Goal: Task Accomplishment & Management: Complete application form

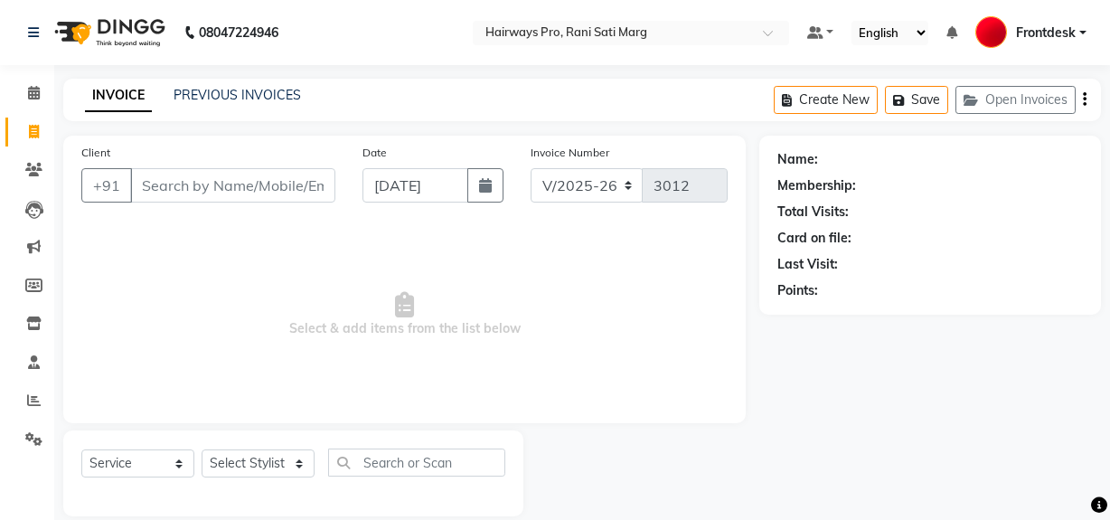
select select "787"
select select "service"
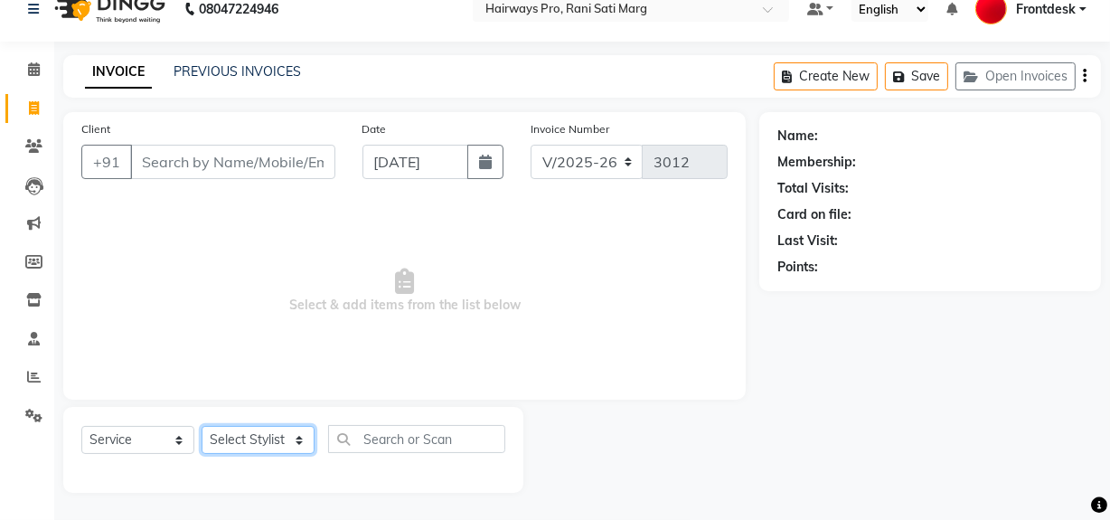
click at [280, 436] on select "Select Stylist ABID DANISH [PERSON_NAME] Frontdesk INTEZAR [PERSON_NAME] [PERSO…" at bounding box center [258, 440] width 113 height 28
select select "13190"
click at [202, 426] on select "Select Stylist ABID DANISH [PERSON_NAME] Frontdesk INTEZAR [PERSON_NAME] [PERSO…" at bounding box center [258, 440] width 113 height 28
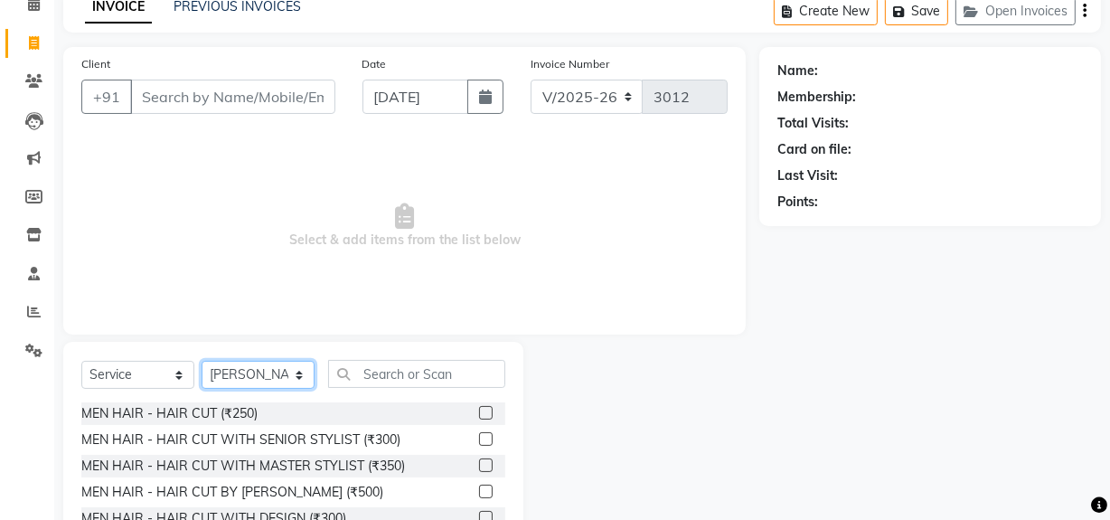
scroll to position [188, 0]
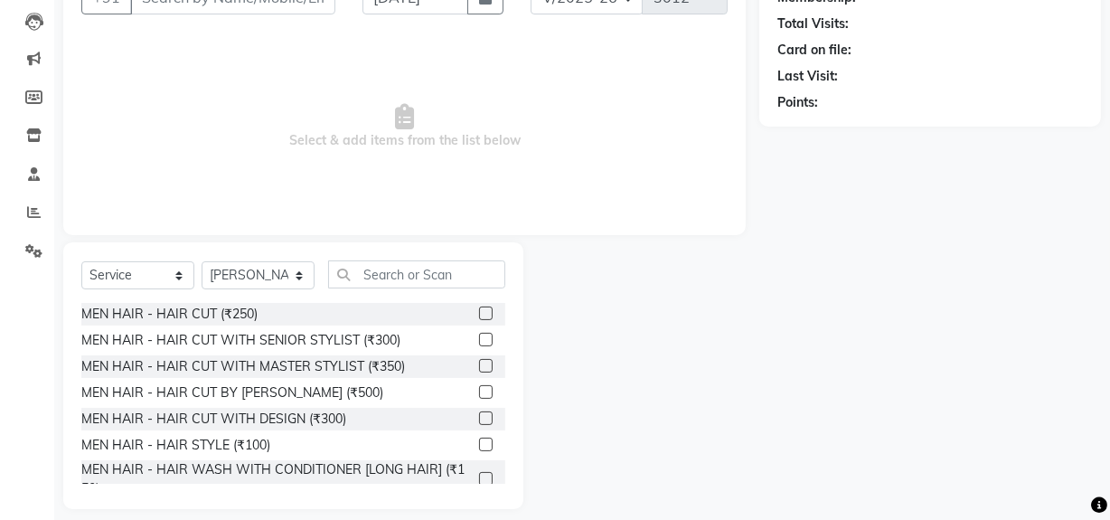
click at [479, 365] on label at bounding box center [486, 366] width 14 height 14
click at [479, 365] on input "checkbox" at bounding box center [485, 367] width 12 height 12
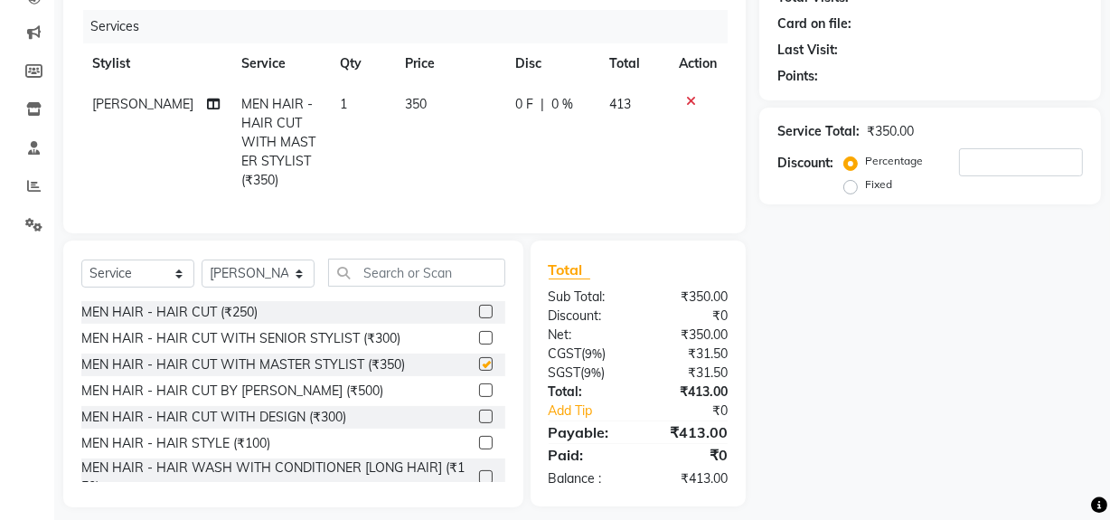
scroll to position [240, 0]
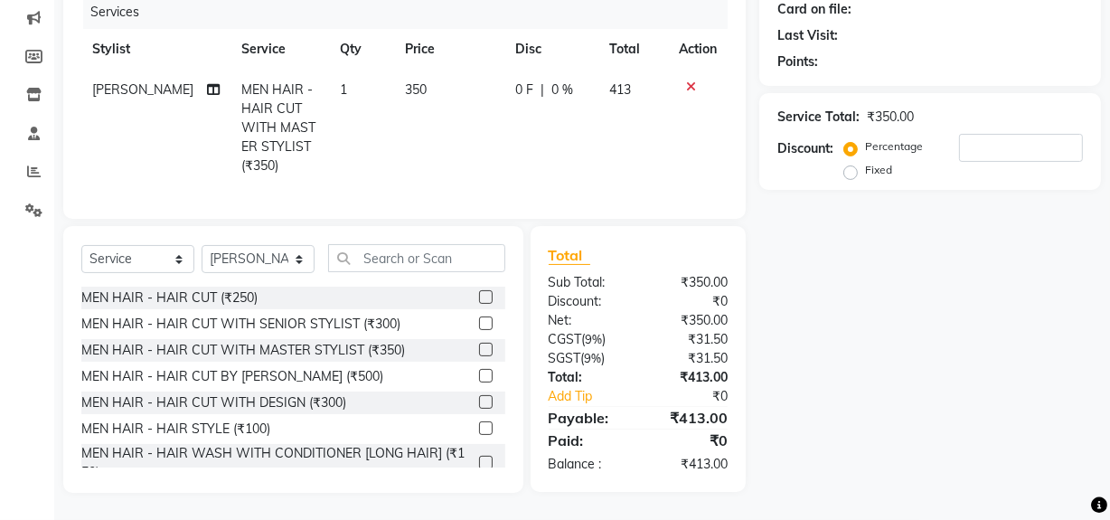
checkbox input "false"
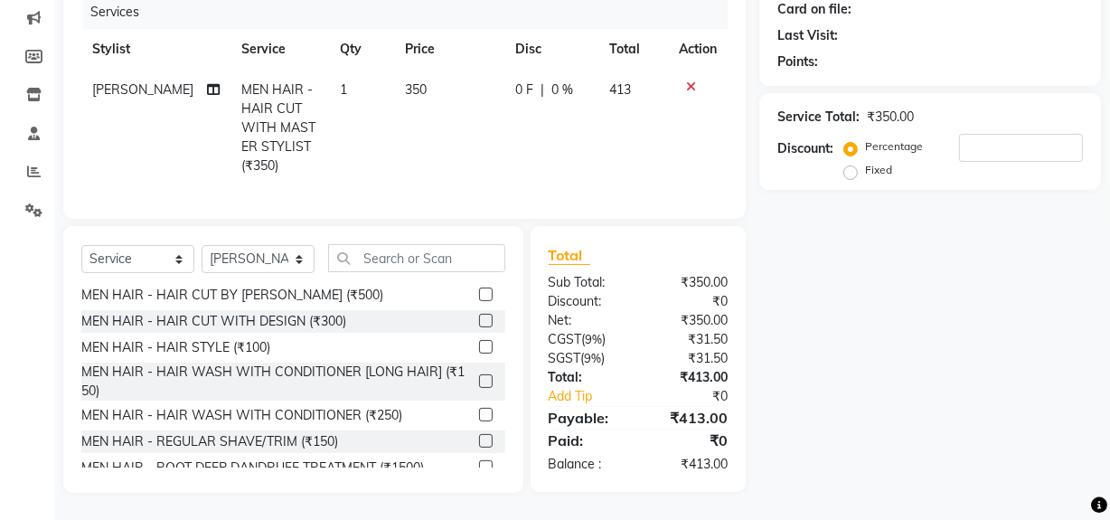
click at [479, 438] on label at bounding box center [486, 441] width 14 height 14
click at [479, 438] on input "checkbox" at bounding box center [485, 442] width 12 height 12
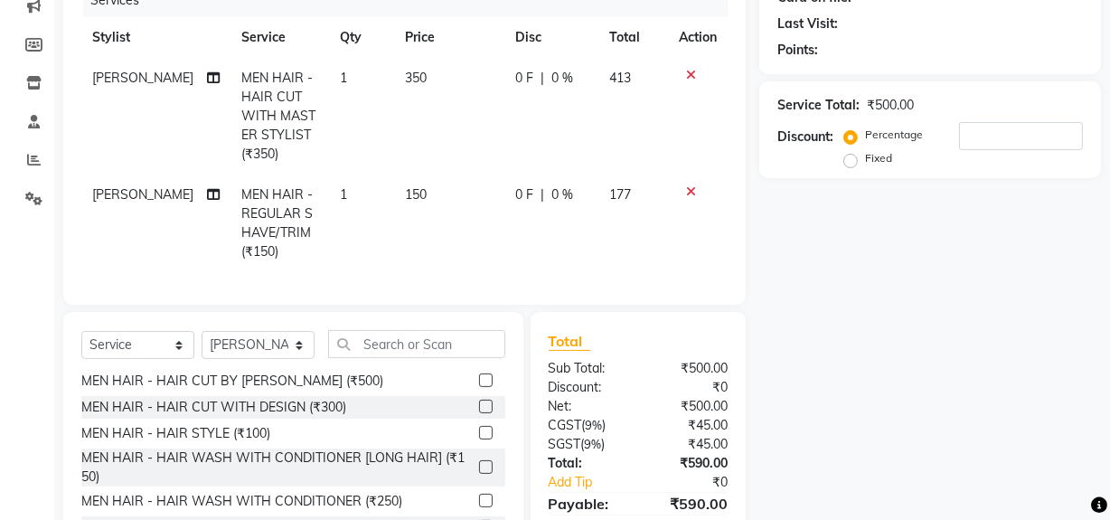
checkbox input "false"
click at [441, 358] on input "text" at bounding box center [416, 344] width 177 height 28
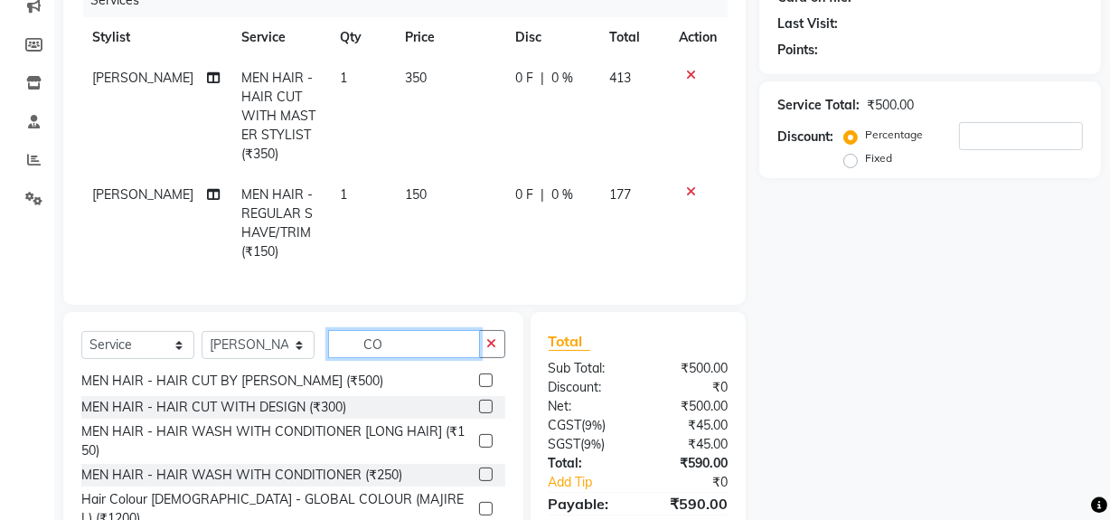
scroll to position [0, 0]
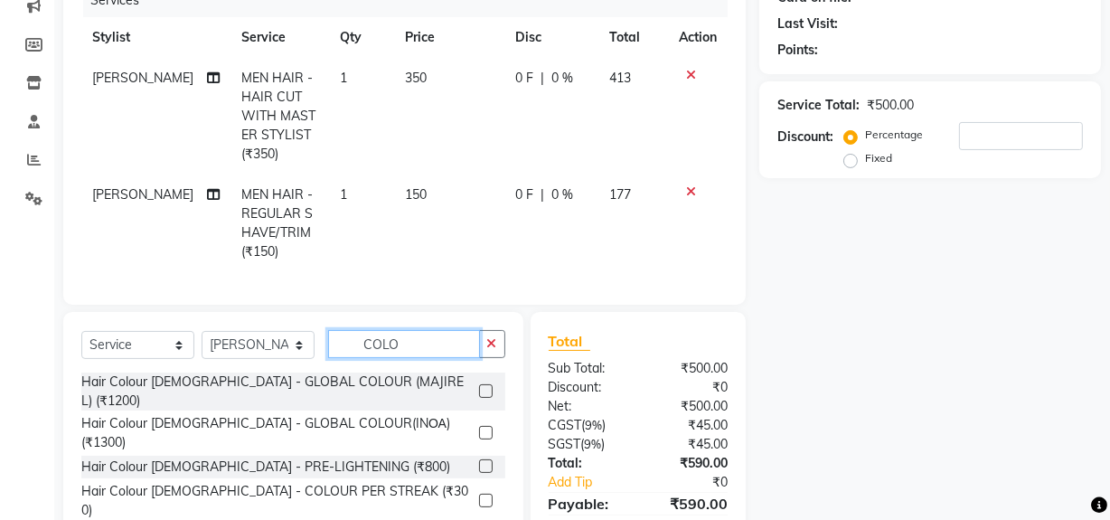
type input "COLO"
click at [479, 393] on label at bounding box center [486, 391] width 14 height 14
click at [479, 393] on input "checkbox" at bounding box center [485, 392] width 12 height 12
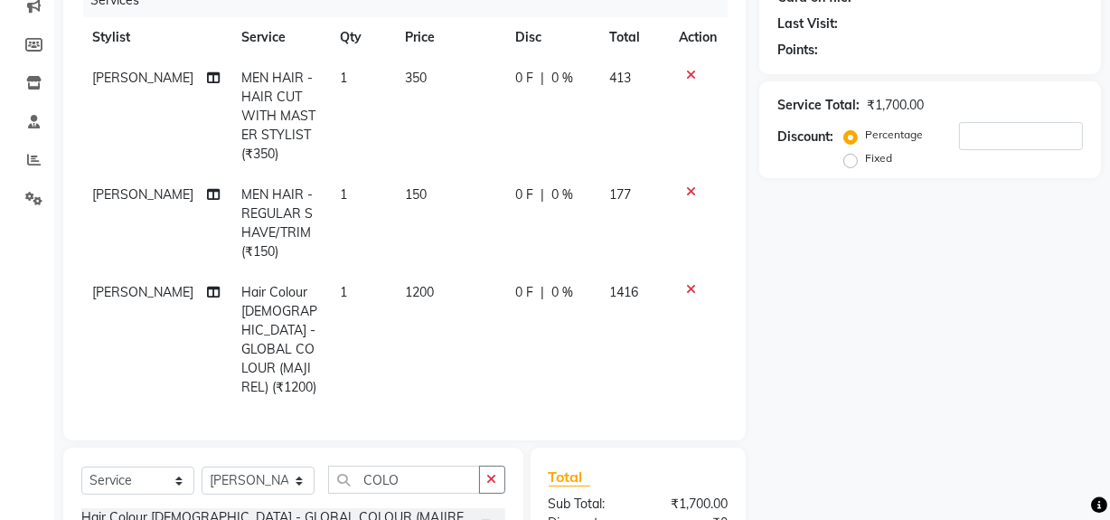
checkbox input "false"
click at [433, 468] on input "COLO" at bounding box center [404, 480] width 152 height 28
type input "C"
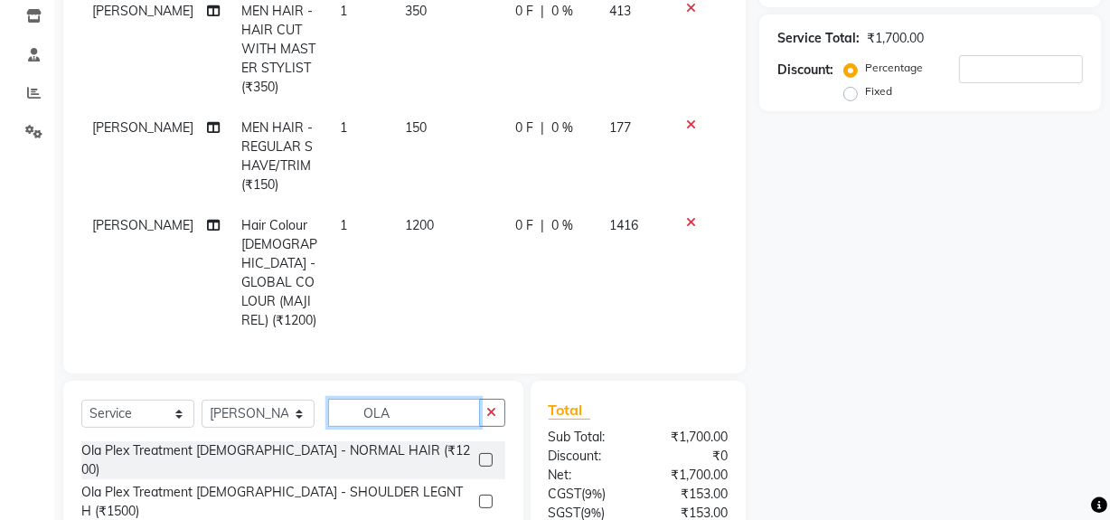
scroll to position [455, 0]
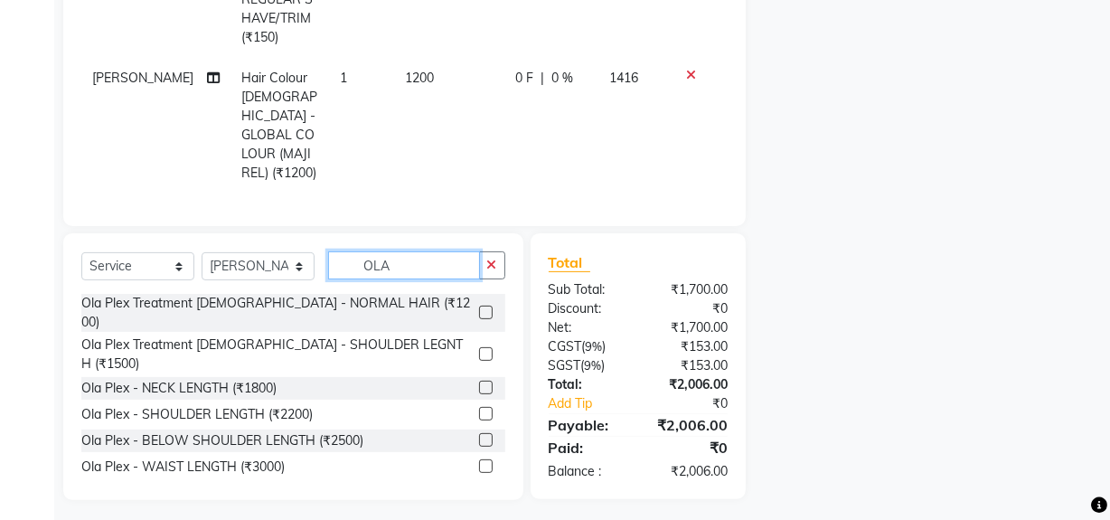
type input "OLA"
click at [479, 306] on label at bounding box center [486, 313] width 14 height 14
click at [479, 307] on input "checkbox" at bounding box center [485, 313] width 12 height 12
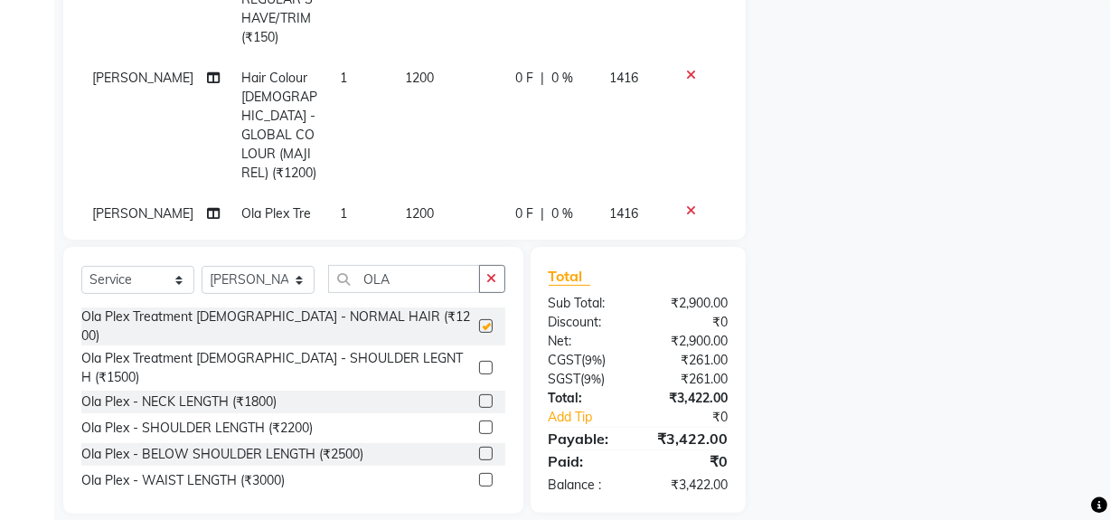
checkbox input "false"
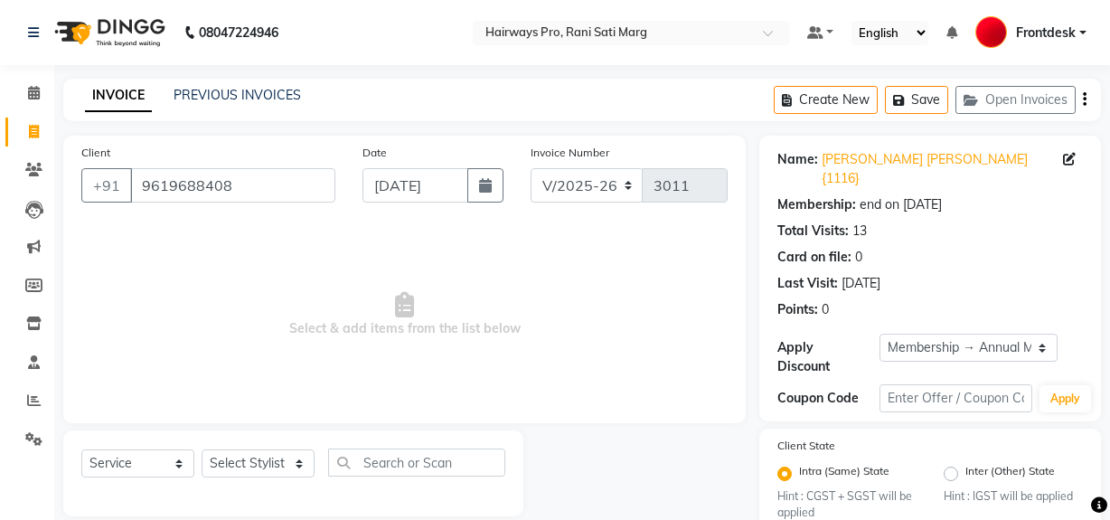
select select "787"
select select "service"
select select "1: Object"
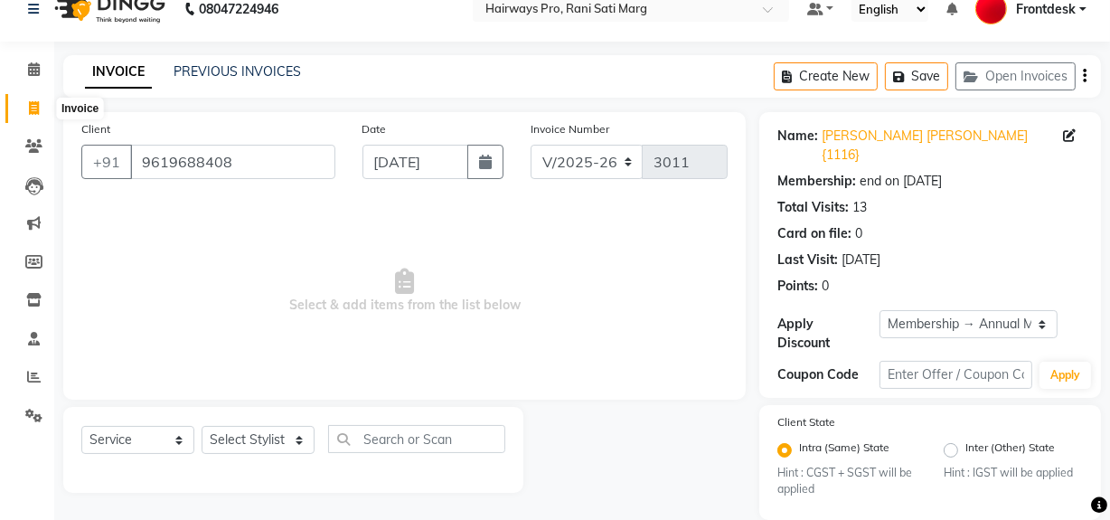
click at [32, 114] on icon at bounding box center [34, 108] width 10 height 14
select select "service"
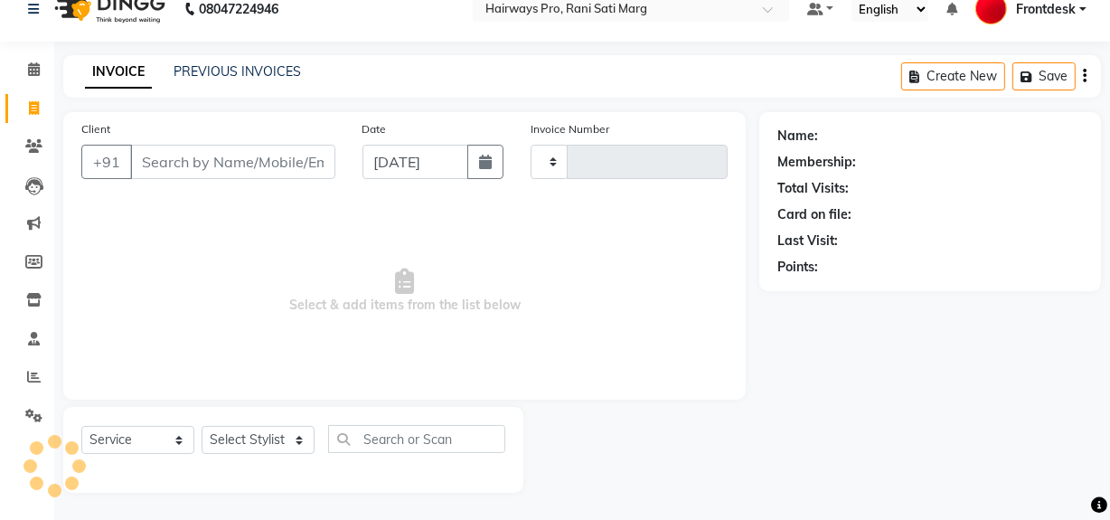
type input "3012"
select select "787"
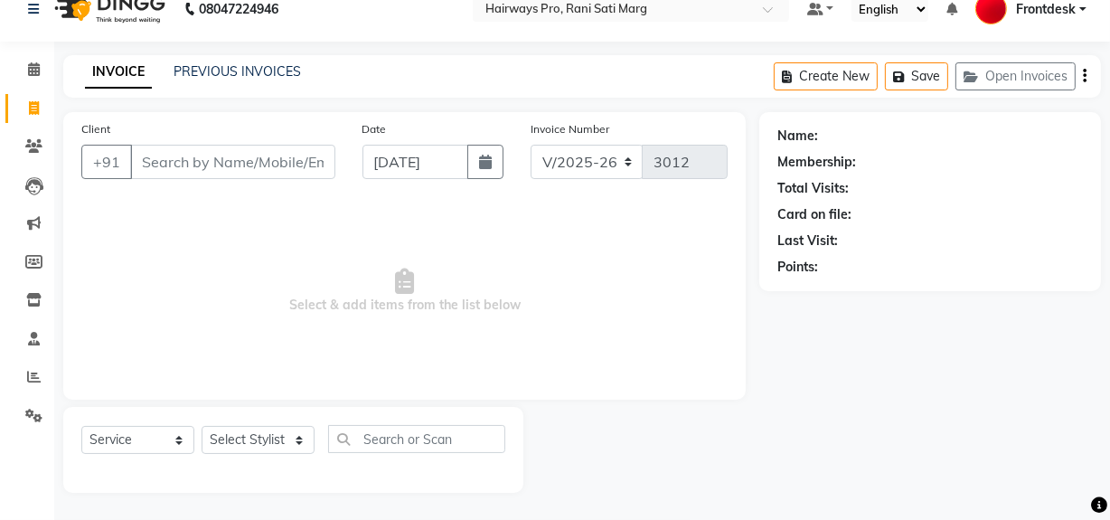
click at [154, 153] on input "Client" at bounding box center [232, 162] width 205 height 34
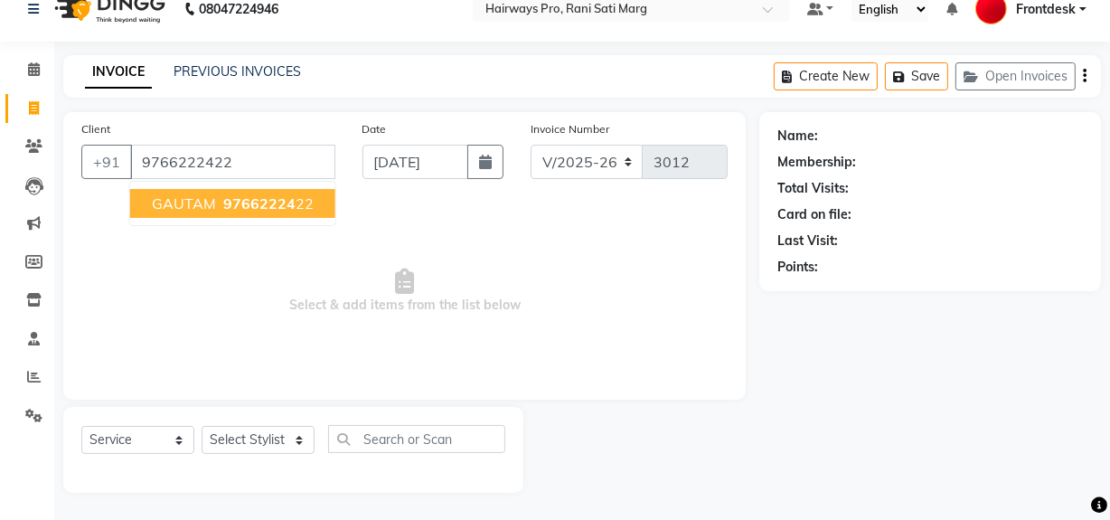
type input "9766222422"
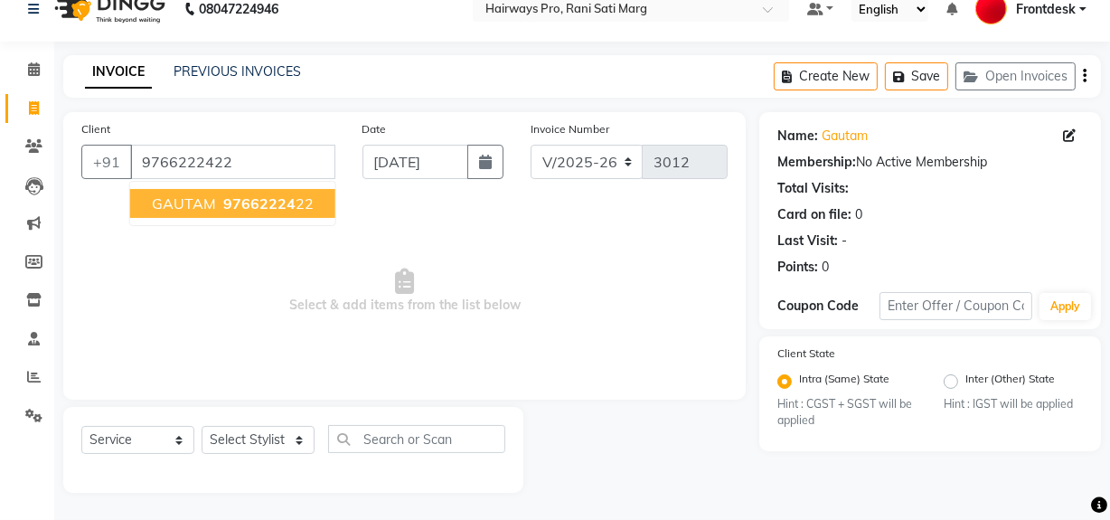
click at [174, 208] on span "GAUTAM" at bounding box center [184, 203] width 64 height 18
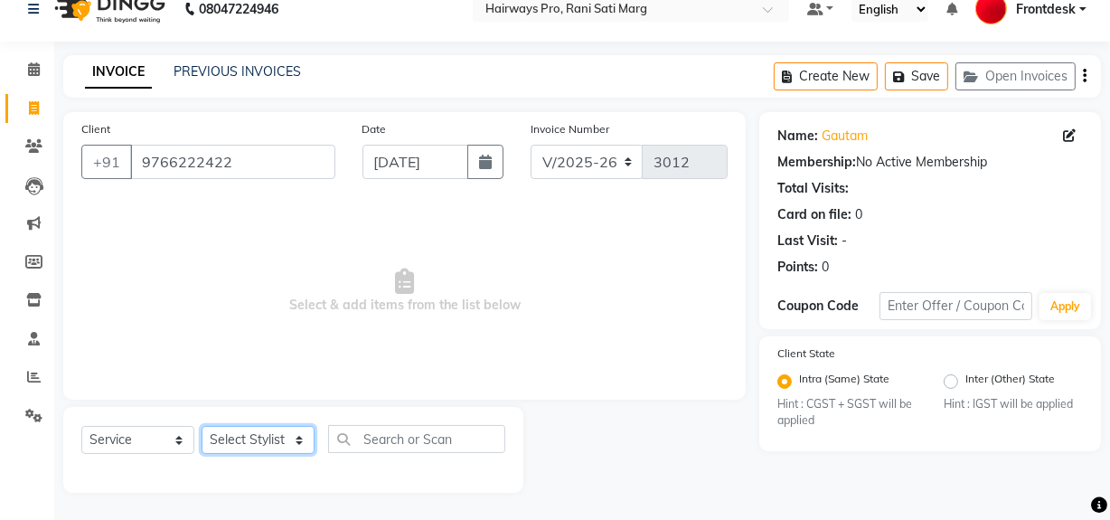
click at [288, 439] on select "Select Stylist ABID DANISH [PERSON_NAME] Frontdesk INTEZAR [PERSON_NAME] [PERSO…" at bounding box center [258, 440] width 113 height 28
select select "45602"
click at [202, 426] on select "Select Stylist ABID DANISH [PERSON_NAME] Frontdesk INTEZAR [PERSON_NAME] [PERSO…" at bounding box center [258, 440] width 113 height 28
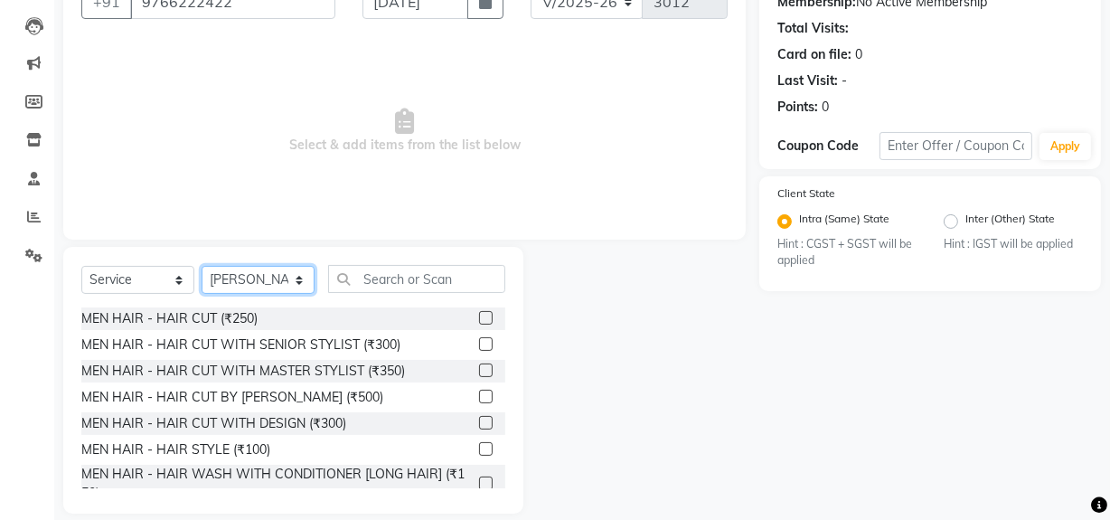
scroll to position [188, 0]
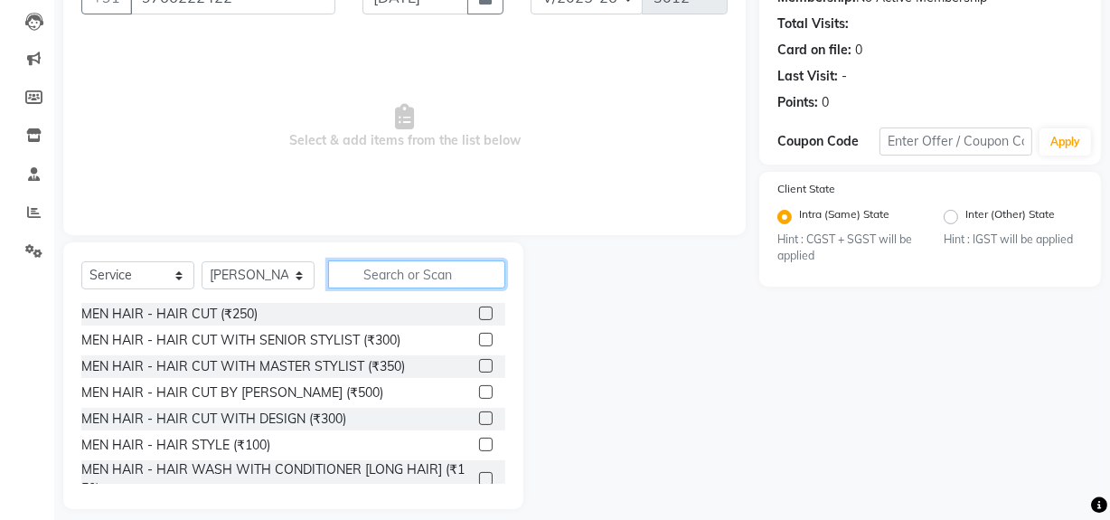
click at [436, 269] on input "text" at bounding box center [416, 274] width 177 height 28
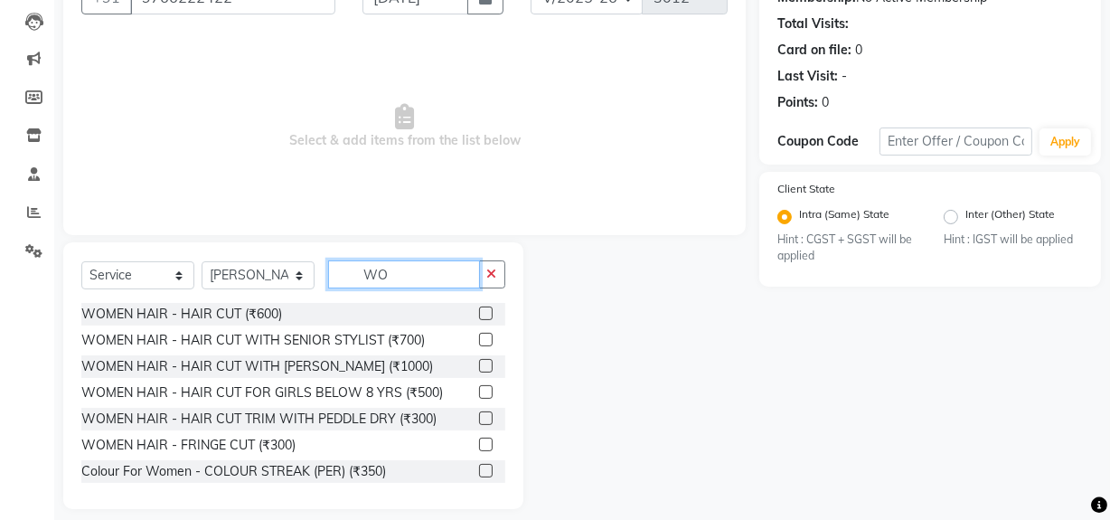
type input "WO"
click at [479, 312] on label at bounding box center [486, 313] width 14 height 14
click at [479, 312] on input "checkbox" at bounding box center [485, 314] width 12 height 12
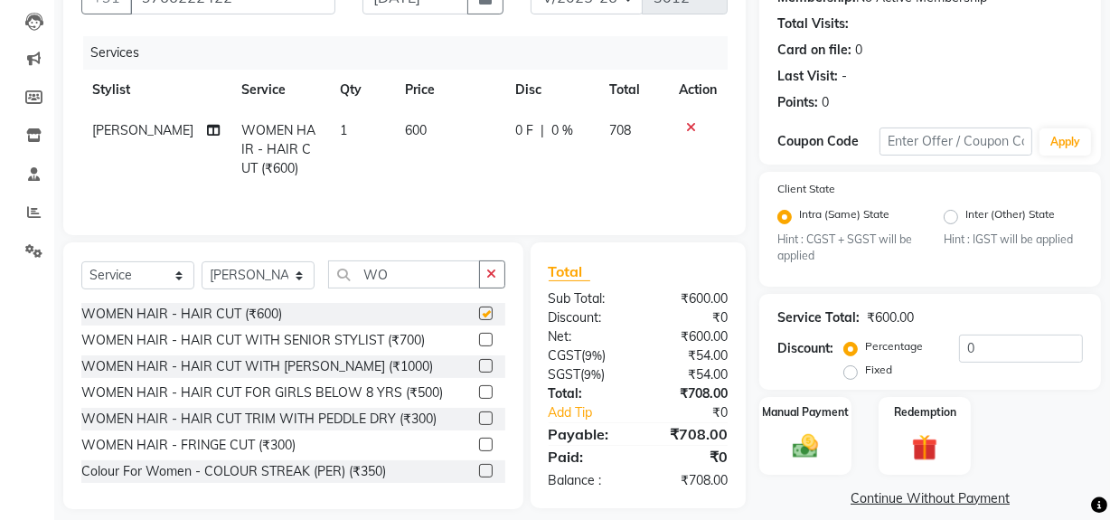
scroll to position [0, 0]
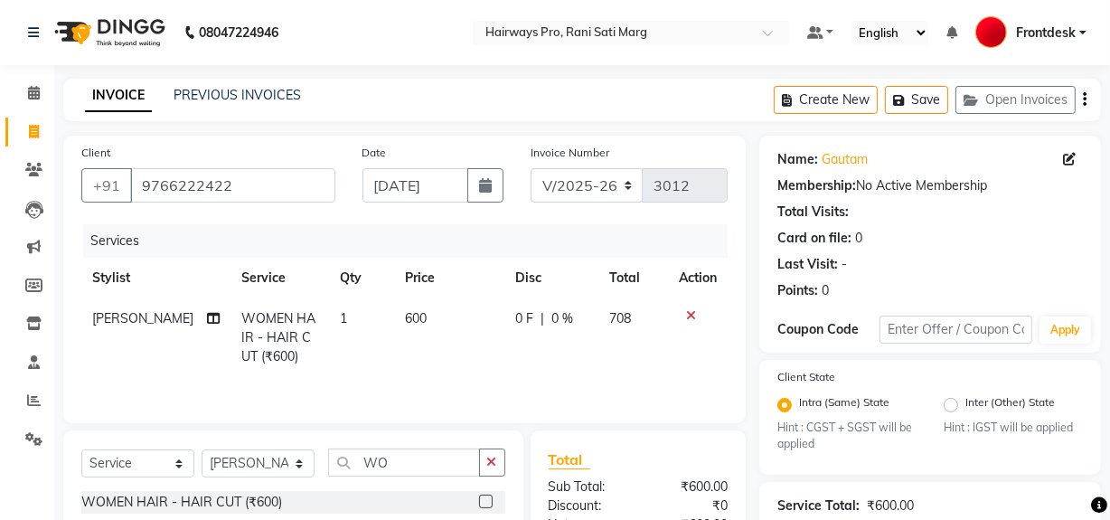
checkbox input "false"
click at [1084, 99] on icon "button" at bounding box center [1085, 99] width 4 height 1
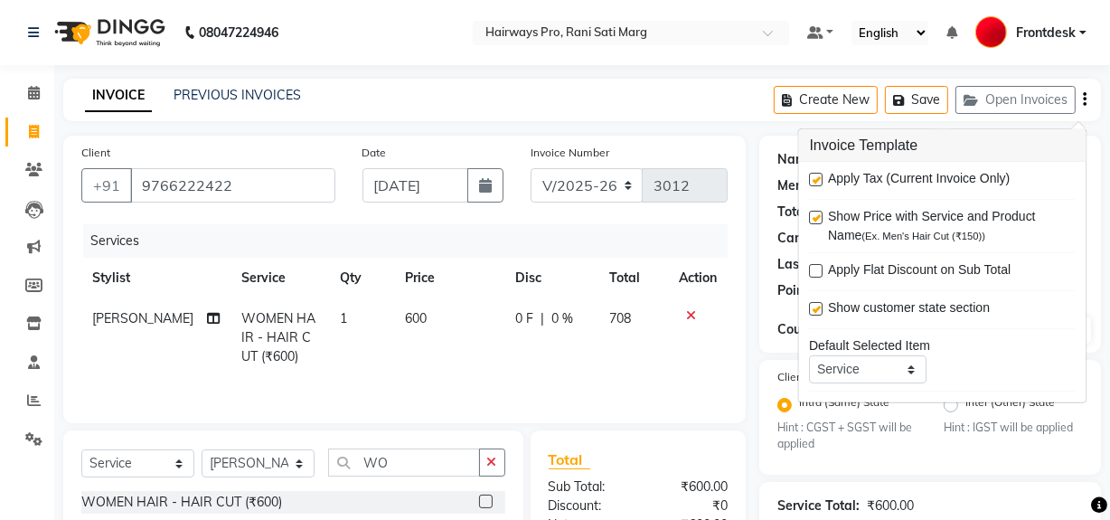
click at [810, 177] on label at bounding box center [817, 180] width 14 height 14
click at [810, 177] on input "checkbox" at bounding box center [816, 180] width 12 height 12
checkbox input "false"
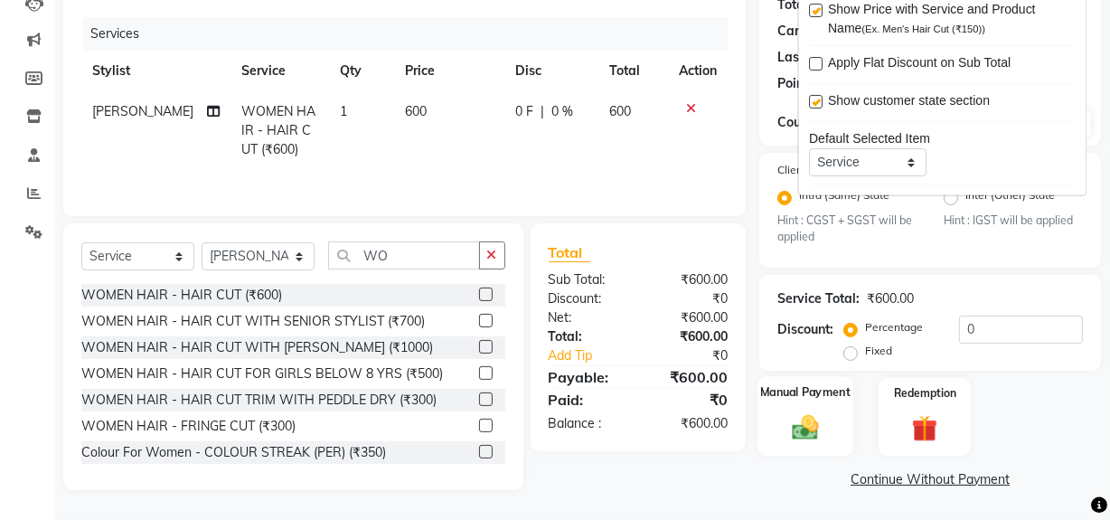
click at [816, 433] on img at bounding box center [805, 427] width 43 height 31
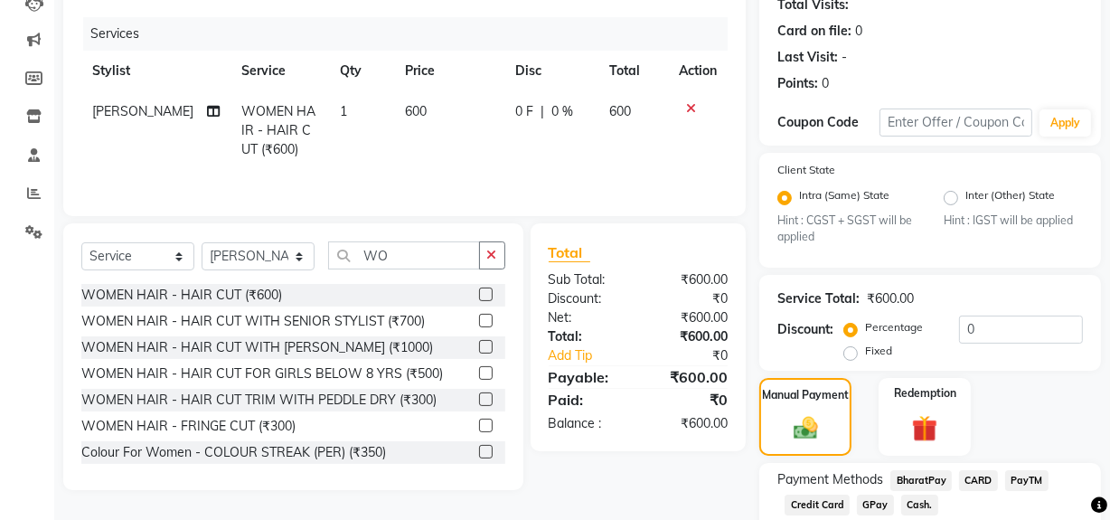
click at [873, 504] on span "GPay" at bounding box center [875, 505] width 37 height 21
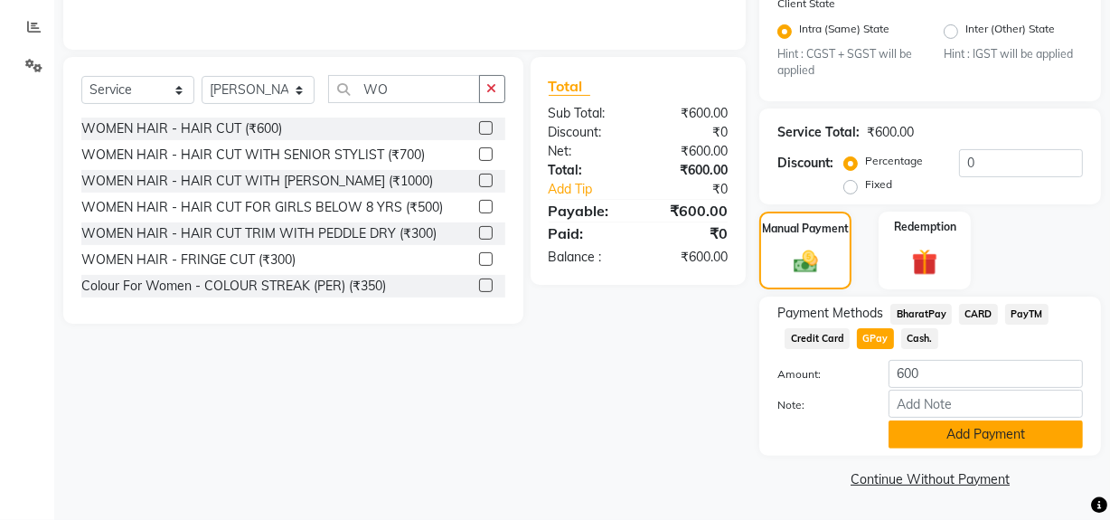
click at [929, 443] on button "Add Payment" at bounding box center [986, 434] width 194 height 28
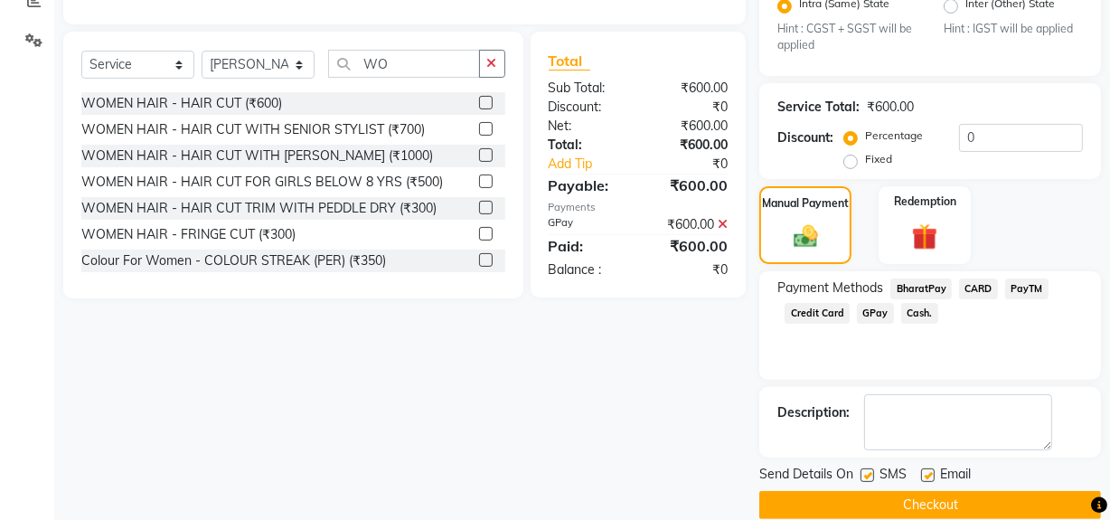
scroll to position [425, 0]
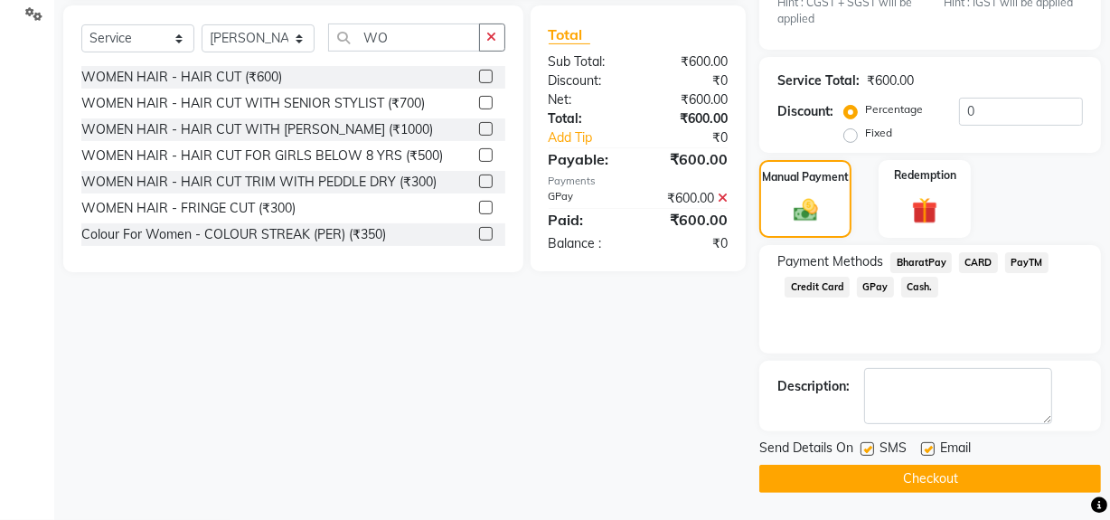
click at [910, 482] on button "Checkout" at bounding box center [930, 479] width 342 height 28
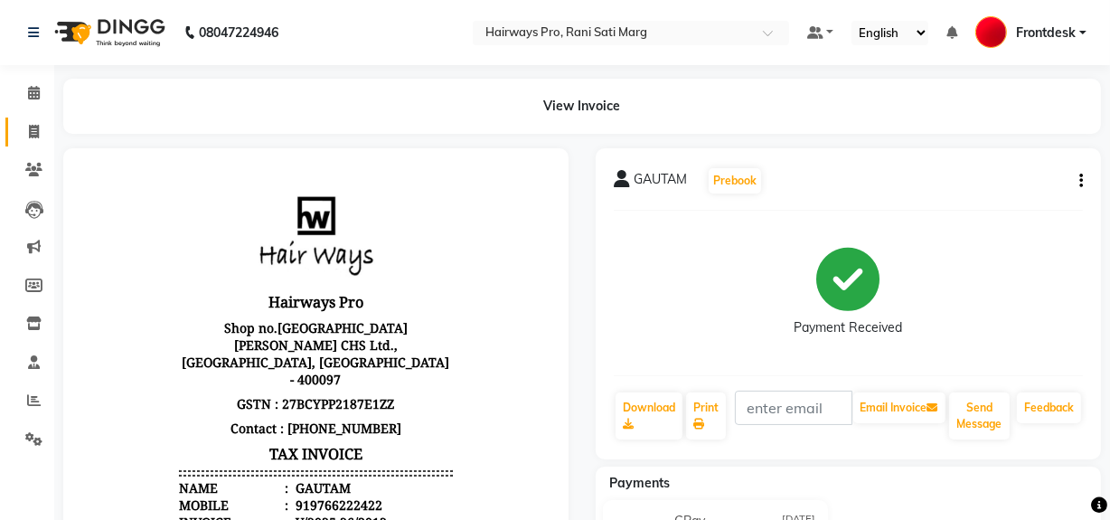
click at [36, 127] on icon at bounding box center [34, 132] width 10 height 14
select select "service"
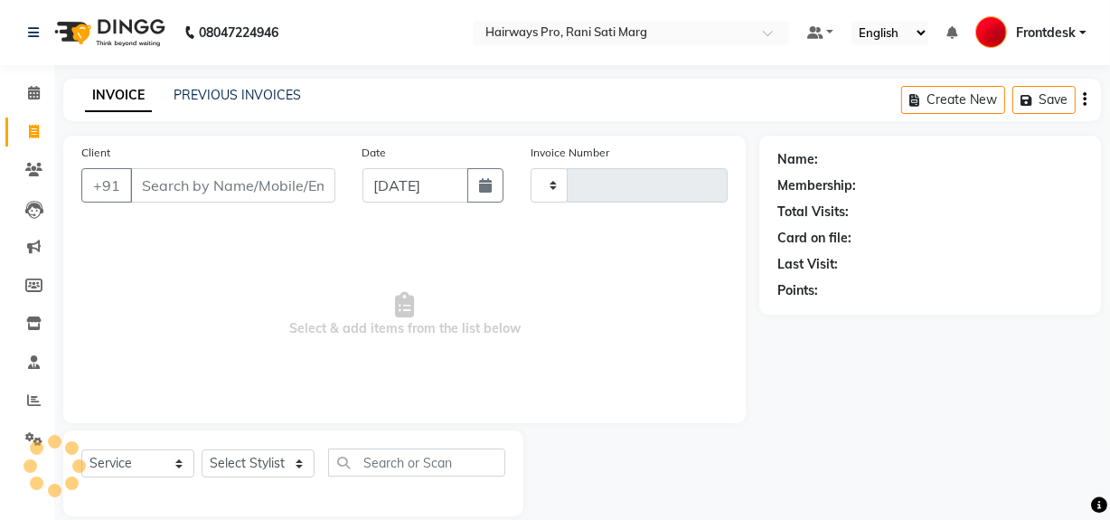
scroll to position [24, 0]
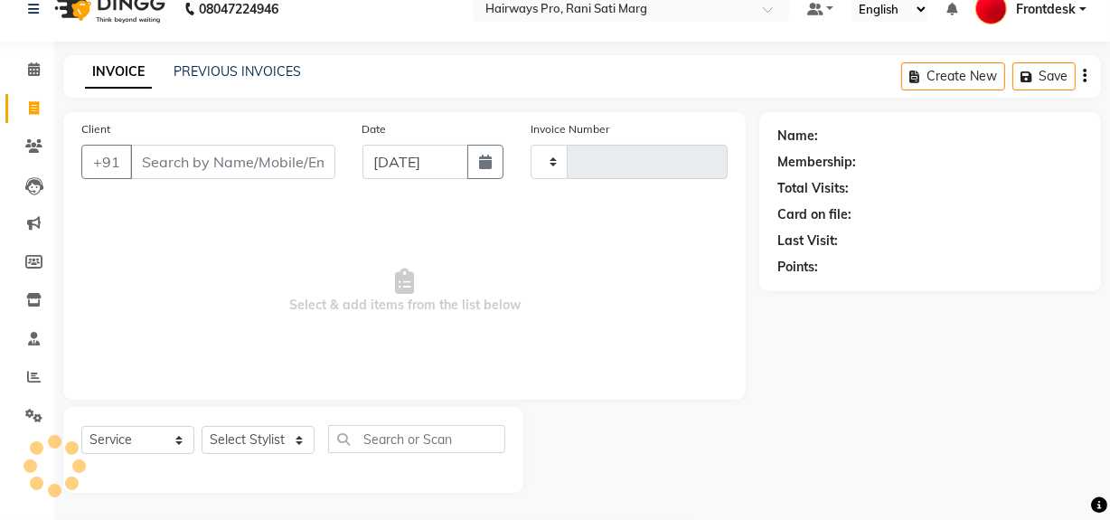
type input "3013"
select select "787"
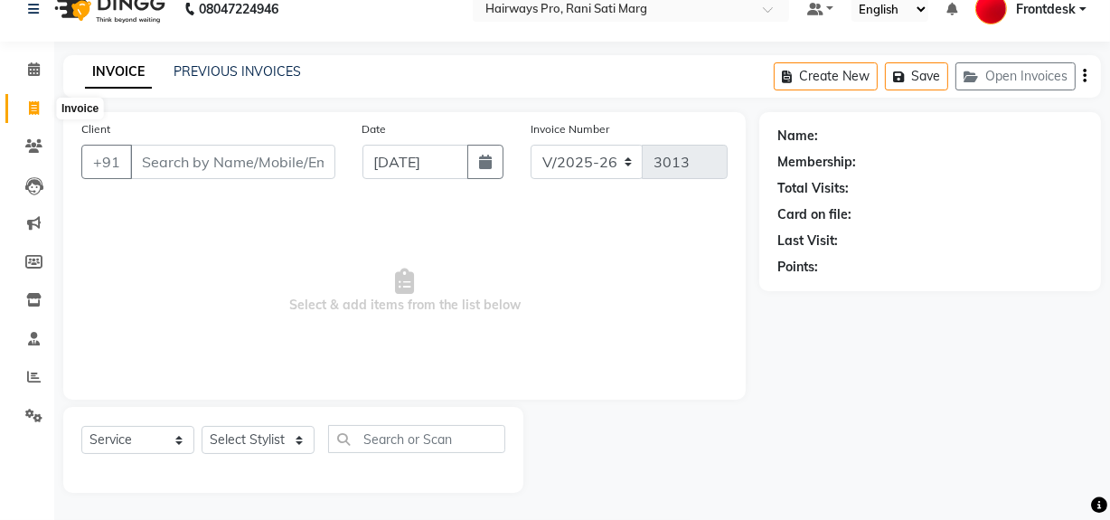
click at [22, 104] on span at bounding box center [34, 109] width 32 height 21
select select "service"
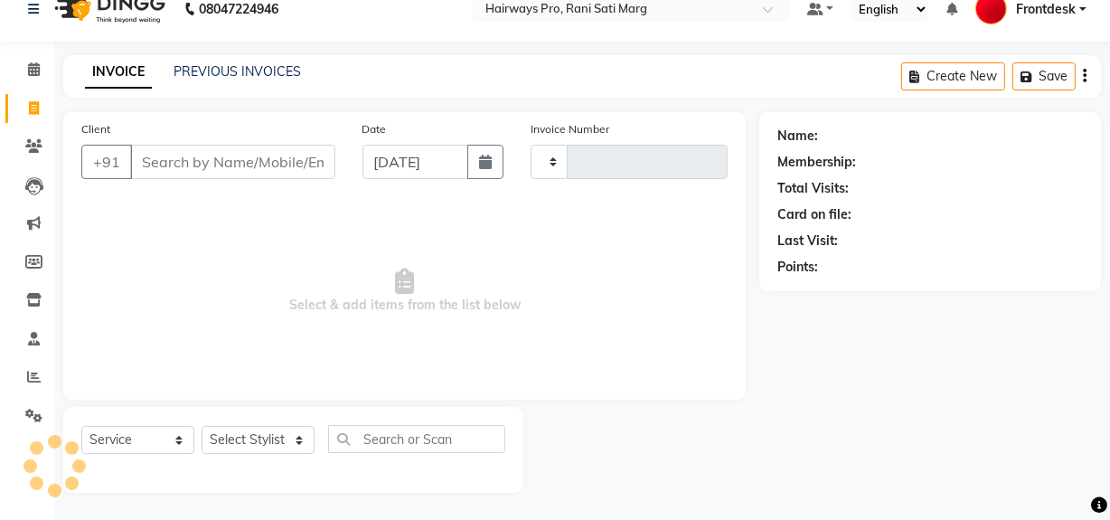
type input "3013"
select select "787"
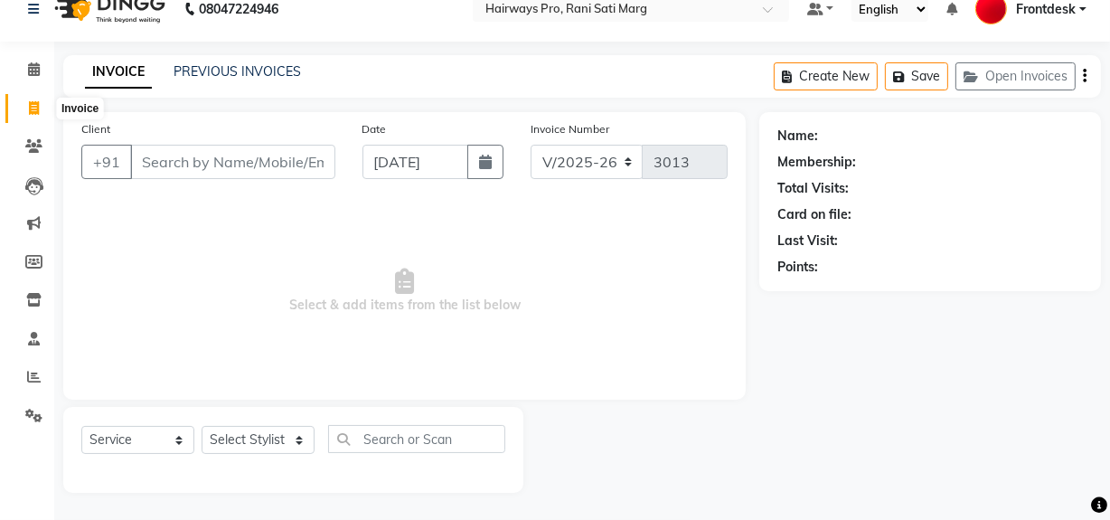
click at [41, 103] on span at bounding box center [34, 109] width 32 height 21
select select "service"
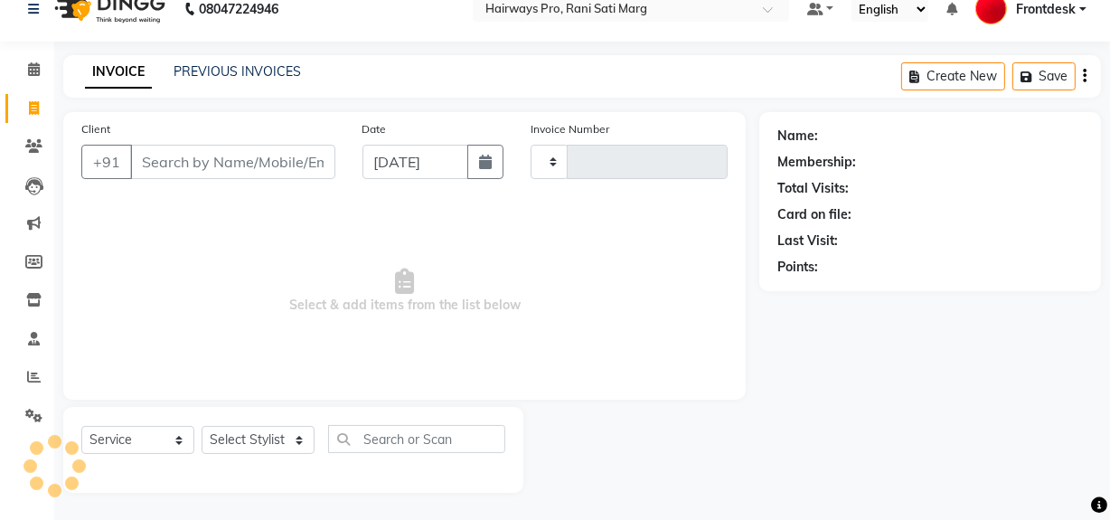
type input "3013"
select select "787"
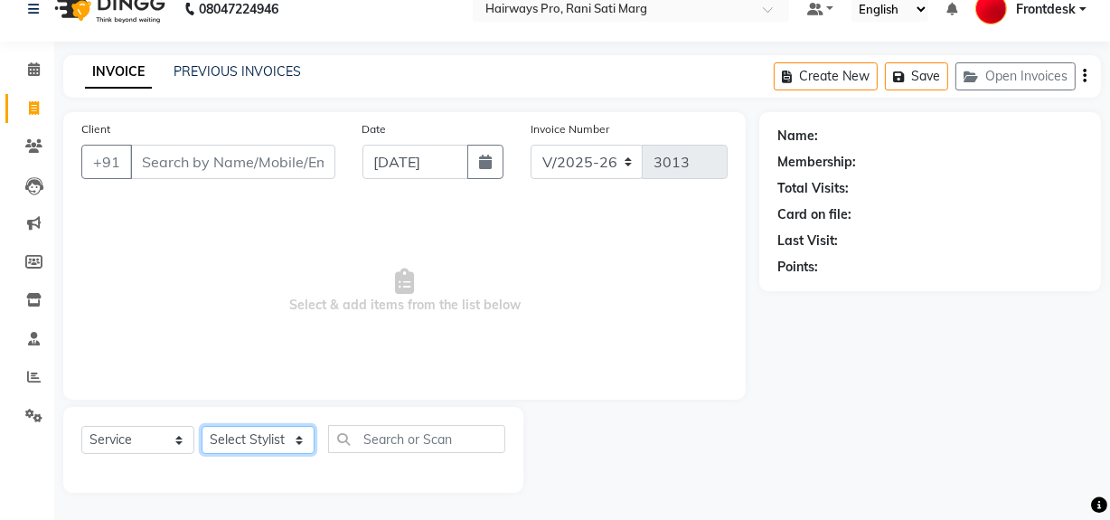
click at [275, 439] on select "Select Stylist ABID DANISH [PERSON_NAME] Frontdesk INTEZAR [PERSON_NAME] [PERSO…" at bounding box center [258, 440] width 113 height 28
select select "13192"
click at [202, 426] on select "Select Stylist ABID DANISH [PERSON_NAME] Frontdesk INTEZAR [PERSON_NAME] [PERSO…" at bounding box center [258, 440] width 113 height 28
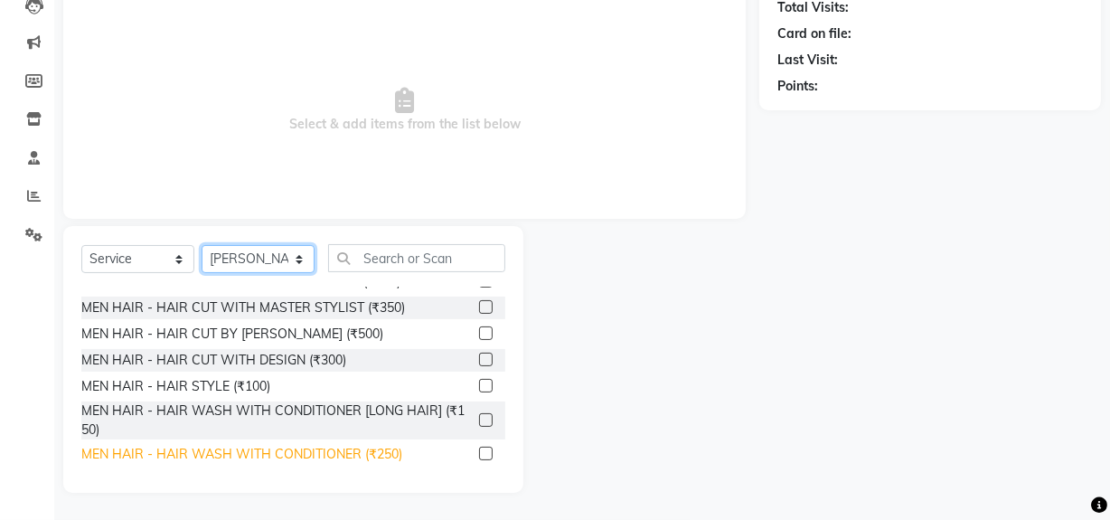
scroll to position [81, 0]
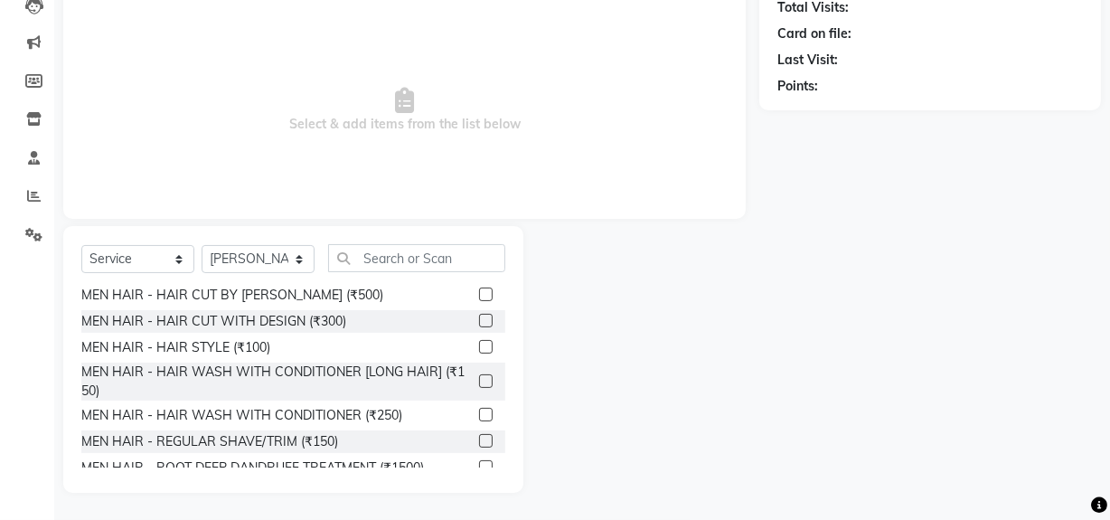
click at [479, 439] on label at bounding box center [486, 441] width 14 height 14
click at [479, 439] on input "checkbox" at bounding box center [485, 442] width 12 height 12
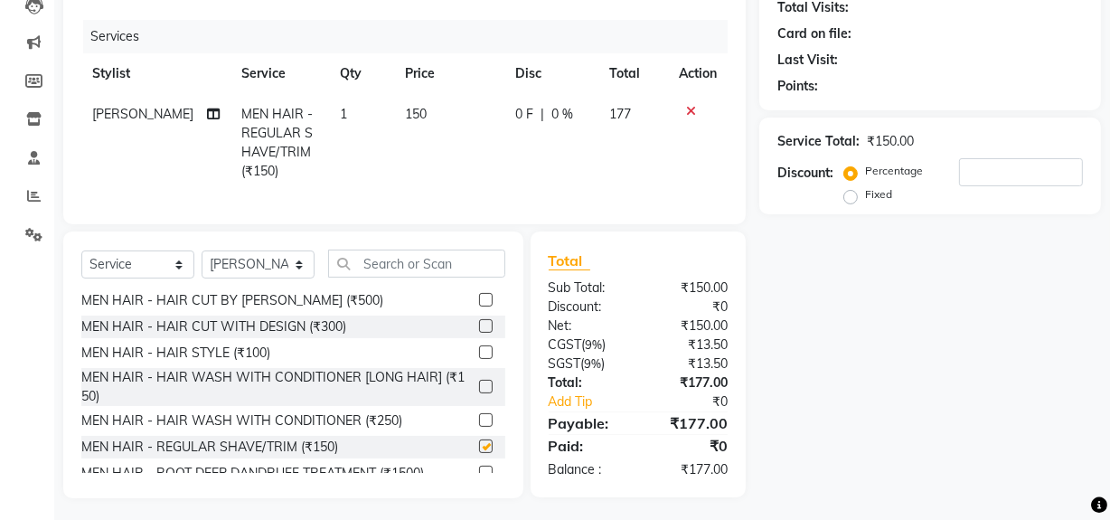
checkbox input "false"
click at [479, 333] on label at bounding box center [486, 326] width 14 height 14
click at [479, 333] on input "checkbox" at bounding box center [485, 327] width 12 height 12
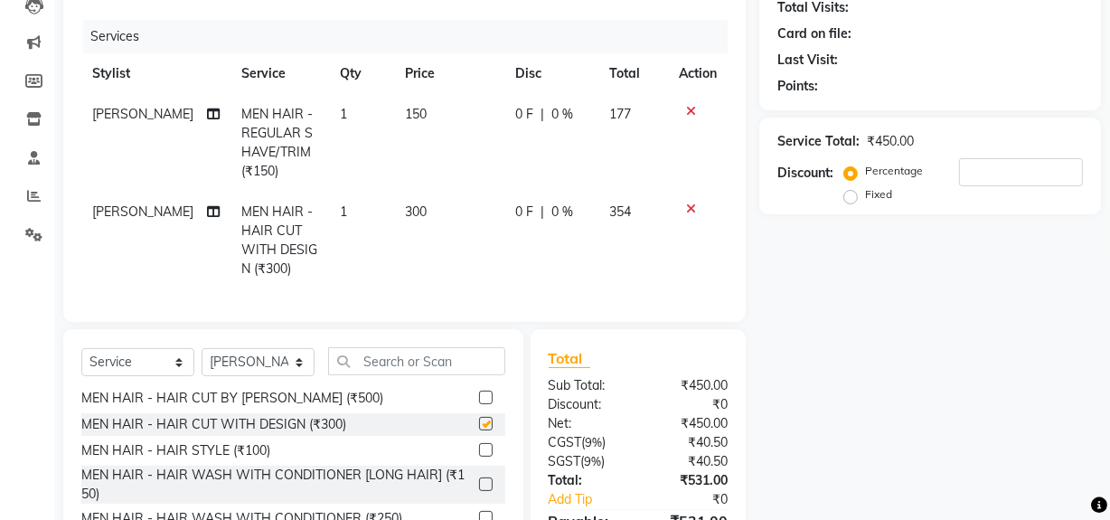
checkbox input "false"
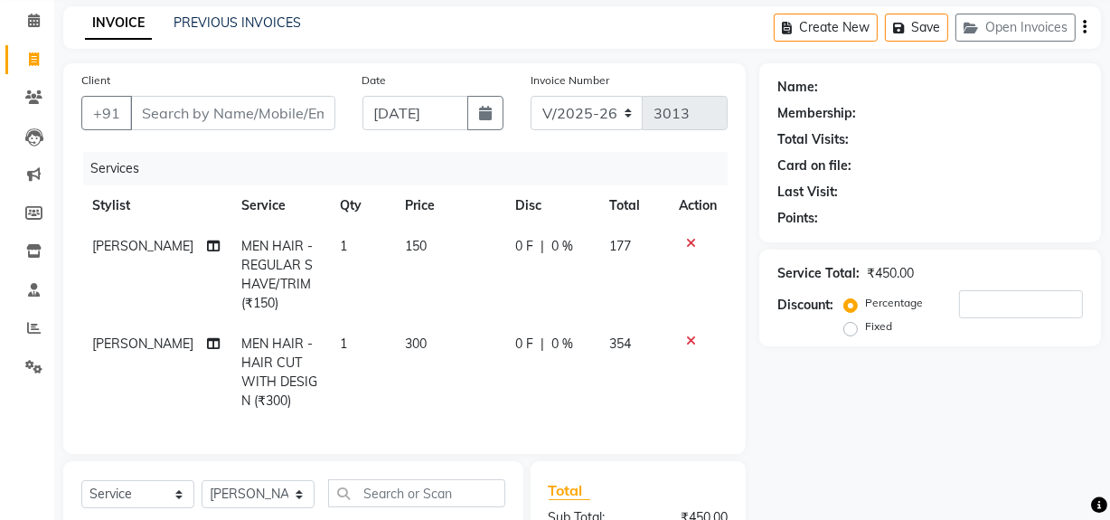
scroll to position [40, 0]
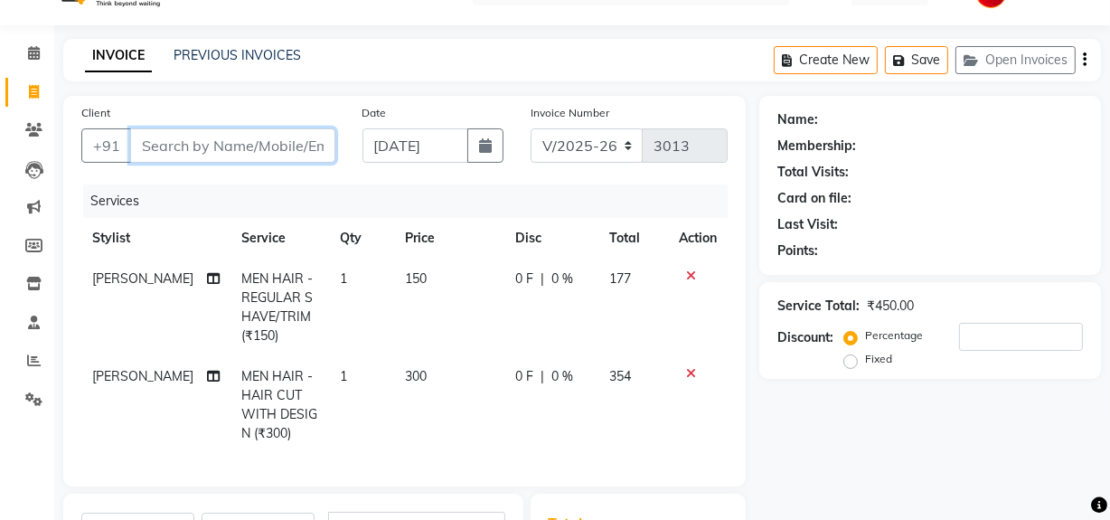
click at [294, 135] on input "Client" at bounding box center [232, 145] width 205 height 34
click at [687, 367] on icon at bounding box center [691, 373] width 10 height 13
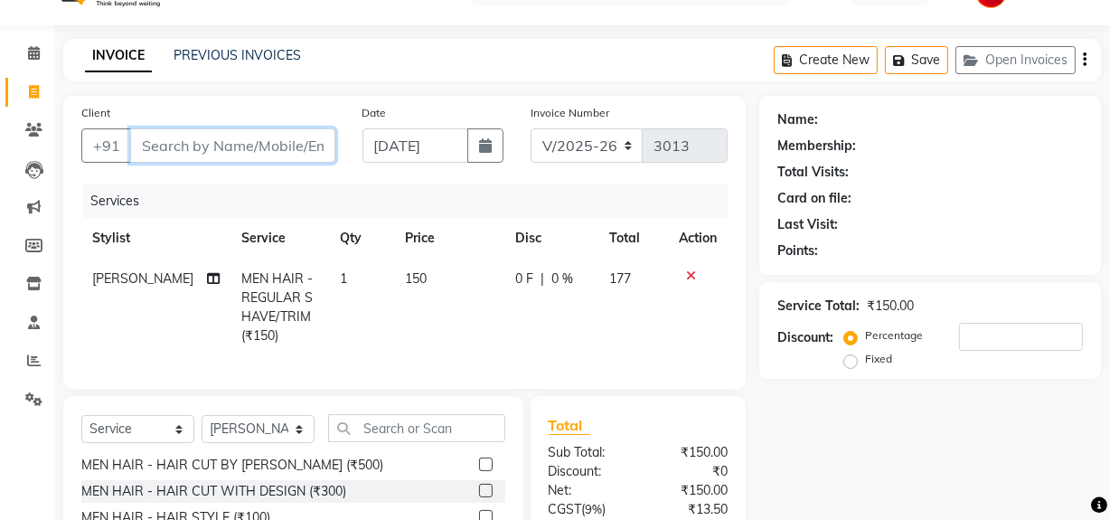
click at [236, 146] on input "Client" at bounding box center [232, 145] width 205 height 34
type input "9"
type input "0"
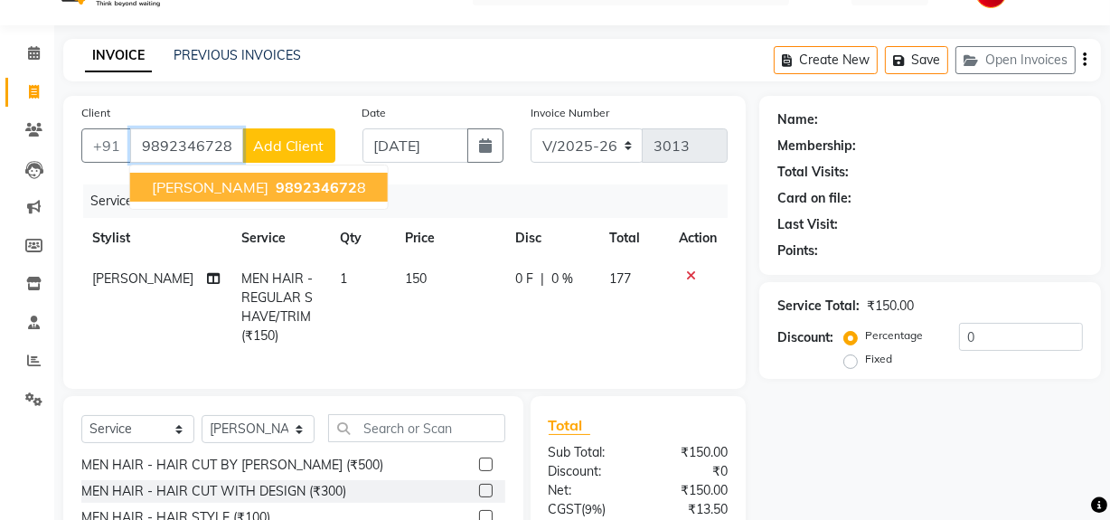
type input "9892346728"
select select "1: Object"
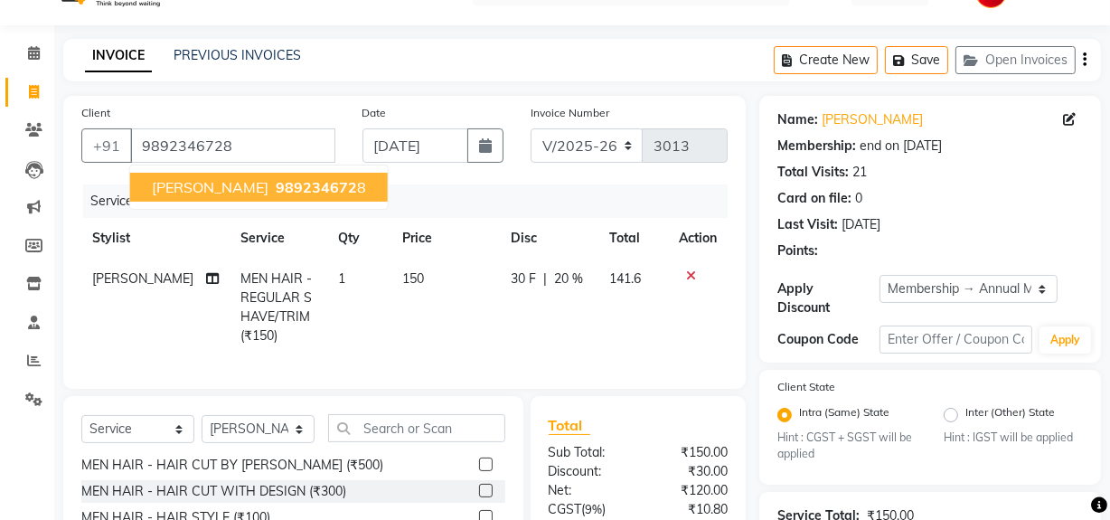
type input "20"
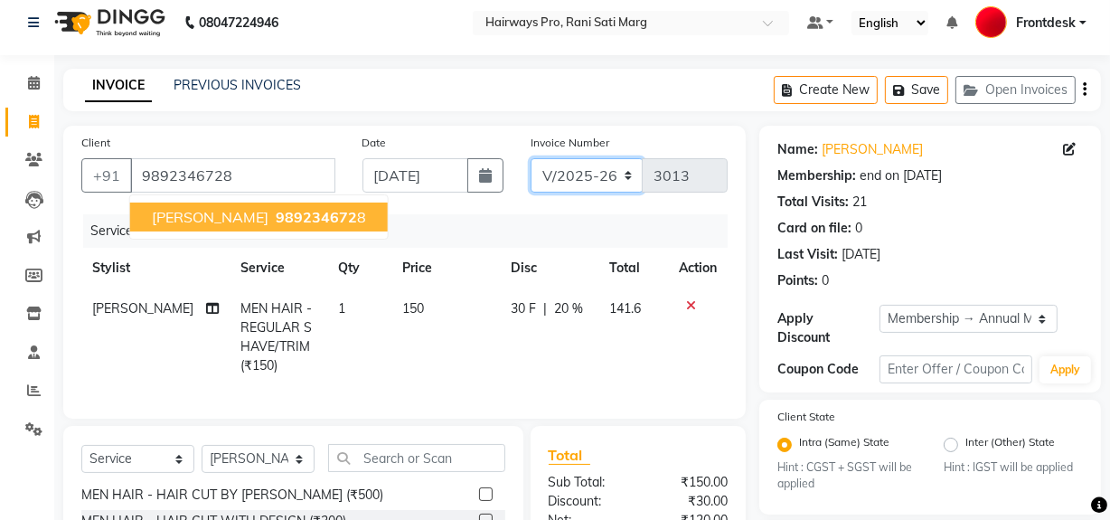
click at [597, 174] on select "INV/25-26 V/2025-26" at bounding box center [587, 175] width 113 height 34
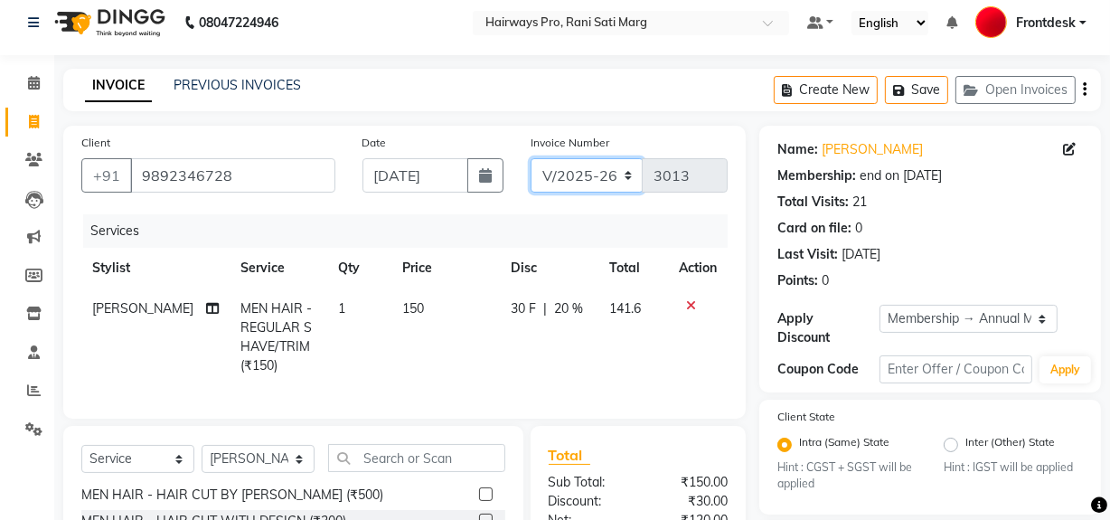
select select "6960"
click at [531, 158] on select "INV/25-26 V/2025-26" at bounding box center [587, 175] width 113 height 34
type input "4264"
click at [1083, 90] on icon "button" at bounding box center [1085, 90] width 4 height 1
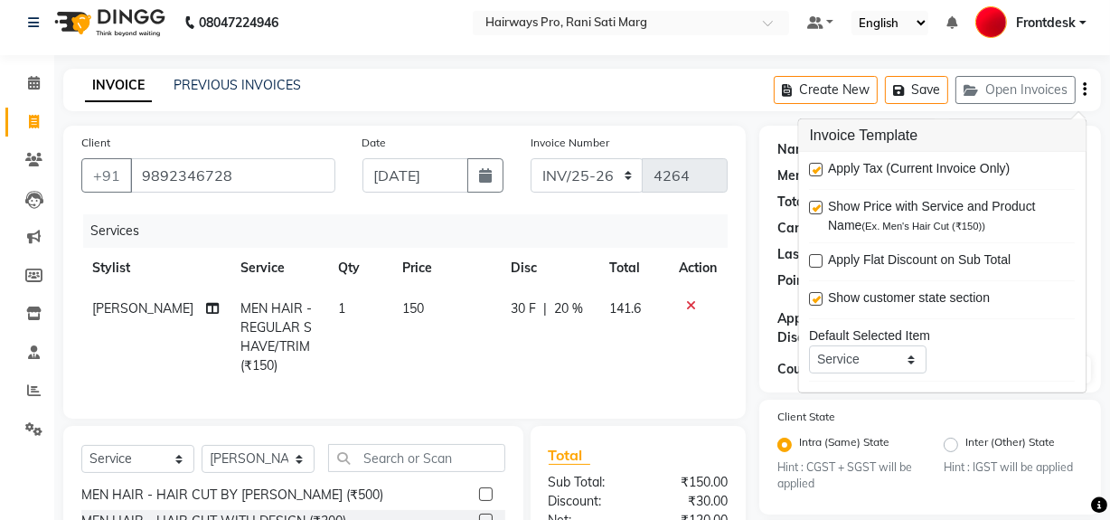
click at [821, 165] on label at bounding box center [817, 170] width 14 height 14
click at [821, 165] on input "checkbox" at bounding box center [816, 171] width 12 height 12
checkbox input "false"
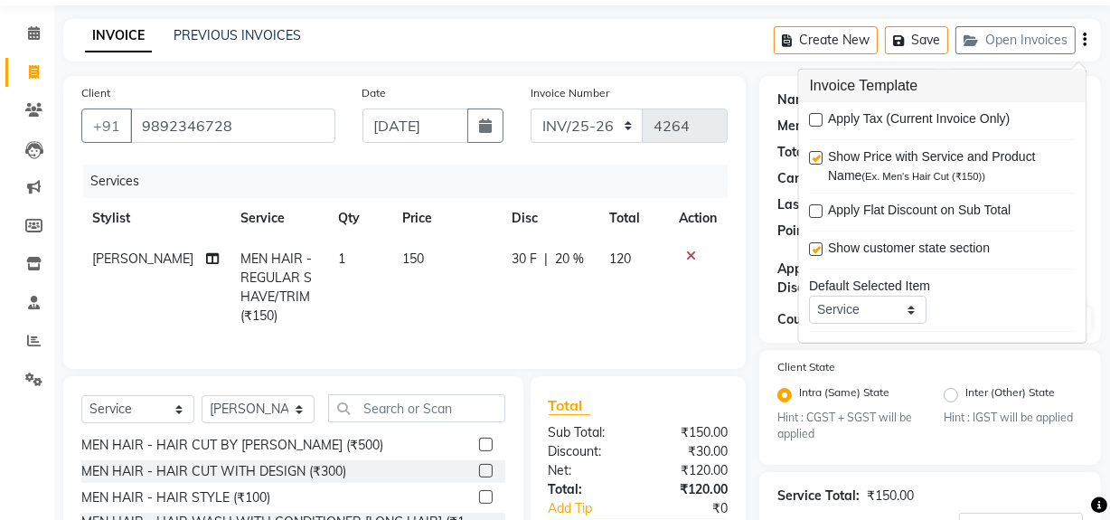
scroll to position [257, 0]
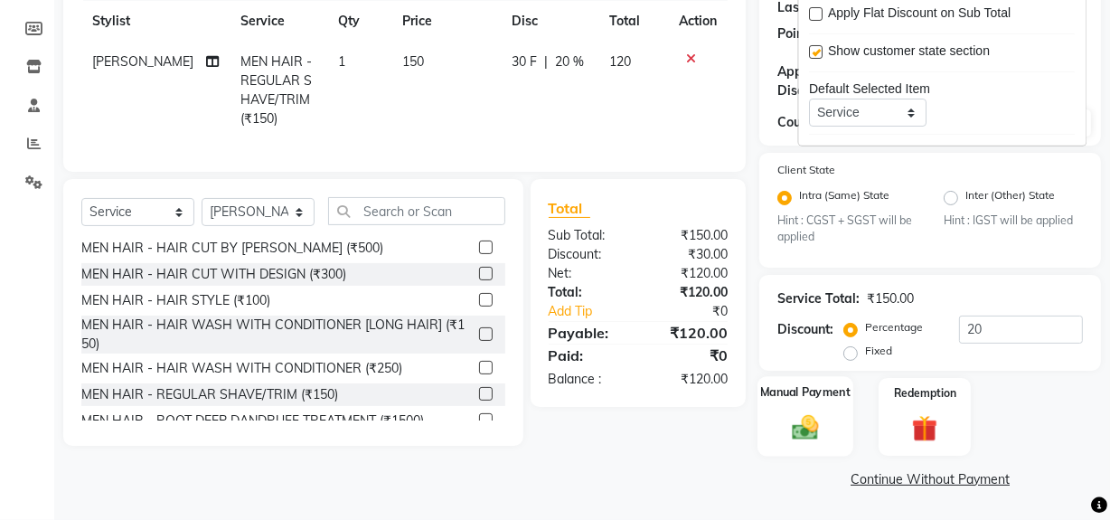
click at [817, 442] on img at bounding box center [805, 427] width 43 height 31
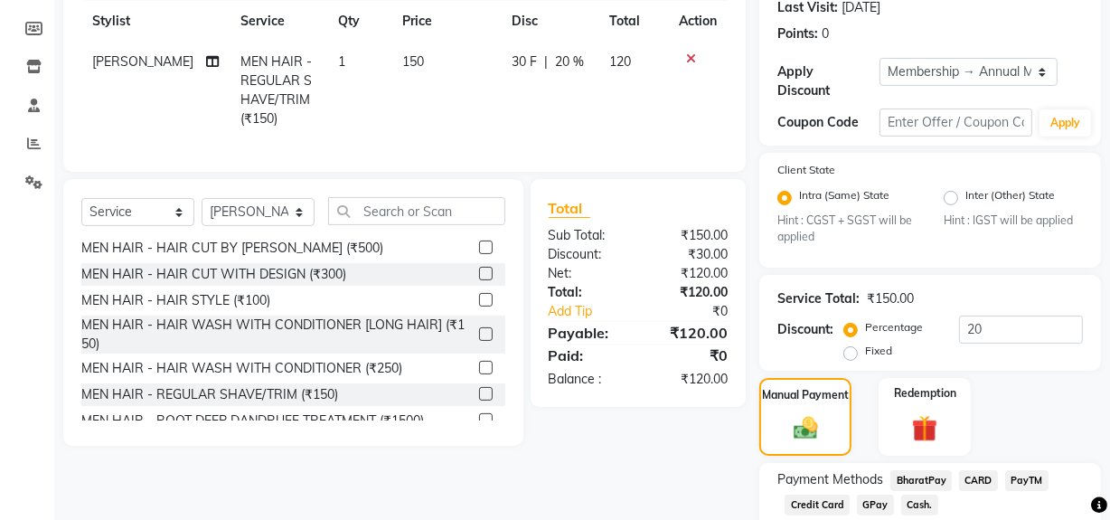
click at [910, 505] on span "Cash." at bounding box center [919, 505] width 37 height 21
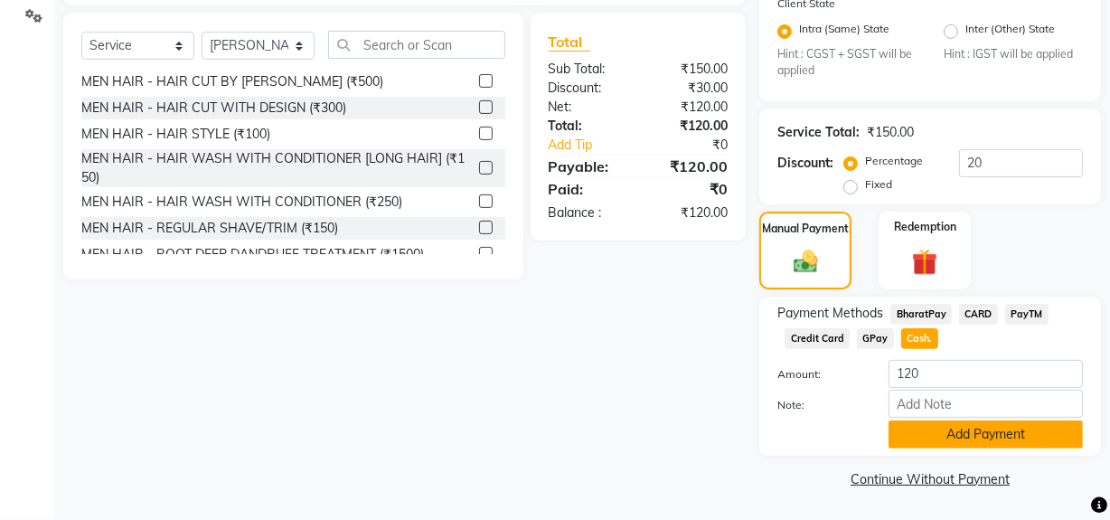
click at [955, 437] on button "Add Payment" at bounding box center [986, 434] width 194 height 28
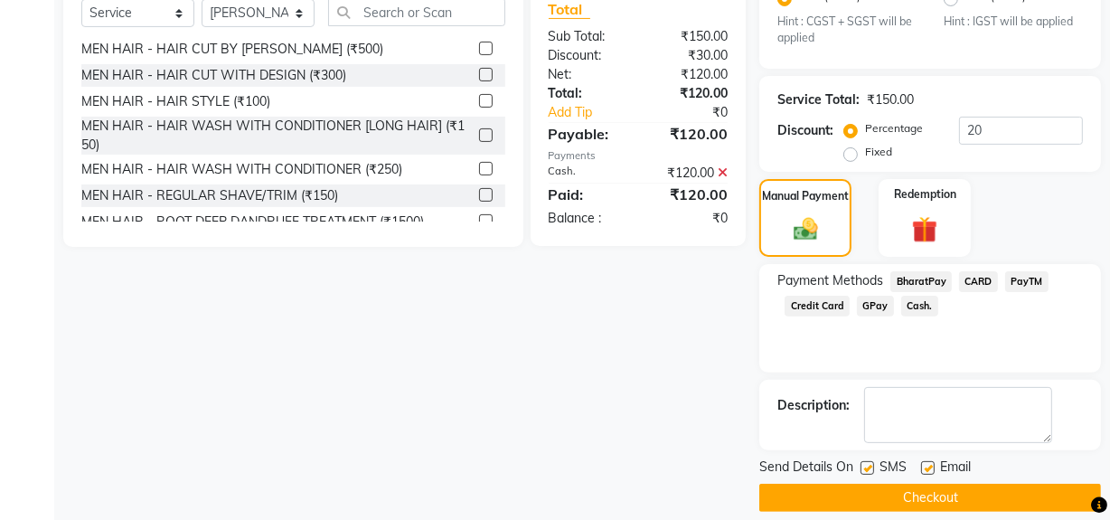
scroll to position [474, 0]
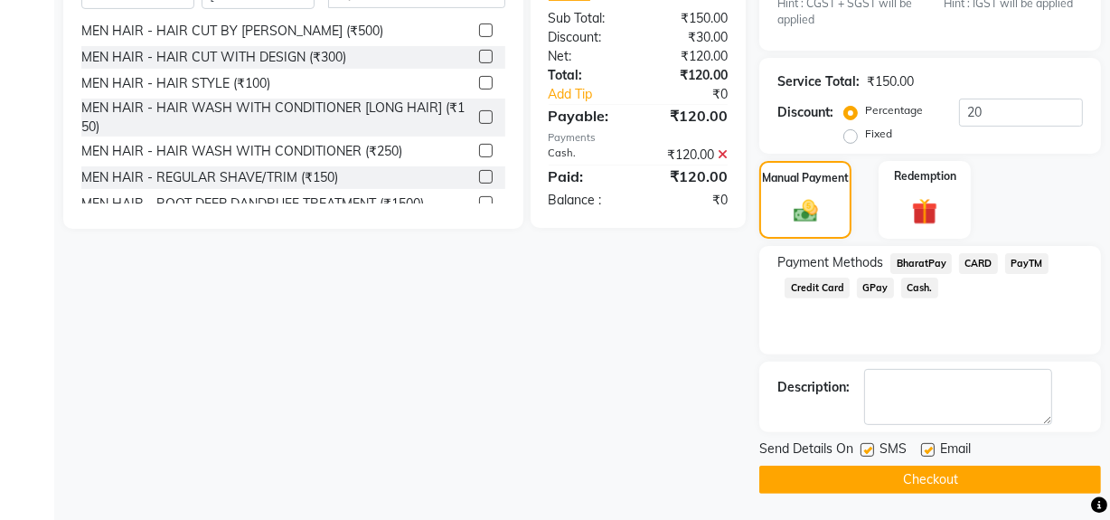
click at [867, 453] on label at bounding box center [868, 450] width 14 height 14
click at [867, 453] on input "checkbox" at bounding box center [867, 451] width 12 height 12
checkbox input "false"
click at [872, 473] on button "Checkout" at bounding box center [930, 480] width 342 height 28
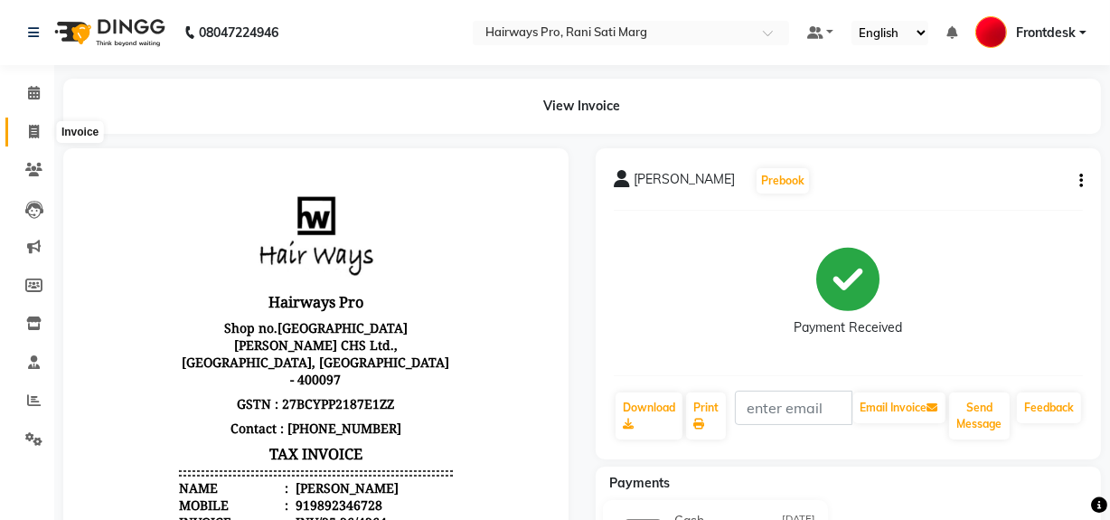
click at [33, 133] on icon at bounding box center [34, 132] width 10 height 14
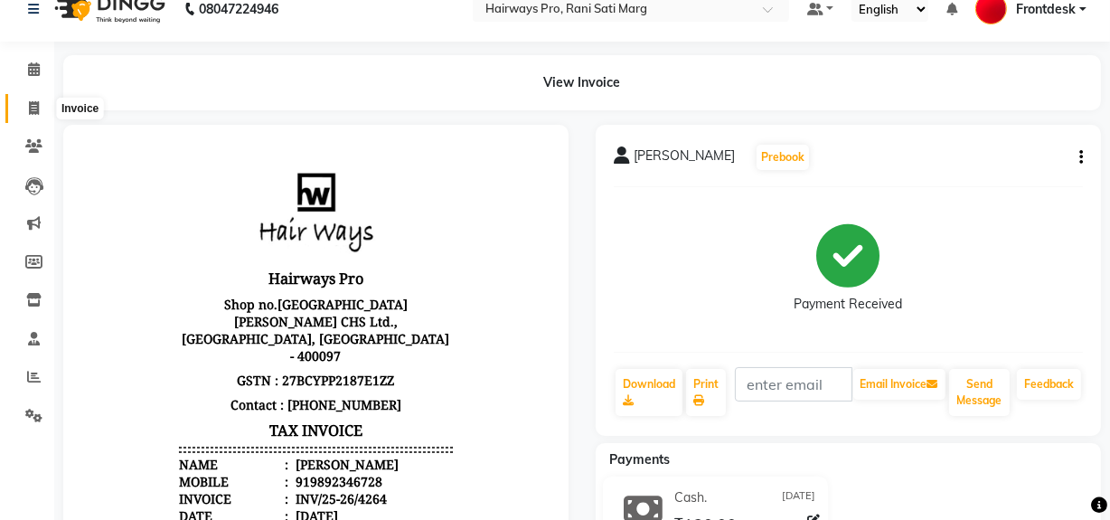
select select "service"
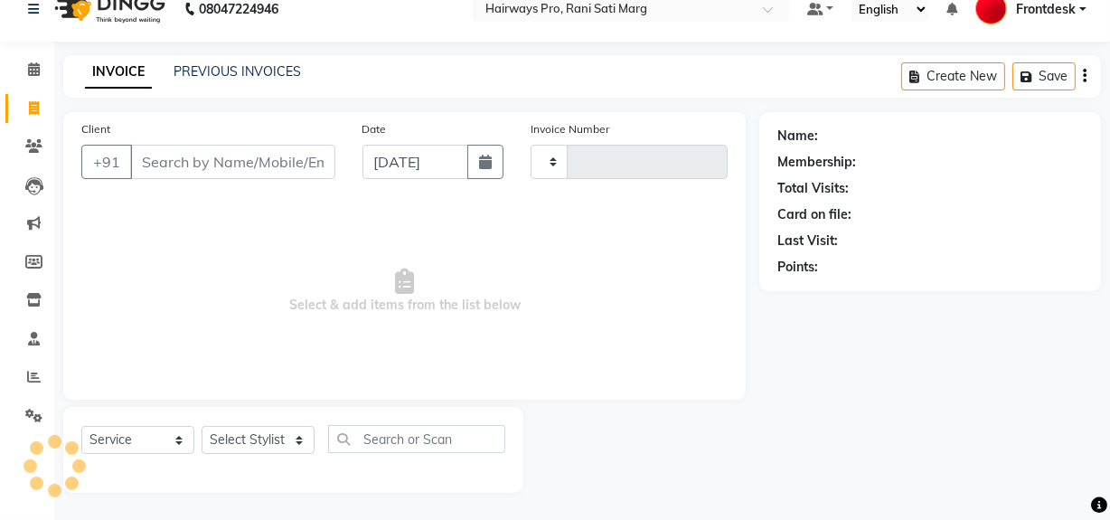
type input "3013"
select select "787"
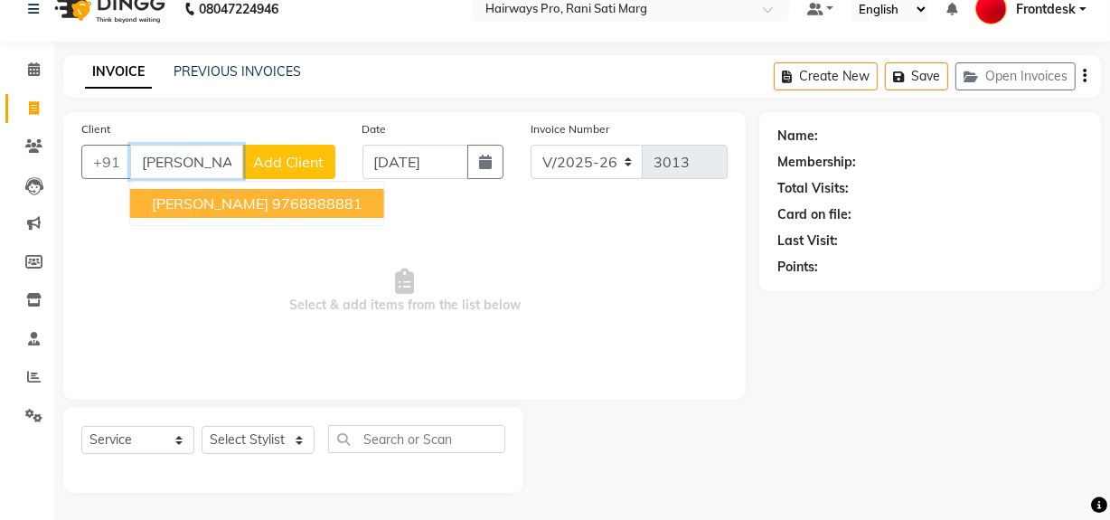
click at [243, 195] on span "MITESH VAVIYA" at bounding box center [210, 203] width 117 height 18
type input "9768888881"
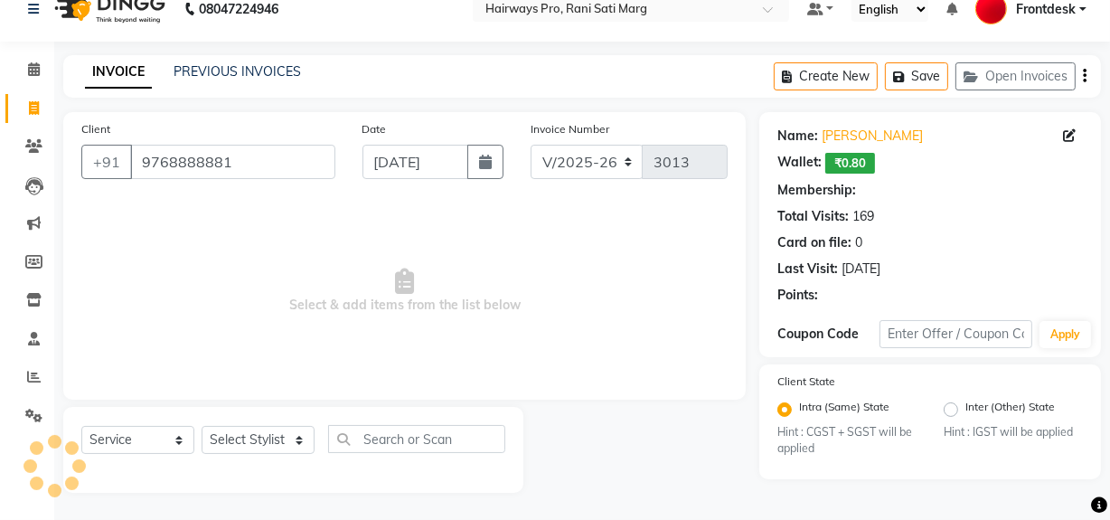
select select "1: Object"
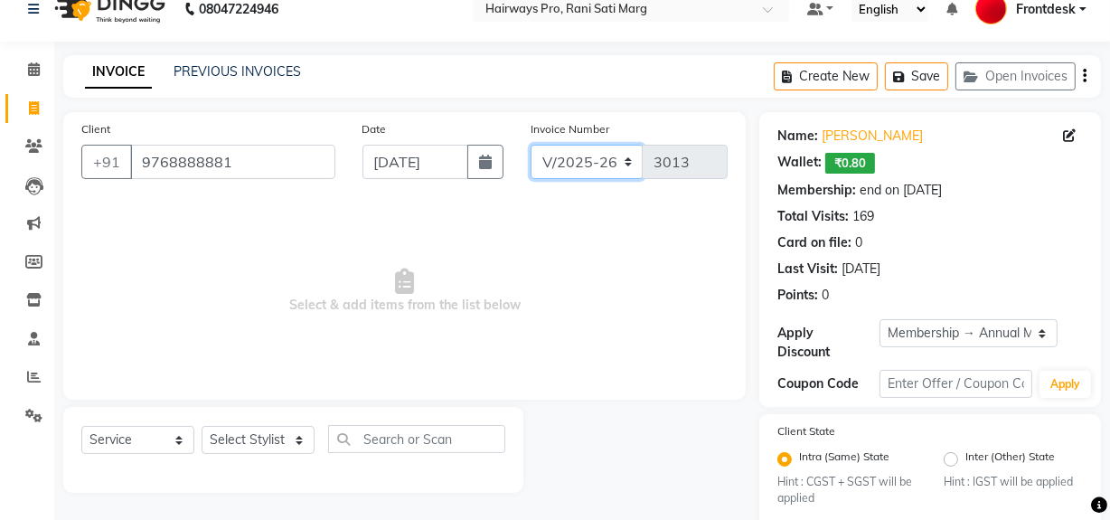
click at [633, 154] on select "INV/25-26 V/2025-26" at bounding box center [587, 162] width 113 height 34
select select "6960"
click at [531, 145] on select "INV/25-26 V/2025-26" at bounding box center [587, 162] width 113 height 34
type input "4265"
click at [268, 440] on select "Select Stylist ABID DANISH [PERSON_NAME] Frontdesk INTEZAR [PERSON_NAME] [PERSO…" at bounding box center [258, 440] width 113 height 28
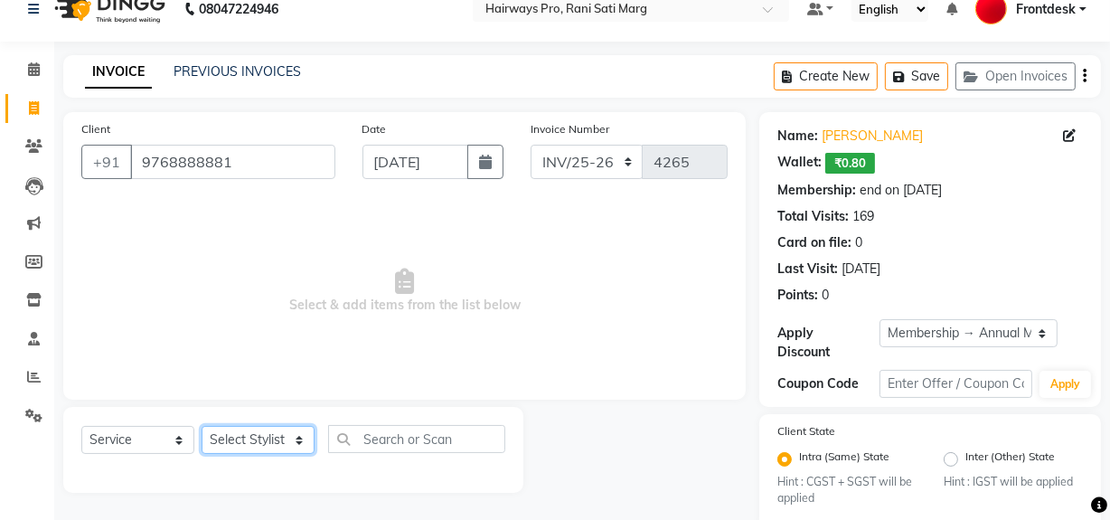
select select "13192"
click at [202, 426] on select "Select Stylist ABID DANISH [PERSON_NAME] Frontdesk INTEZAR [PERSON_NAME] [PERSO…" at bounding box center [258, 440] width 113 height 28
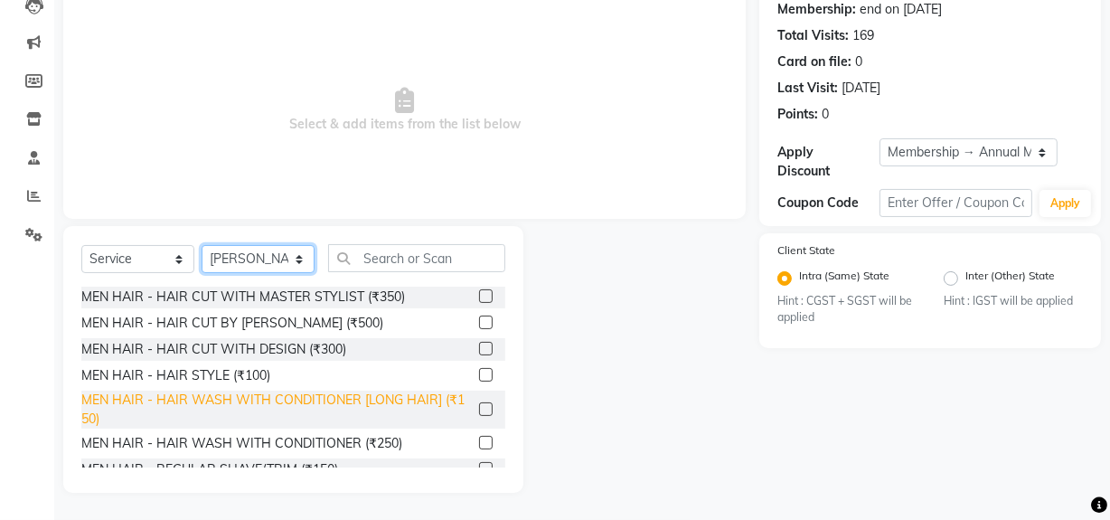
scroll to position [81, 0]
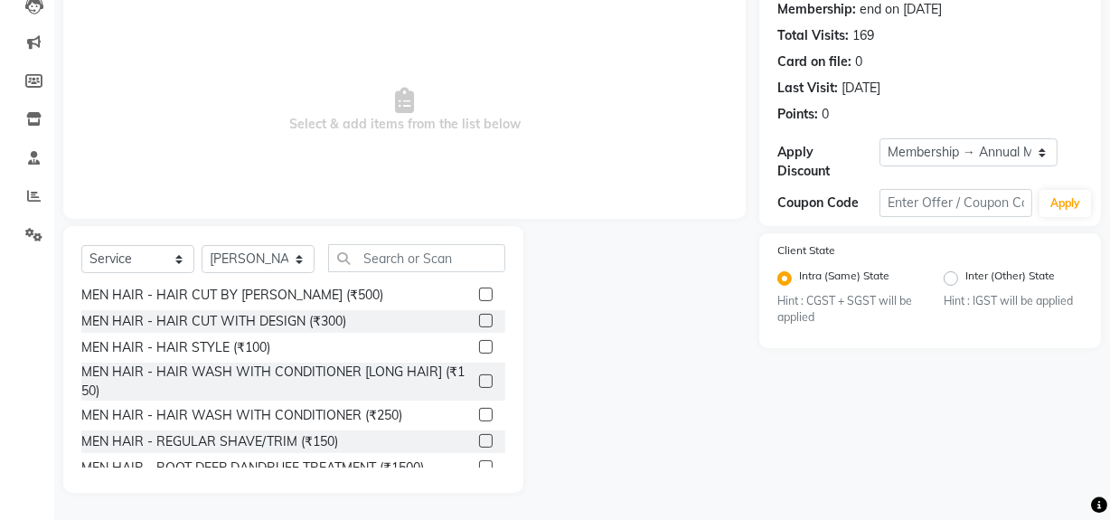
click at [479, 439] on label at bounding box center [486, 441] width 14 height 14
click at [479, 439] on input "checkbox" at bounding box center [485, 442] width 12 height 12
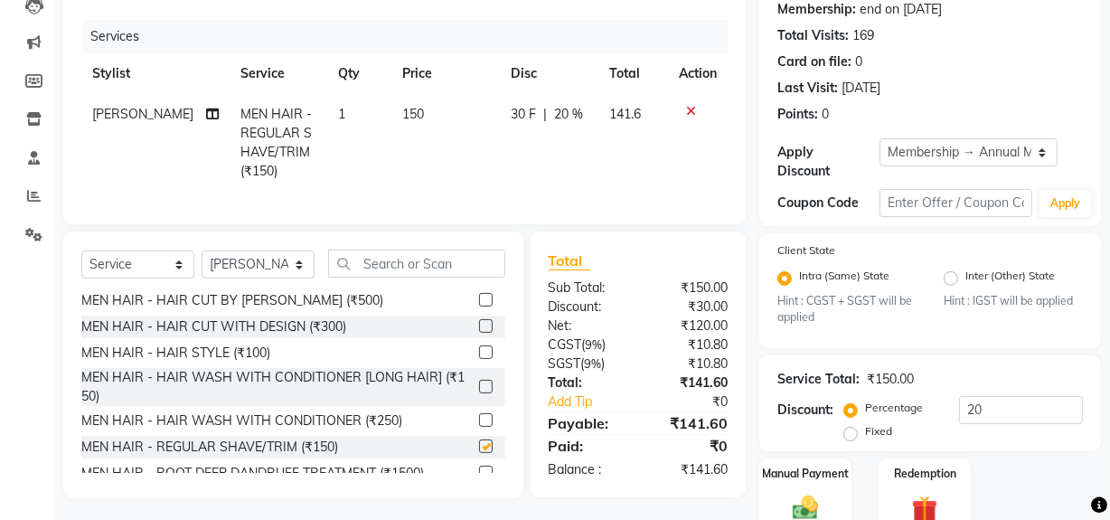
checkbox input "false"
click at [416, 270] on input "text" at bounding box center [416, 264] width 177 height 28
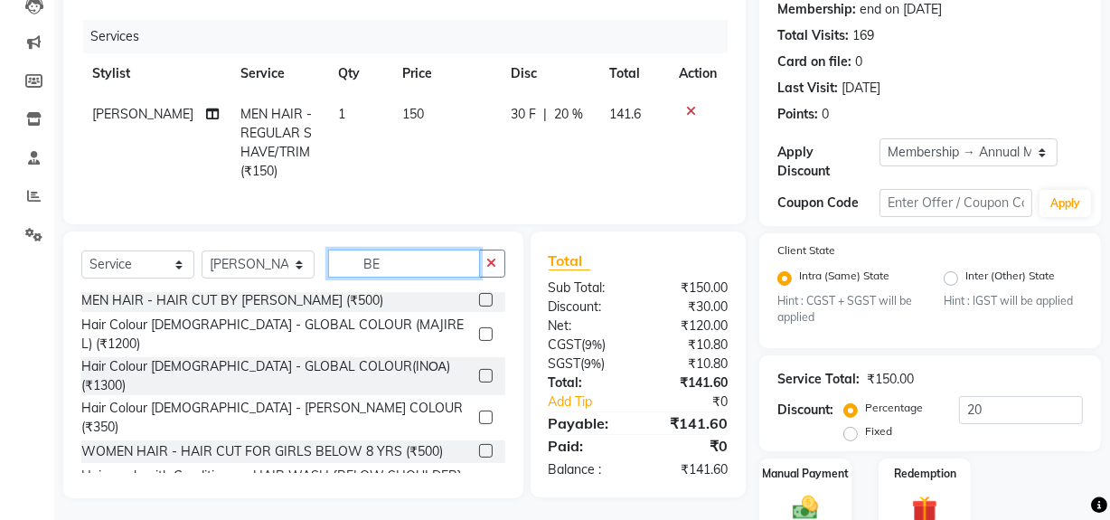
scroll to position [0, 0]
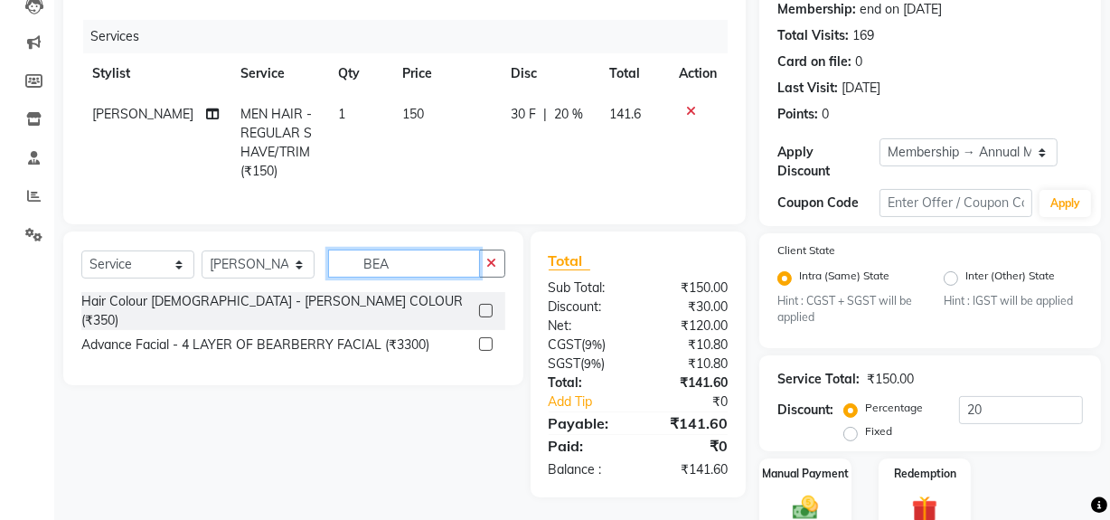
type input "BEA"
click at [486, 309] on label at bounding box center [486, 311] width 14 height 14
click at [486, 309] on input "checkbox" at bounding box center [485, 312] width 12 height 12
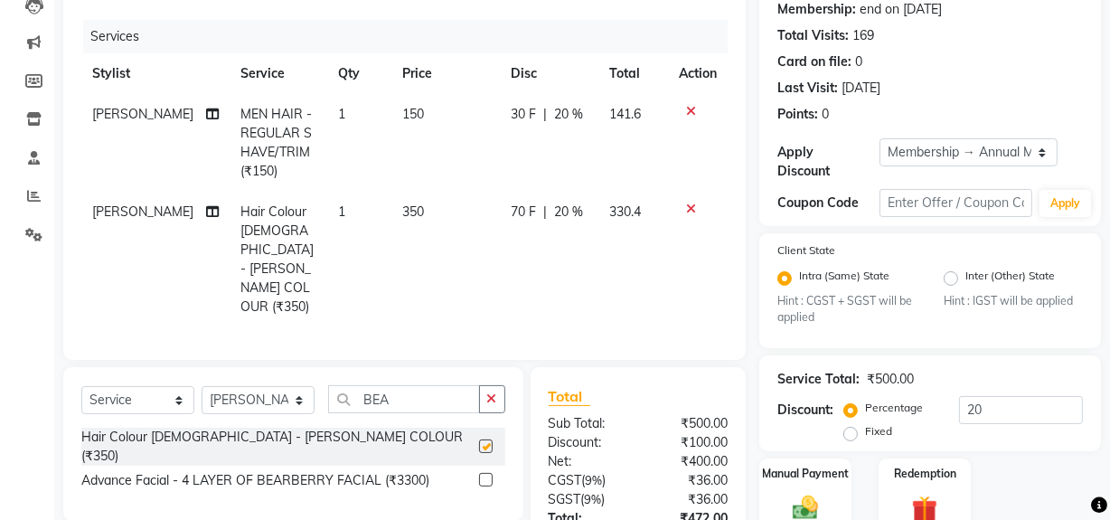
scroll to position [10, 0]
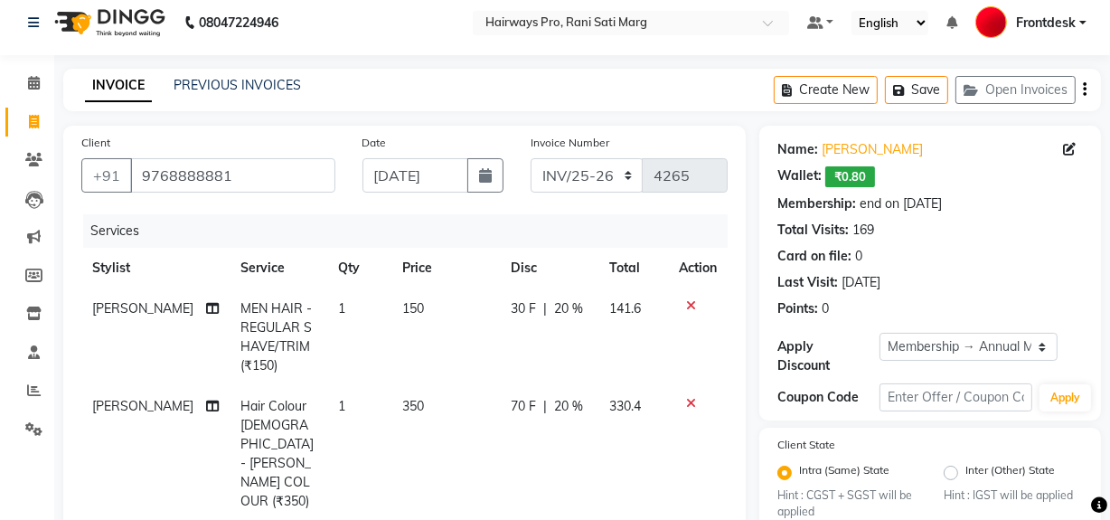
checkbox input "false"
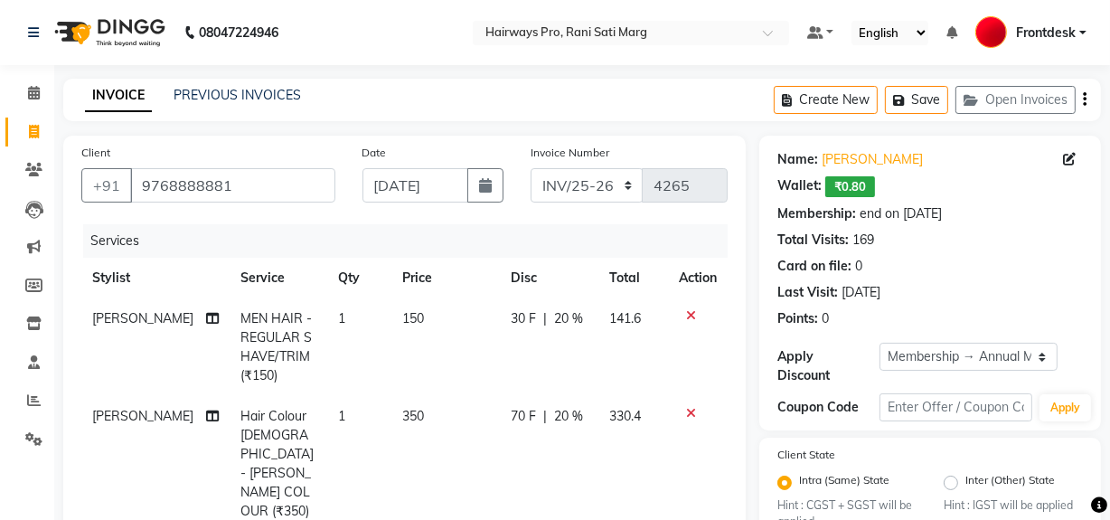
click at [1083, 100] on icon "button" at bounding box center [1085, 99] width 4 height 1
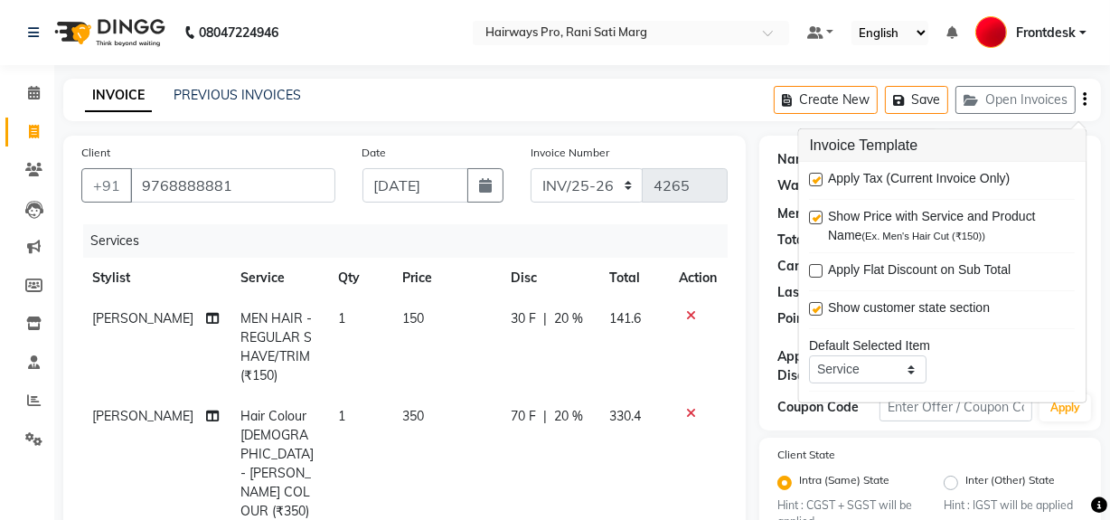
click at [818, 178] on label at bounding box center [817, 180] width 14 height 14
click at [818, 178] on input "checkbox" at bounding box center [816, 180] width 12 height 12
checkbox input "false"
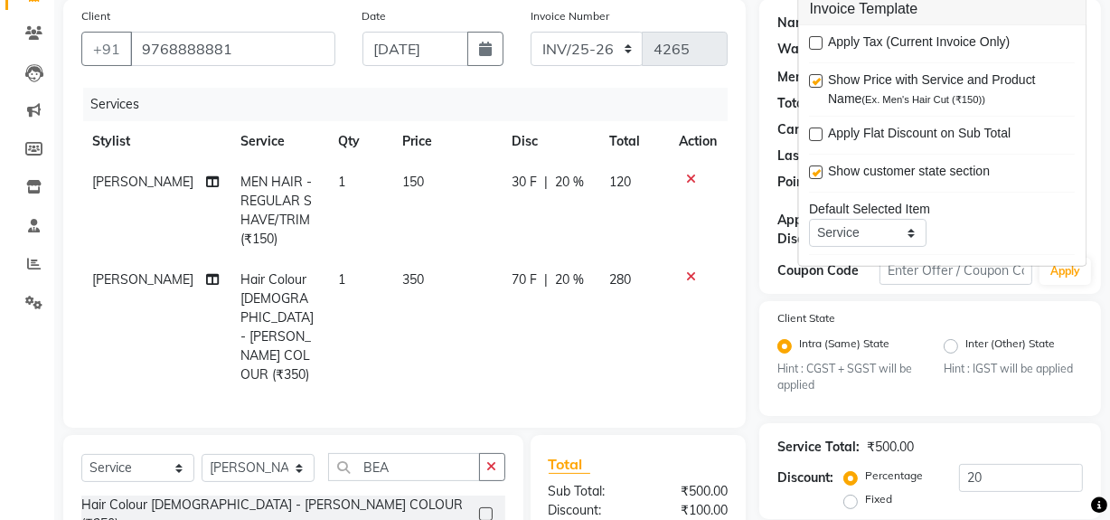
scroll to position [285, 0]
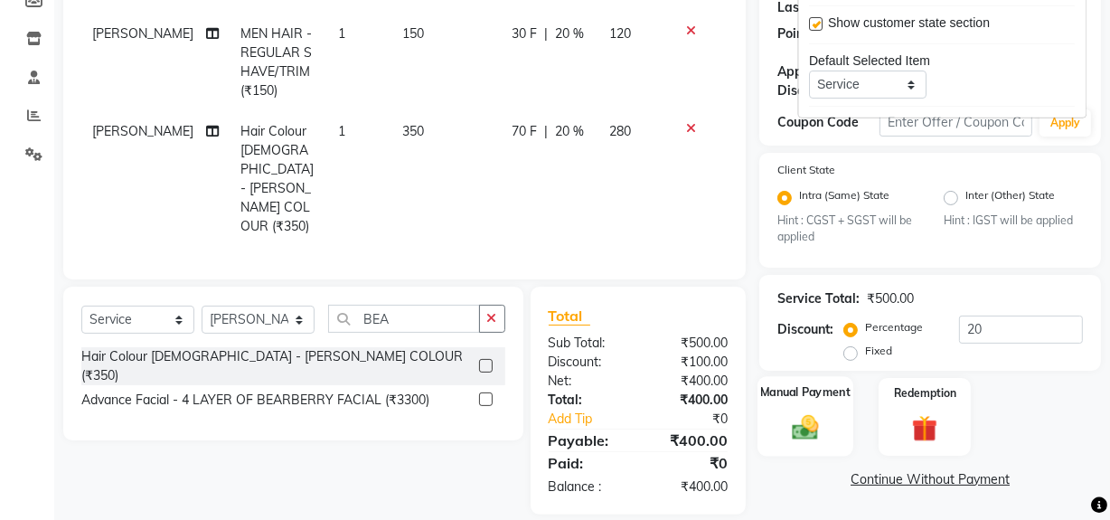
click at [807, 429] on img at bounding box center [805, 427] width 43 height 31
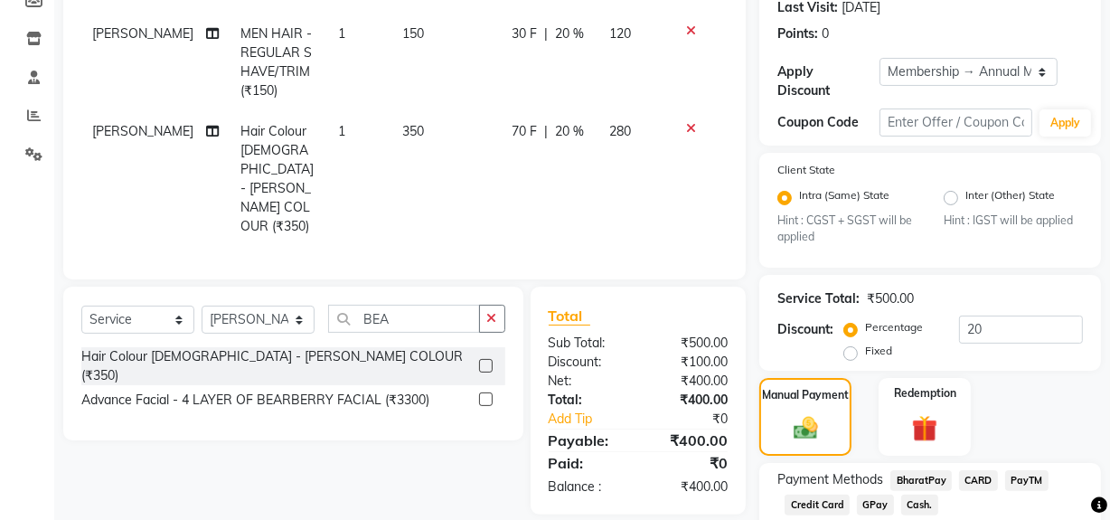
click at [917, 508] on span "Cash." at bounding box center [919, 505] width 37 height 21
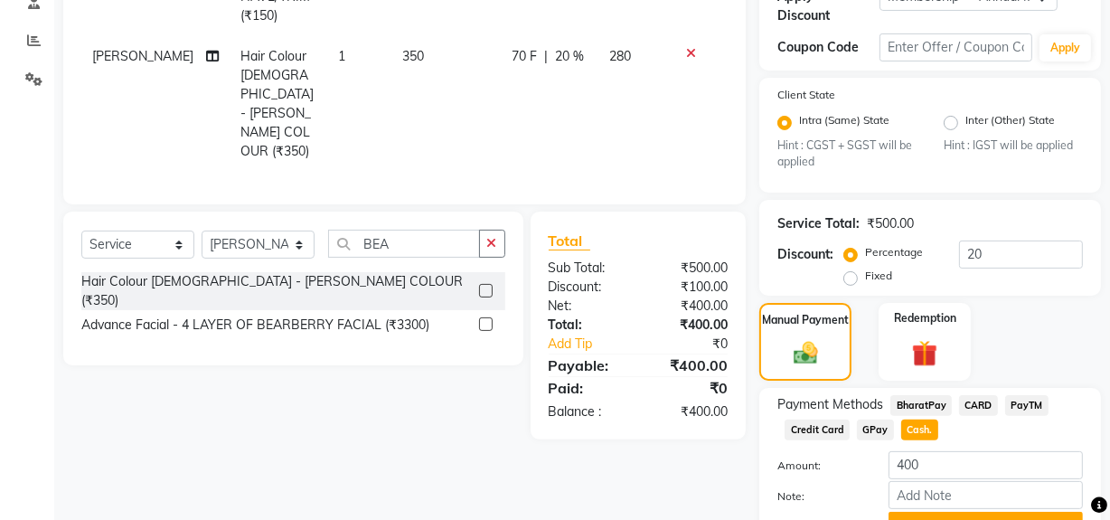
scroll to position [452, 0]
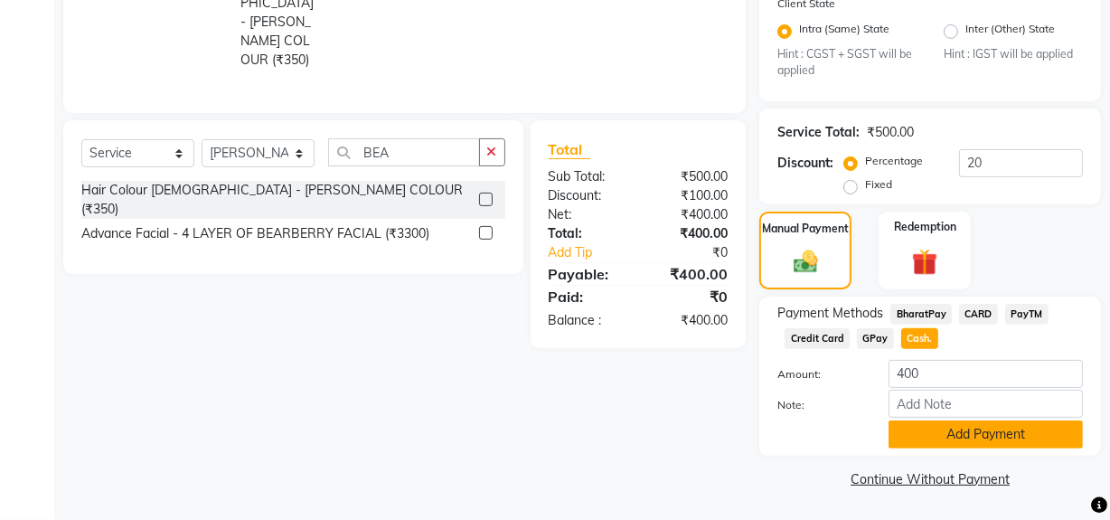
click at [941, 439] on button "Add Payment" at bounding box center [986, 434] width 194 height 28
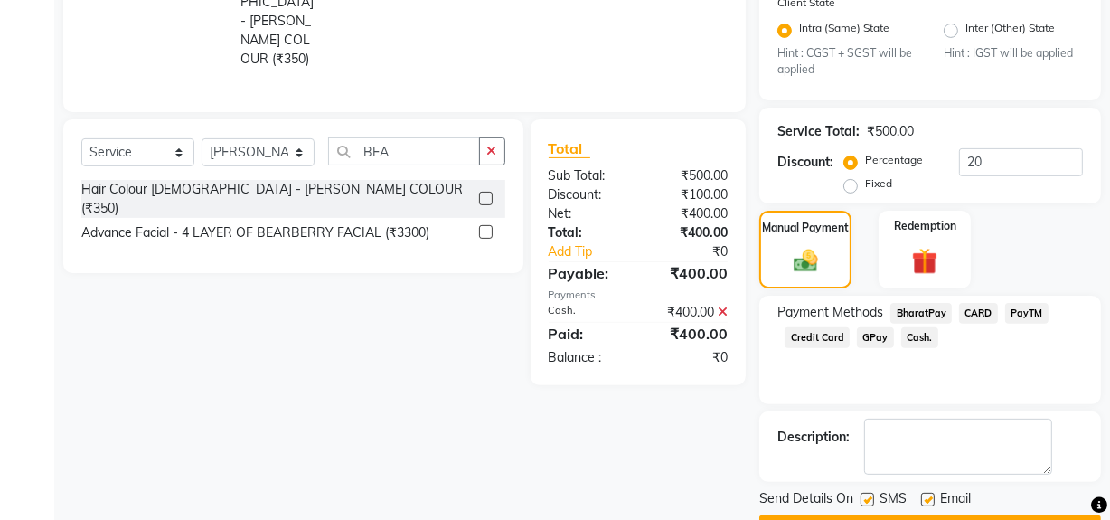
click at [870, 502] on label at bounding box center [868, 500] width 14 height 14
click at [870, 502] on input "checkbox" at bounding box center [867, 501] width 12 height 12
checkbox input "false"
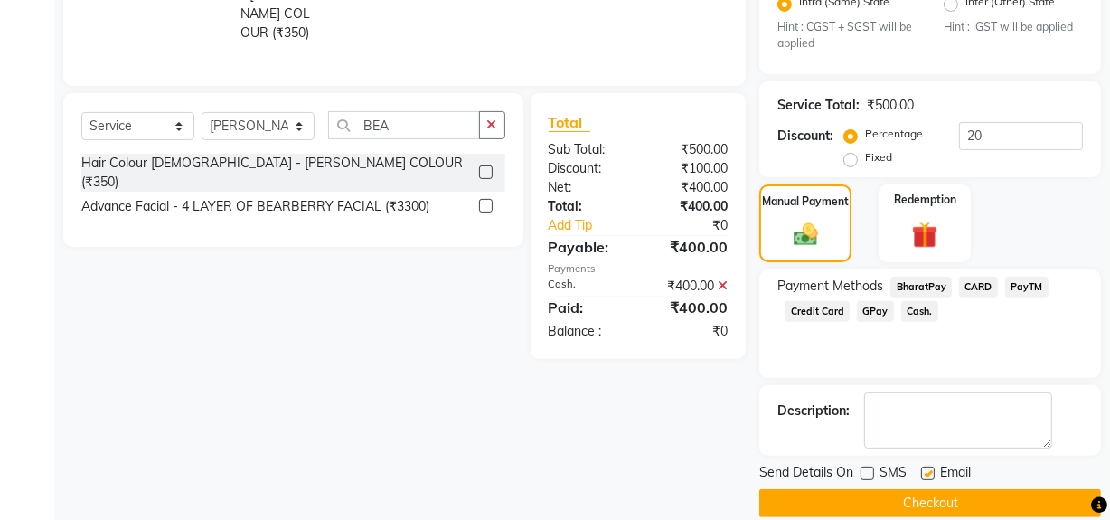
scroll to position [503, 0]
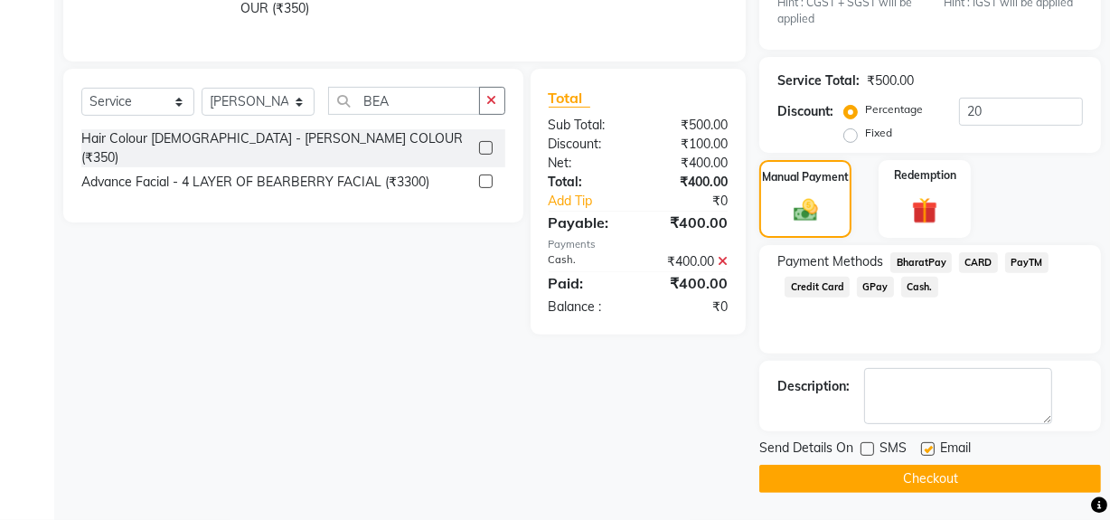
click at [882, 468] on button "Checkout" at bounding box center [930, 479] width 342 height 28
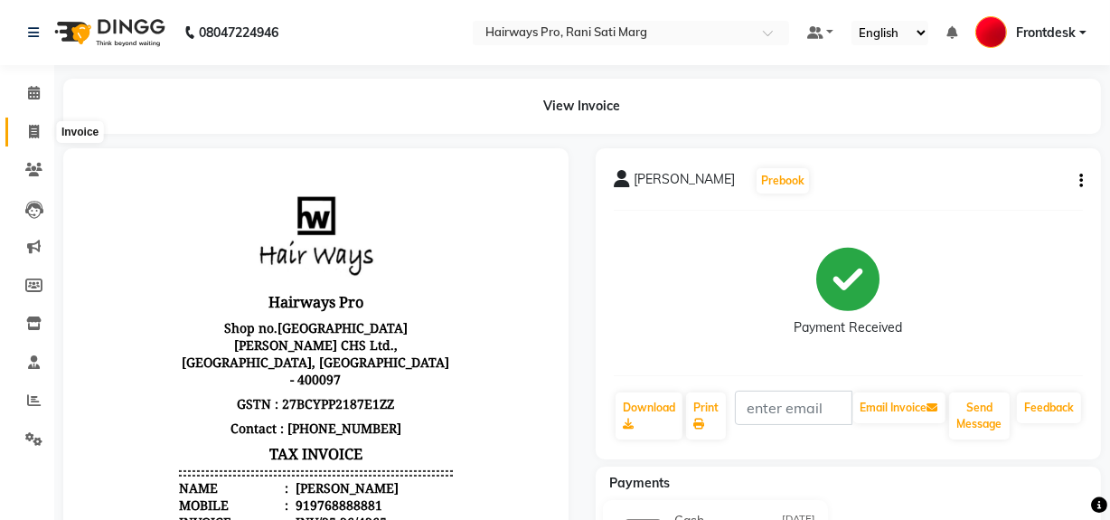
click at [35, 133] on icon at bounding box center [34, 132] width 10 height 14
select select "service"
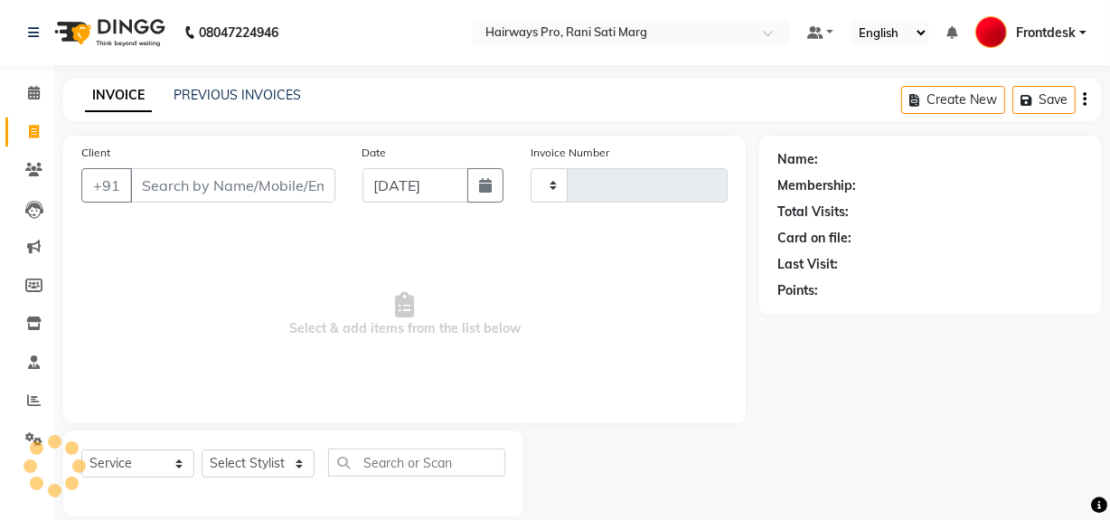
scroll to position [24, 0]
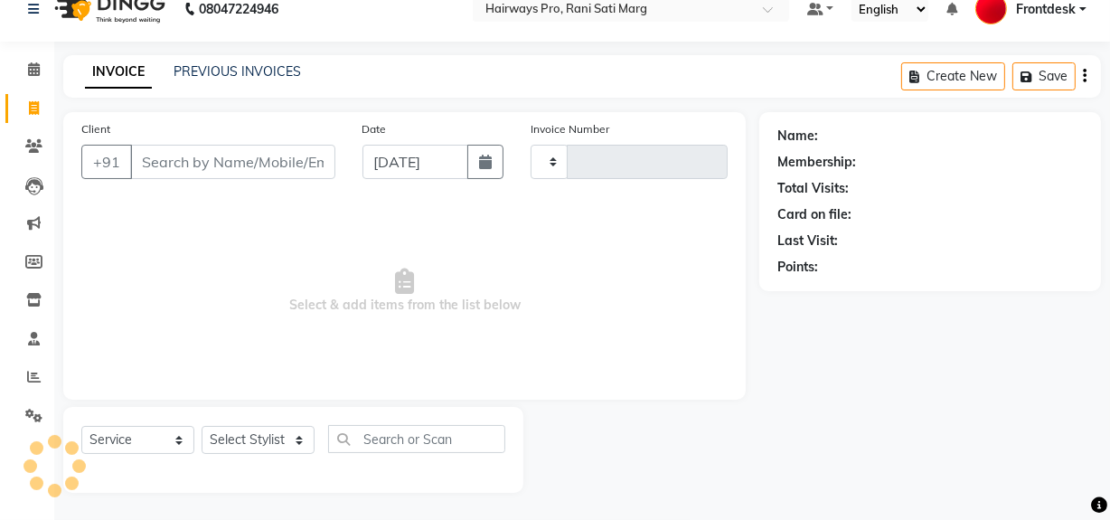
type input "3013"
select select "787"
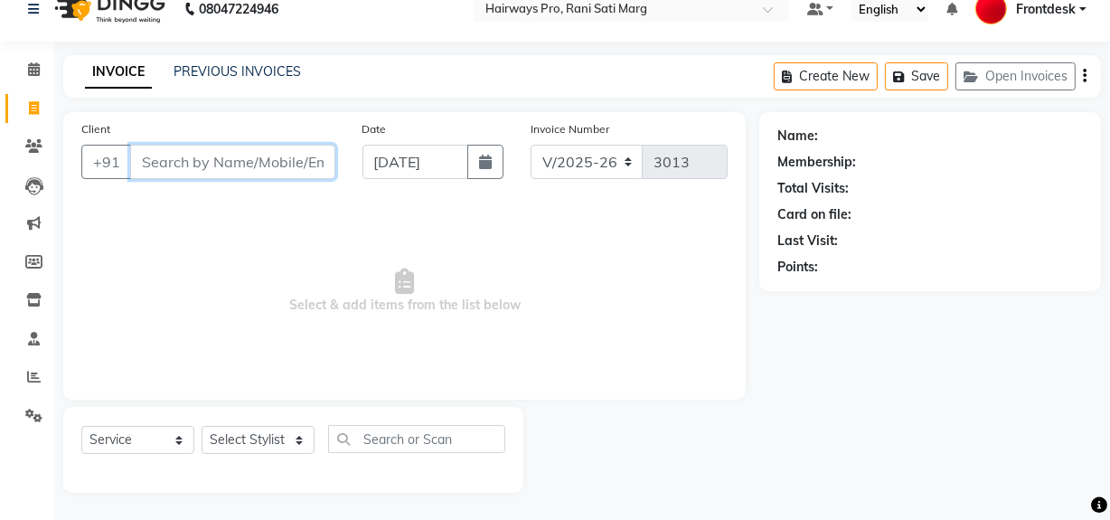
click at [297, 156] on input "Client" at bounding box center [232, 162] width 205 height 34
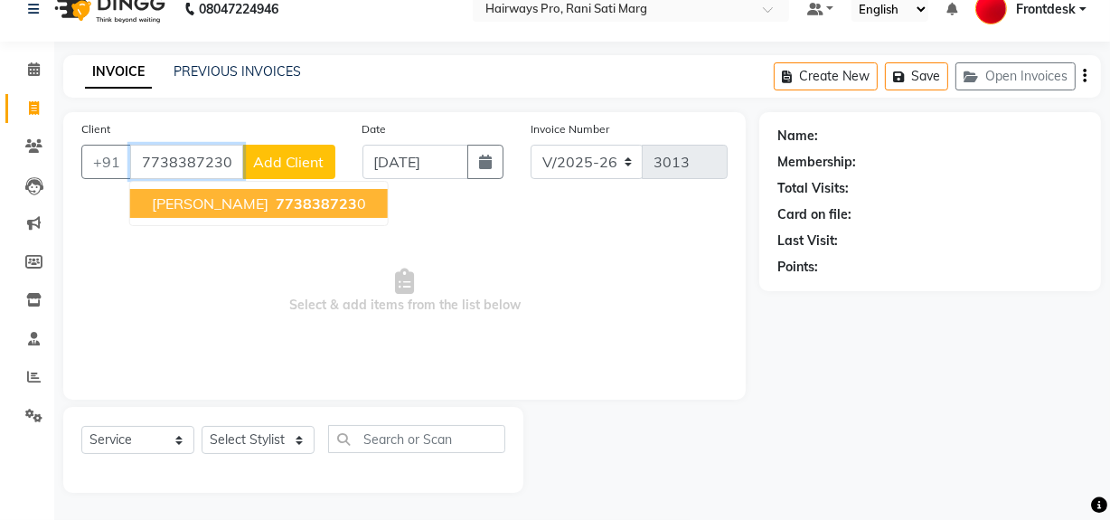
type input "7738387230"
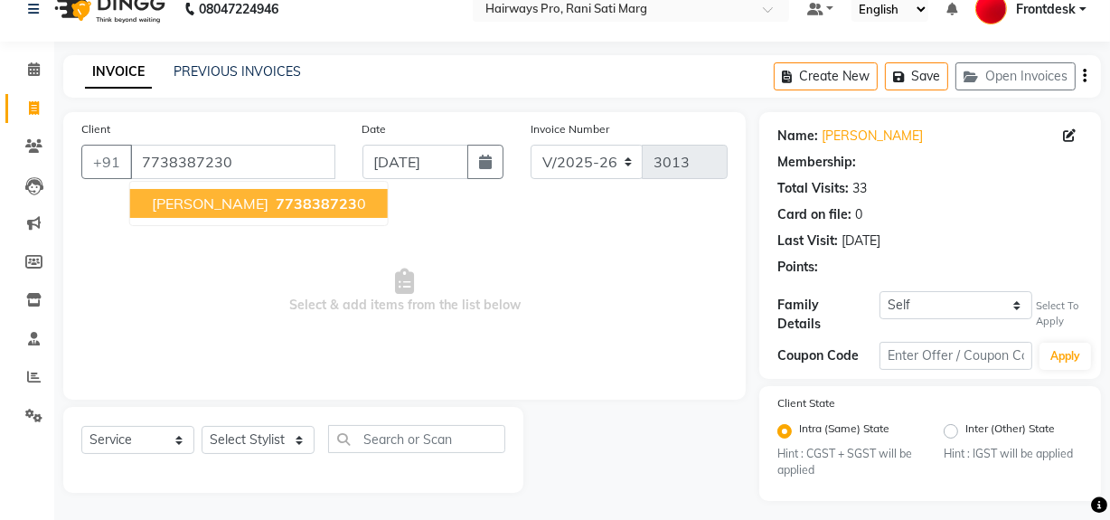
select select "1: Object"
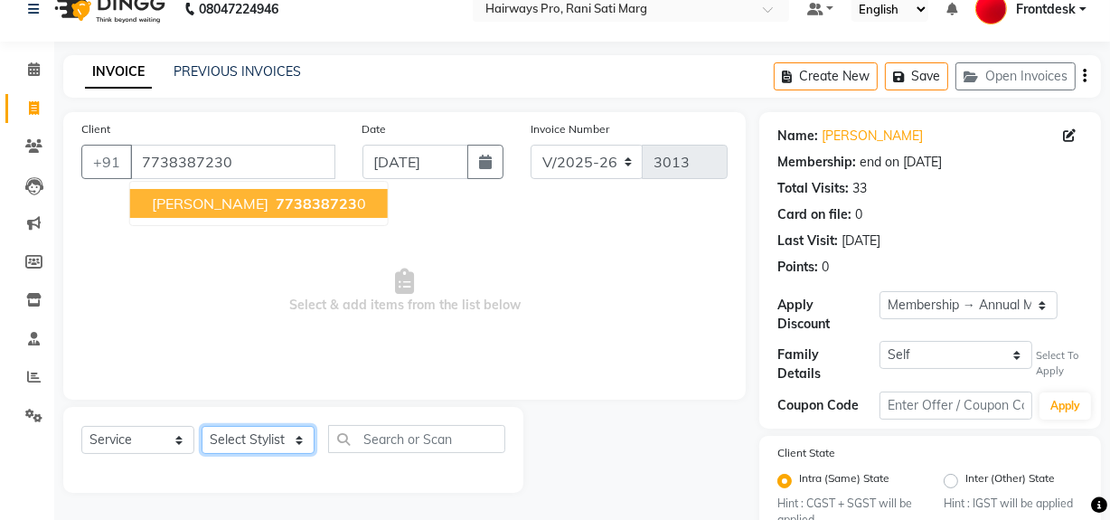
click at [290, 434] on select "Select Stylist ABID DANISH [PERSON_NAME] Frontdesk INTEZAR [PERSON_NAME] [PERSO…" at bounding box center [258, 440] width 113 height 28
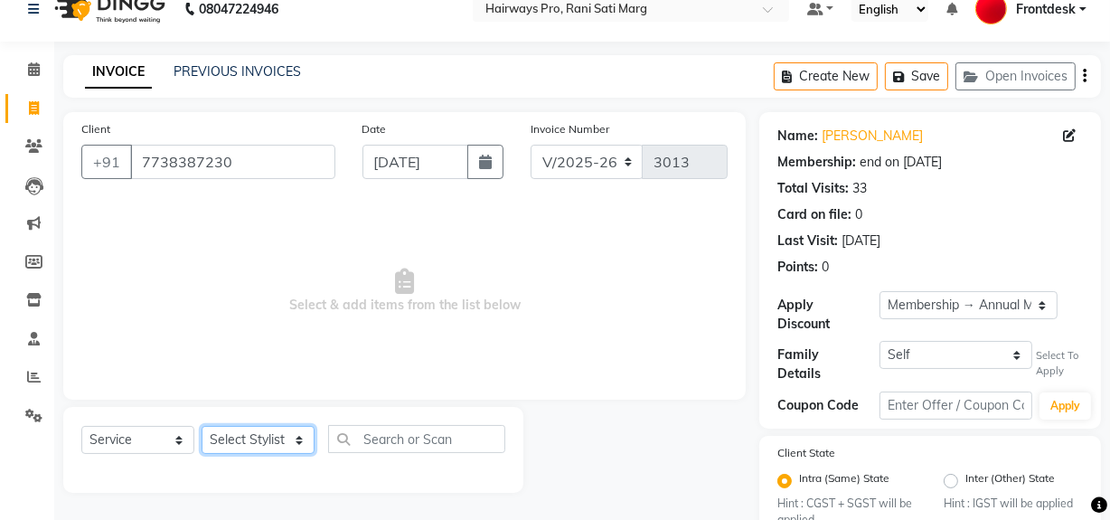
select select "13192"
click at [202, 426] on select "Select Stylist ABID DANISH [PERSON_NAME] Frontdesk INTEZAR [PERSON_NAME] [PERSO…" at bounding box center [258, 440] width 113 height 28
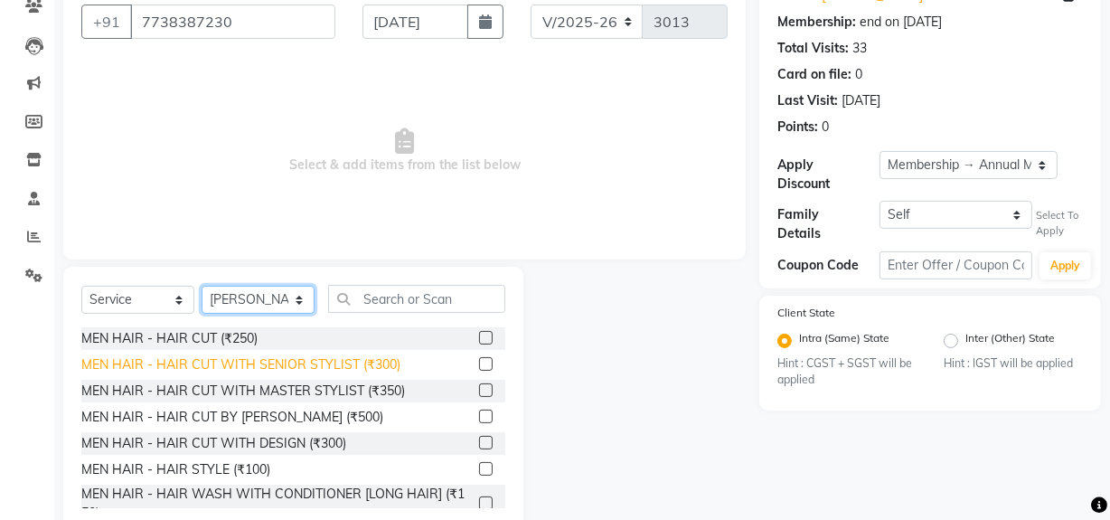
scroll to position [81, 0]
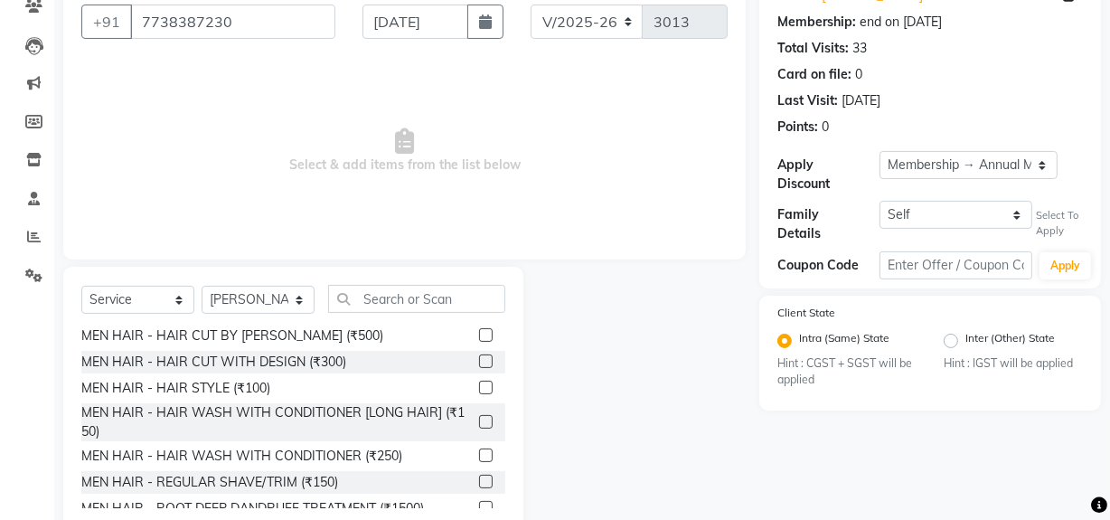
click at [479, 387] on label at bounding box center [486, 388] width 14 height 14
click at [479, 387] on input "checkbox" at bounding box center [485, 388] width 12 height 12
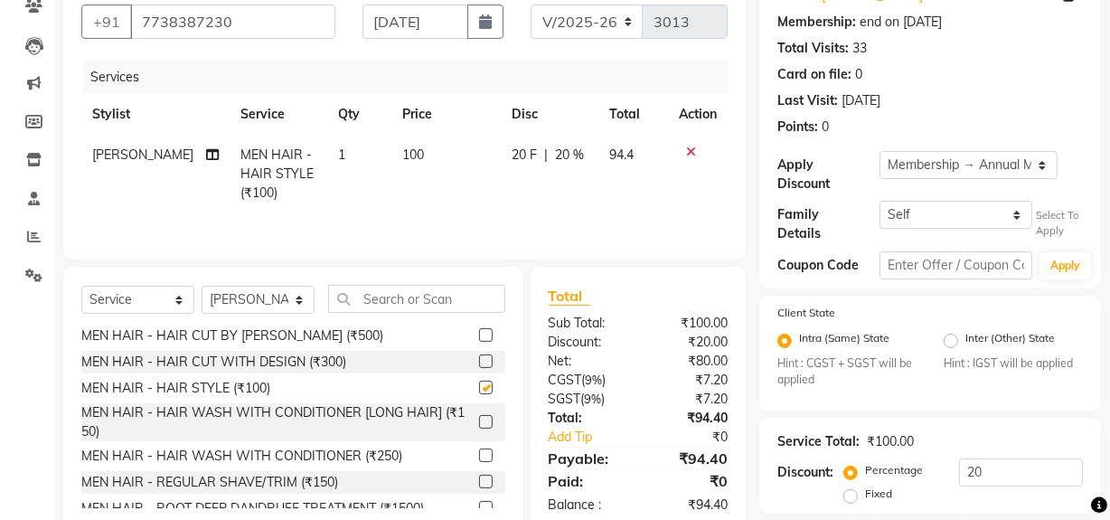
checkbox input "false"
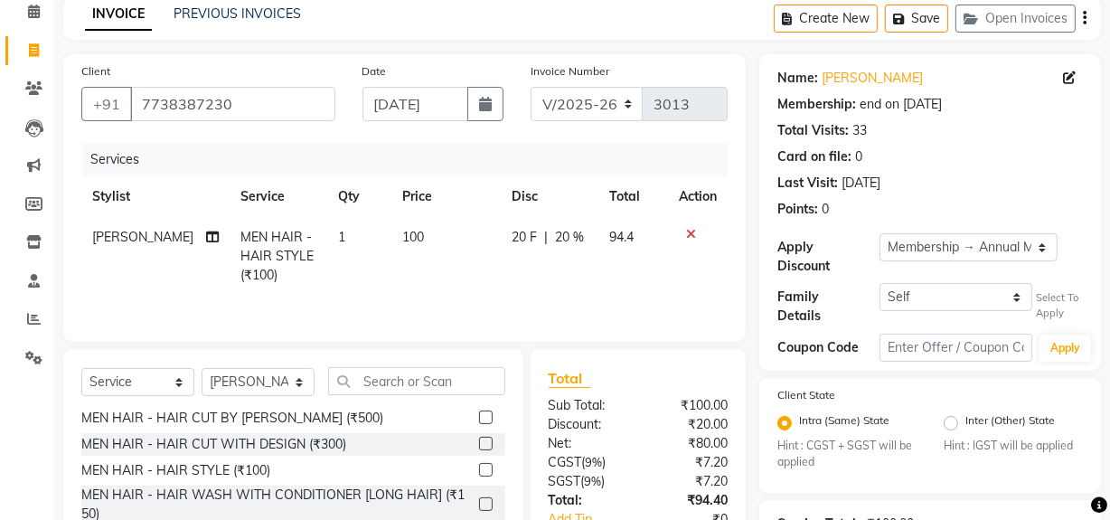
click at [1085, 18] on icon "button" at bounding box center [1085, 18] width 4 height 1
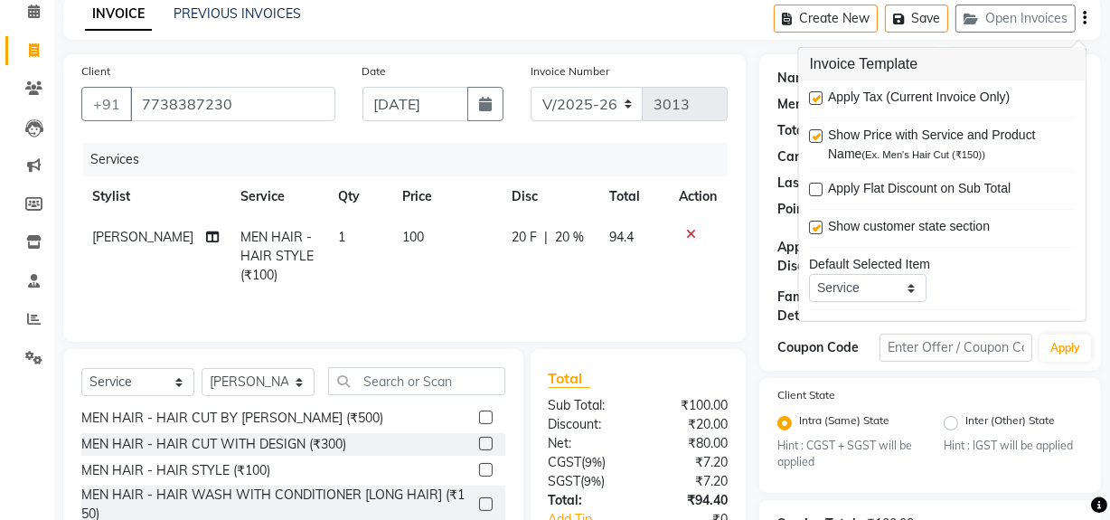
click at [815, 98] on label at bounding box center [817, 98] width 14 height 14
click at [815, 98] on input "checkbox" at bounding box center [816, 99] width 12 height 12
checkbox input "false"
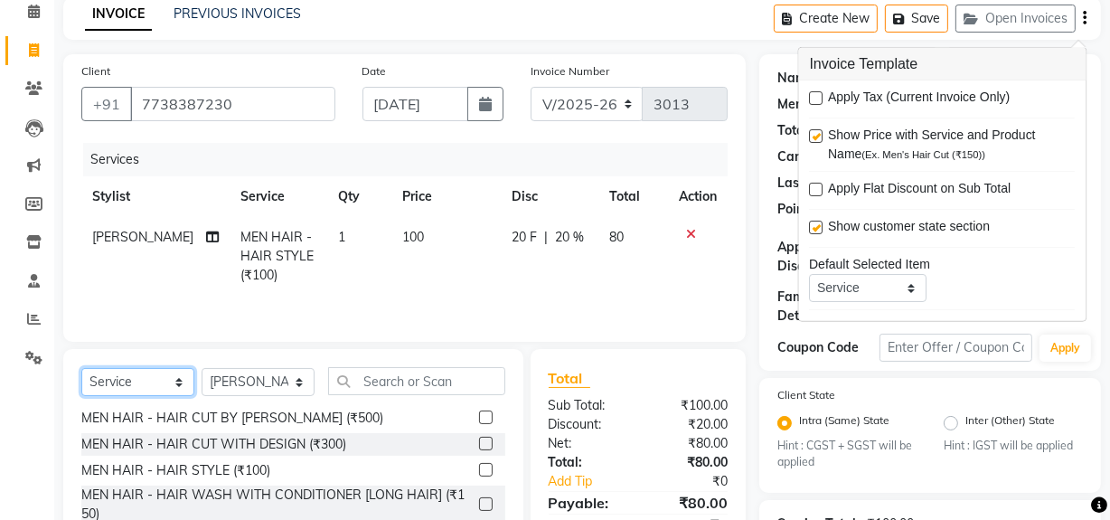
click at [175, 379] on select "Select Service Product Membership Package Voucher Prepaid Gift Card" at bounding box center [137, 382] width 113 height 28
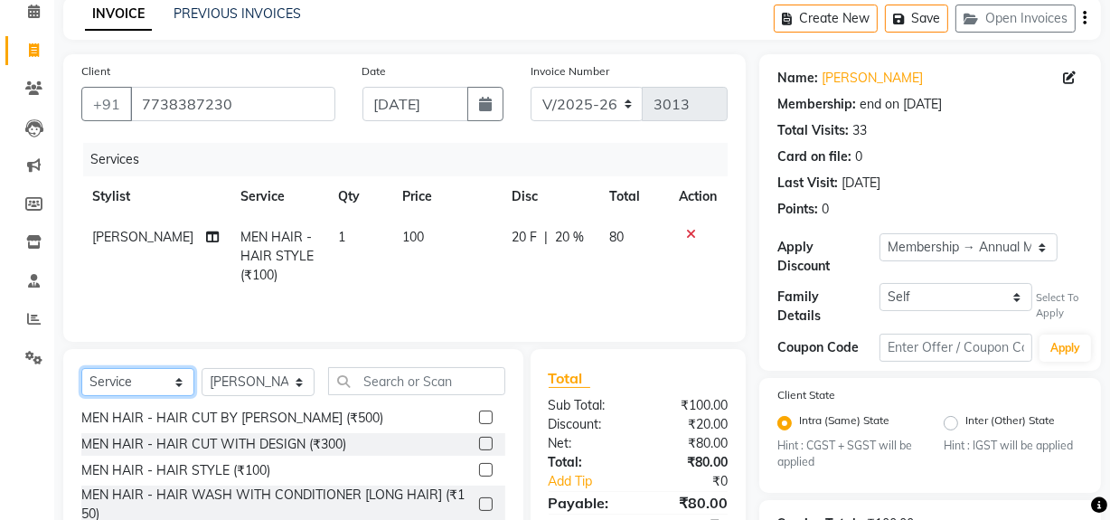
select select "product"
click at [81, 368] on select "Select Service Product Membership Package Voucher Prepaid Gift Card" at bounding box center [137, 382] width 113 height 28
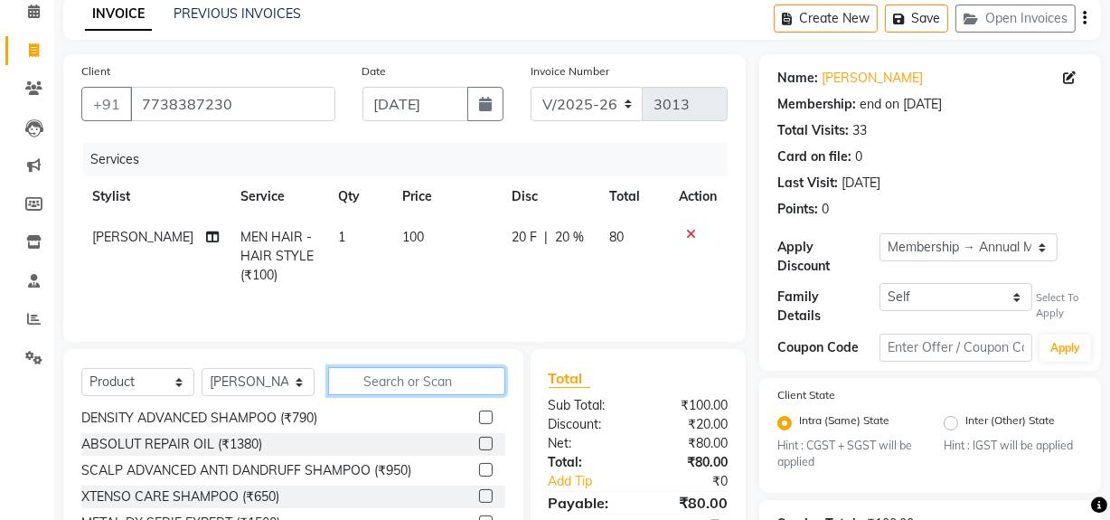
click at [383, 380] on input "text" at bounding box center [416, 381] width 177 height 28
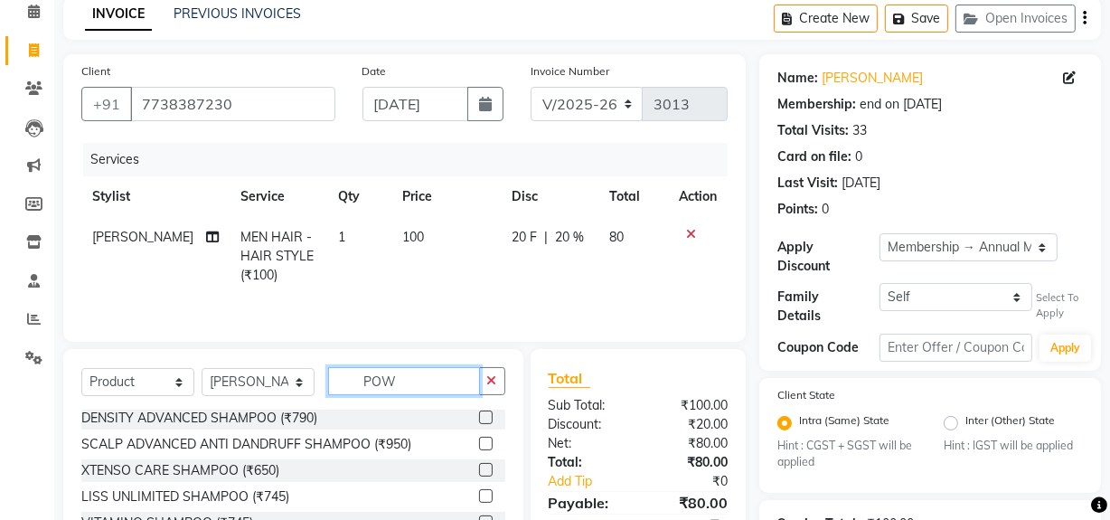
scroll to position [0, 0]
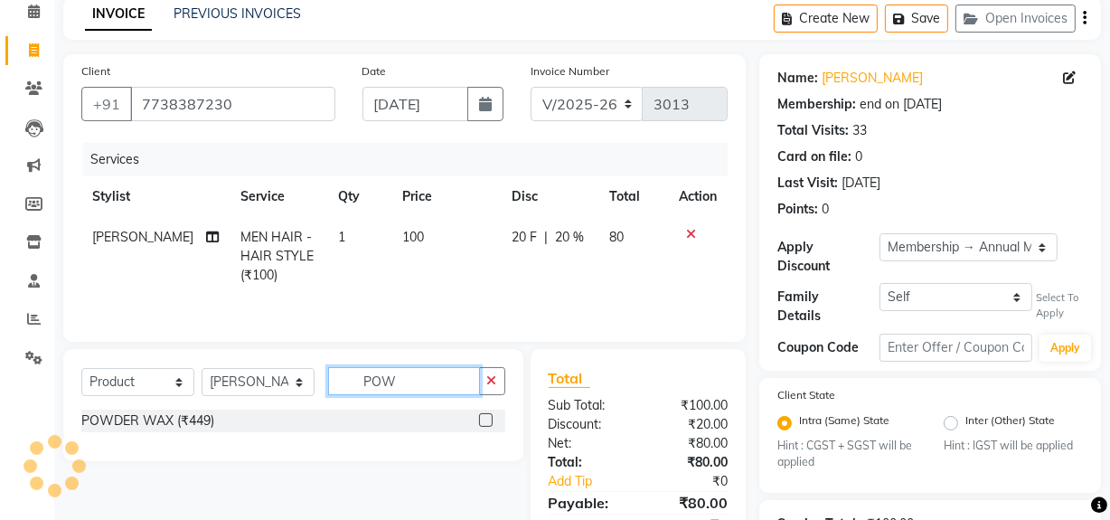
type input "POW"
click at [481, 420] on label at bounding box center [486, 420] width 14 height 14
click at [481, 420] on input "checkbox" at bounding box center [485, 421] width 12 height 12
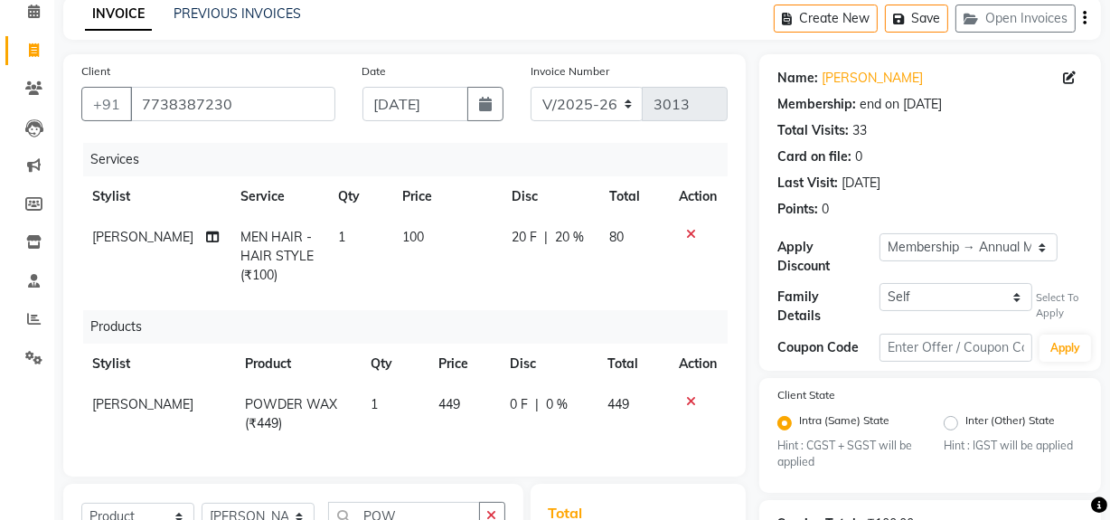
checkbox input "false"
click at [467, 390] on td "449" at bounding box center [463, 414] width 71 height 60
select select "13192"
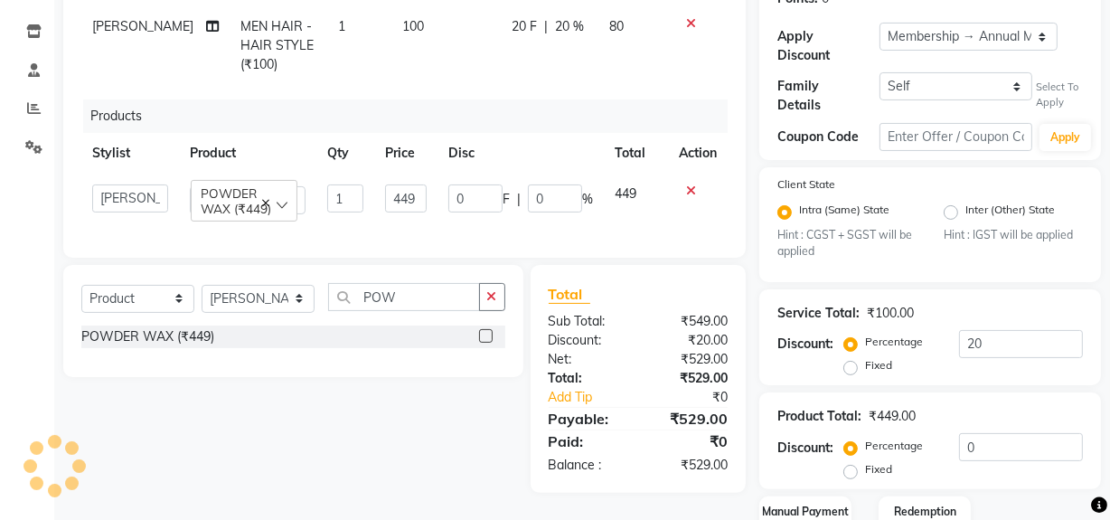
scroll to position [241, 0]
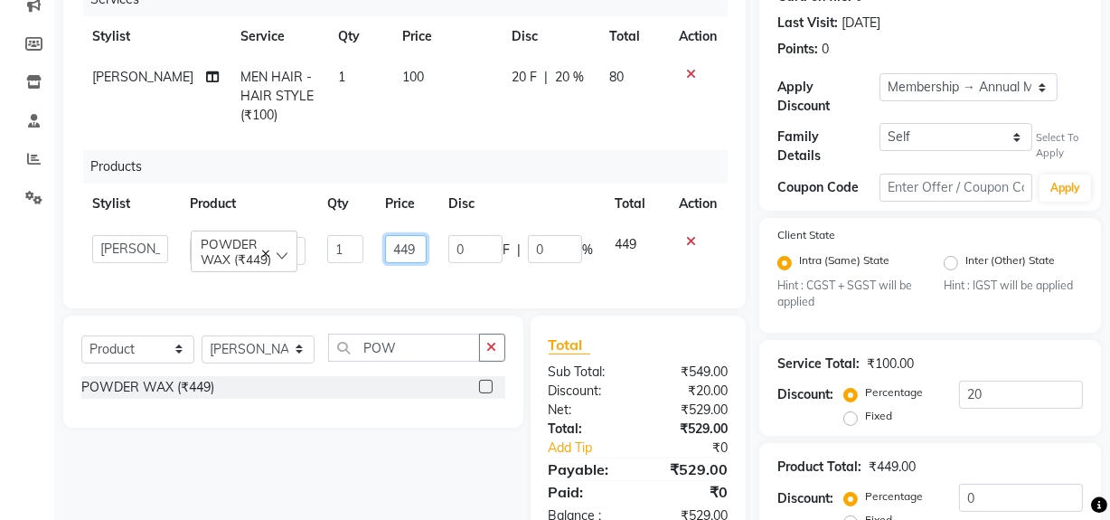
click at [426, 244] on input "449" at bounding box center [406, 249] width 42 height 28
type input "400"
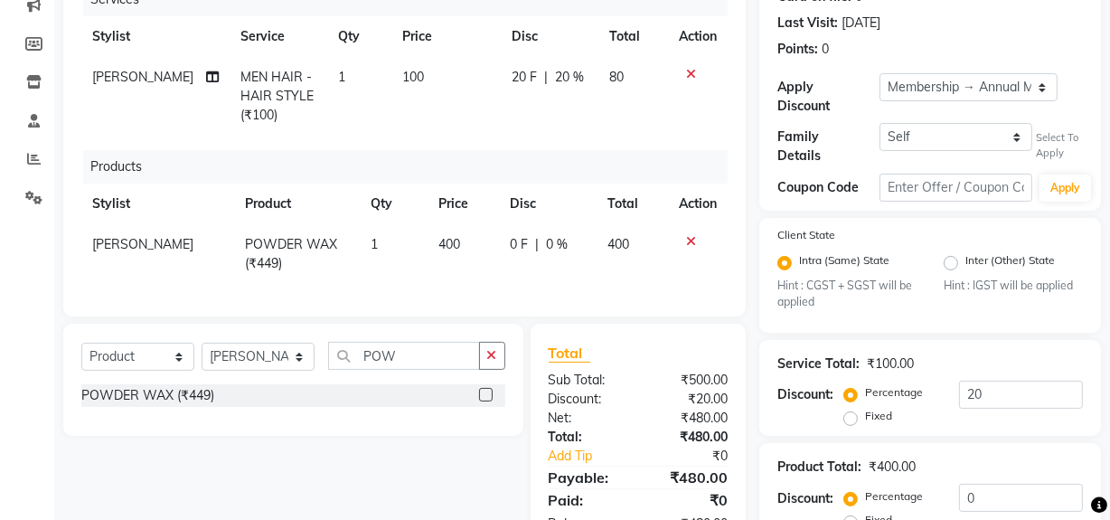
click at [429, 272] on td "400" at bounding box center [463, 254] width 71 height 60
select select "13192"
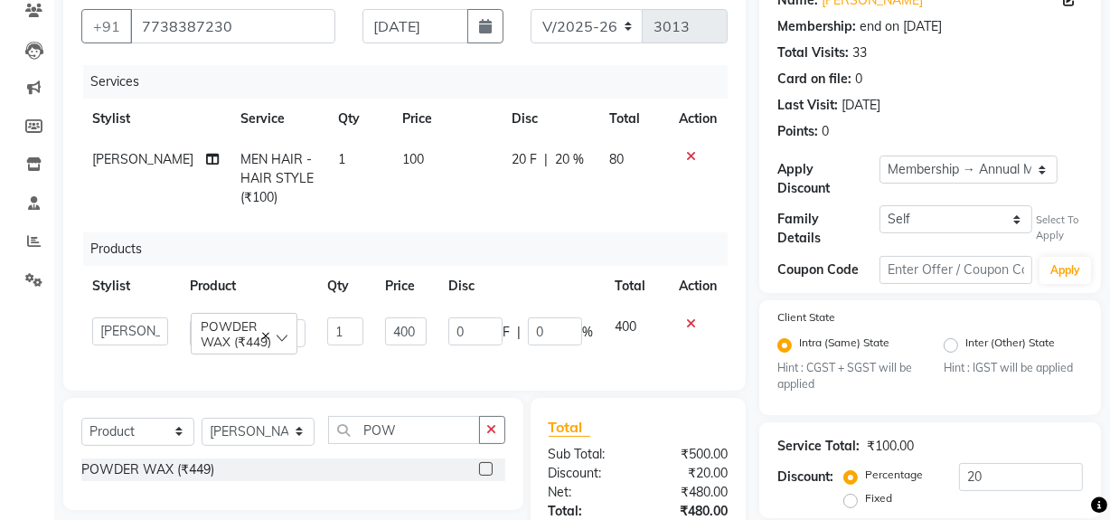
scroll to position [77, 0]
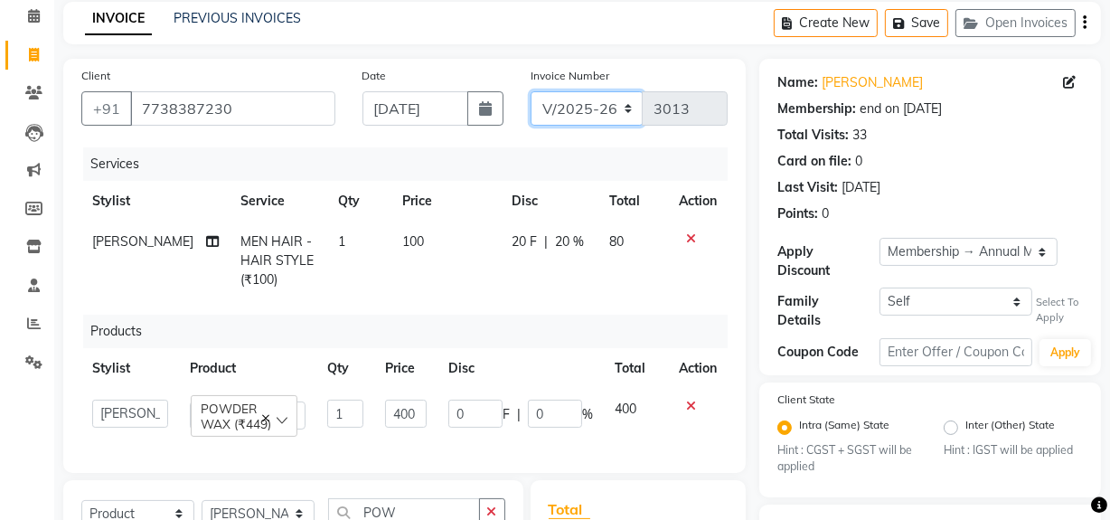
click at [624, 102] on select "INV/25-26 V/2025-26" at bounding box center [587, 108] width 113 height 34
select select "6960"
click at [531, 91] on select "INV/25-26 V/2025-26" at bounding box center [587, 108] width 113 height 34
type input "4266"
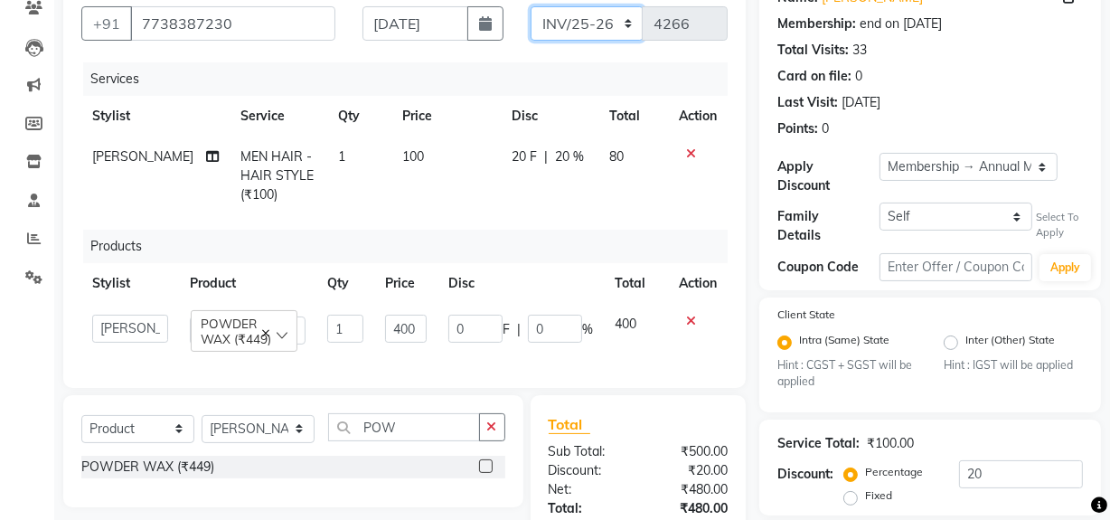
scroll to position [406, 0]
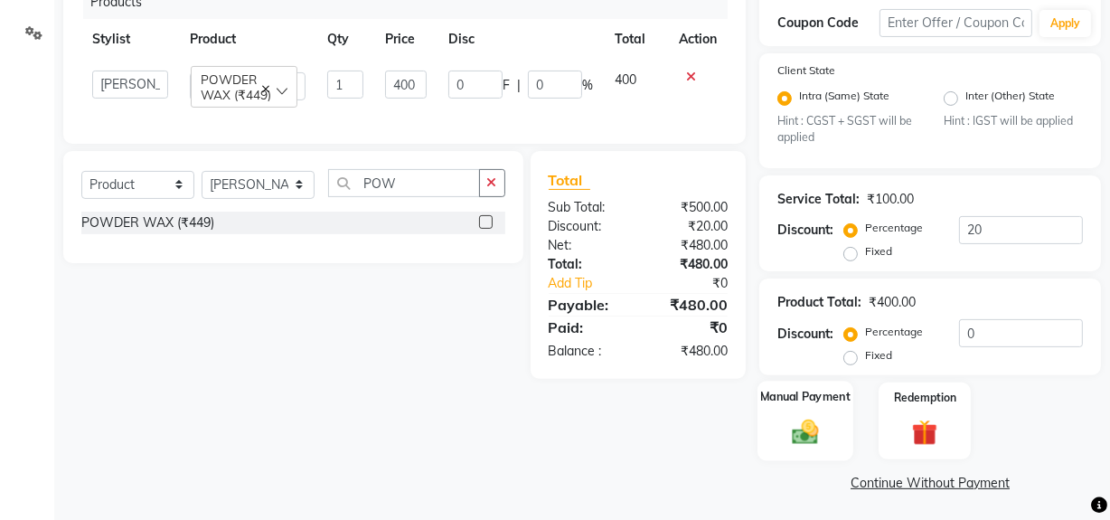
click at [789, 426] on img at bounding box center [805, 432] width 43 height 31
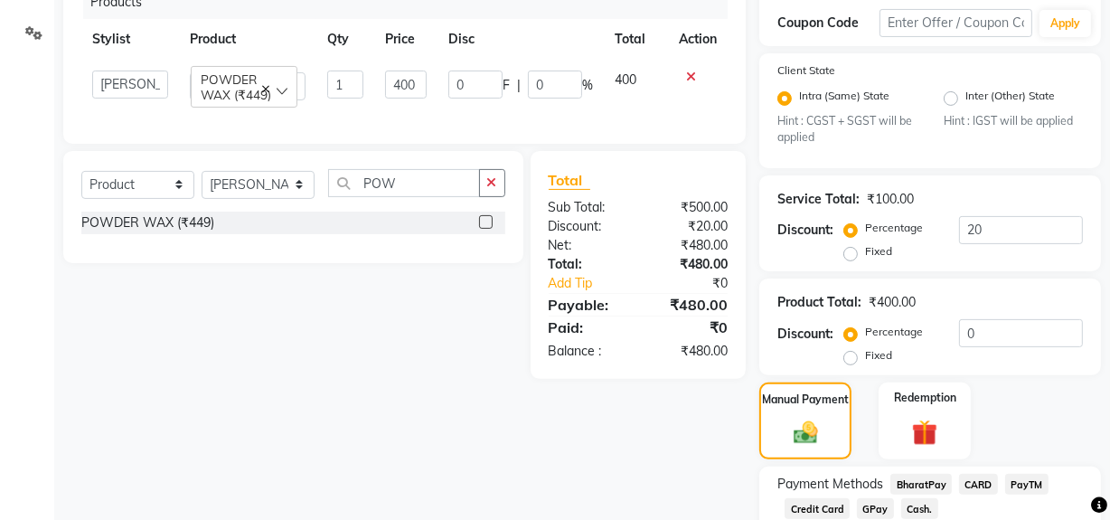
click at [912, 504] on span "Cash." at bounding box center [919, 508] width 37 height 21
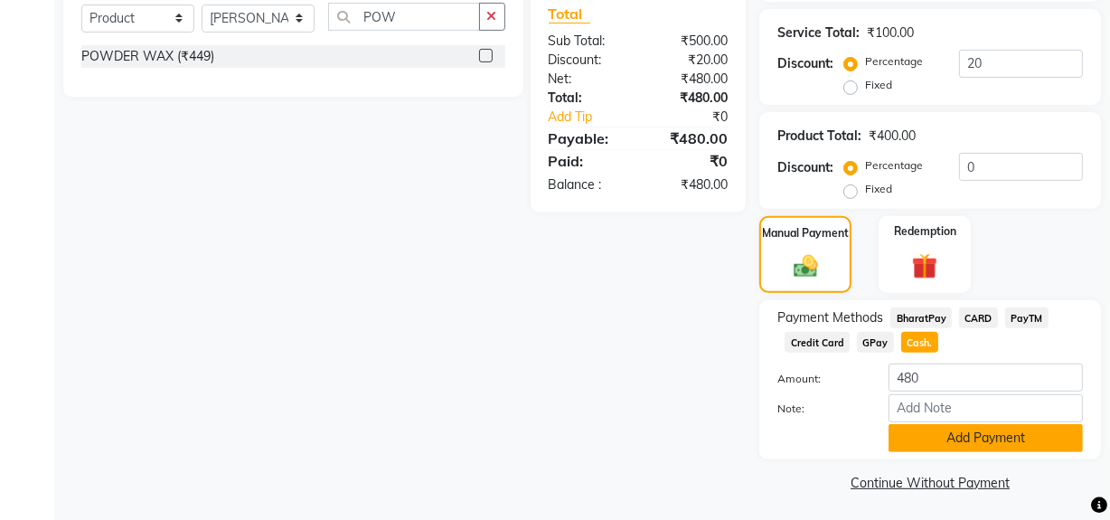
click at [928, 438] on button "Add Payment" at bounding box center [986, 438] width 194 height 28
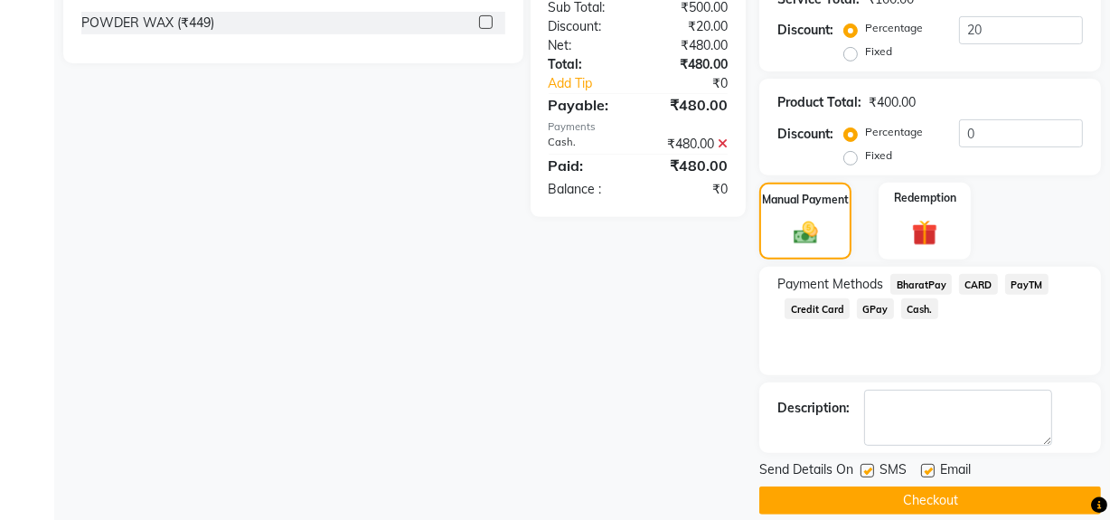
scroll to position [624, 0]
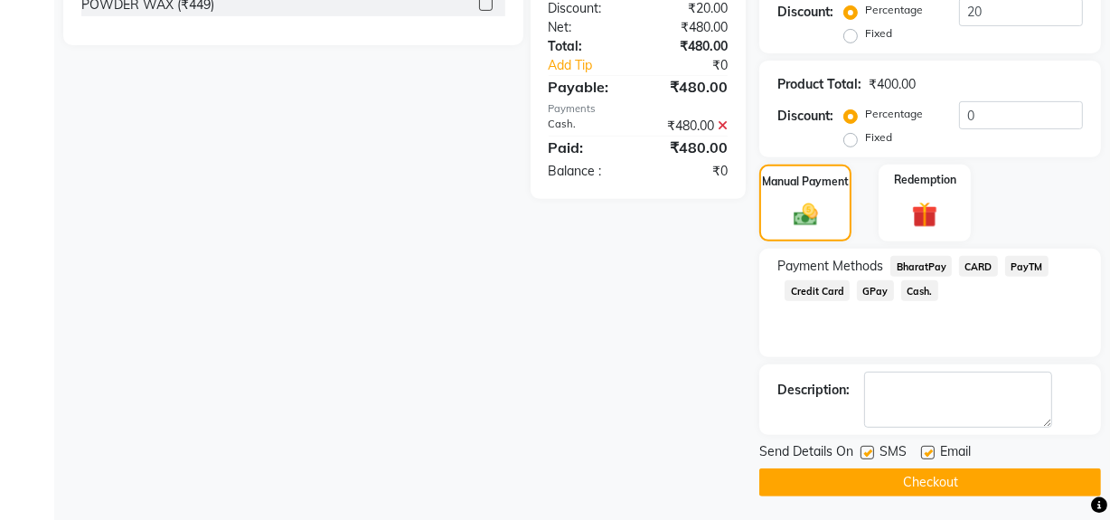
click at [917, 472] on button "Checkout" at bounding box center [930, 482] width 342 height 28
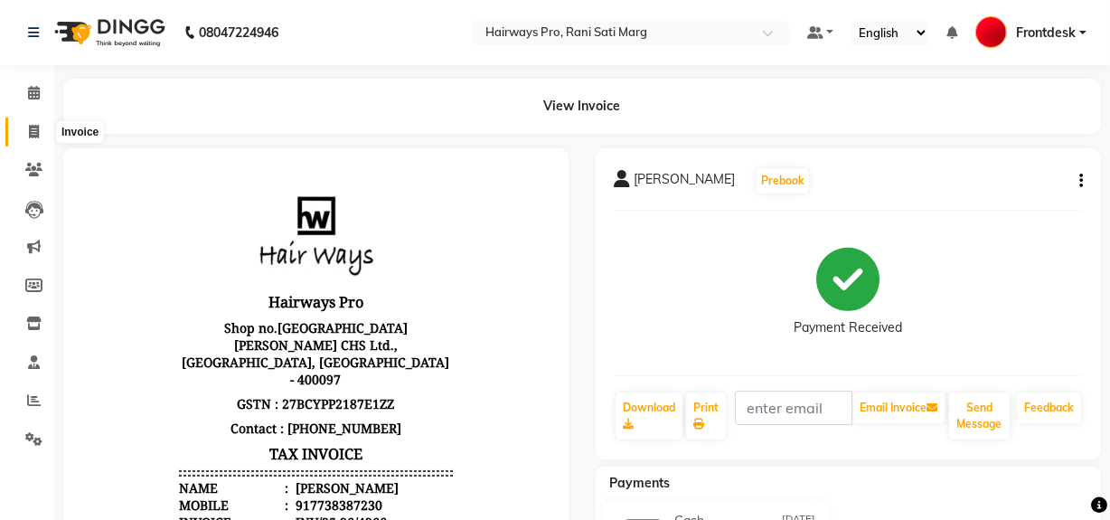
click at [31, 133] on icon at bounding box center [34, 132] width 10 height 14
select select "service"
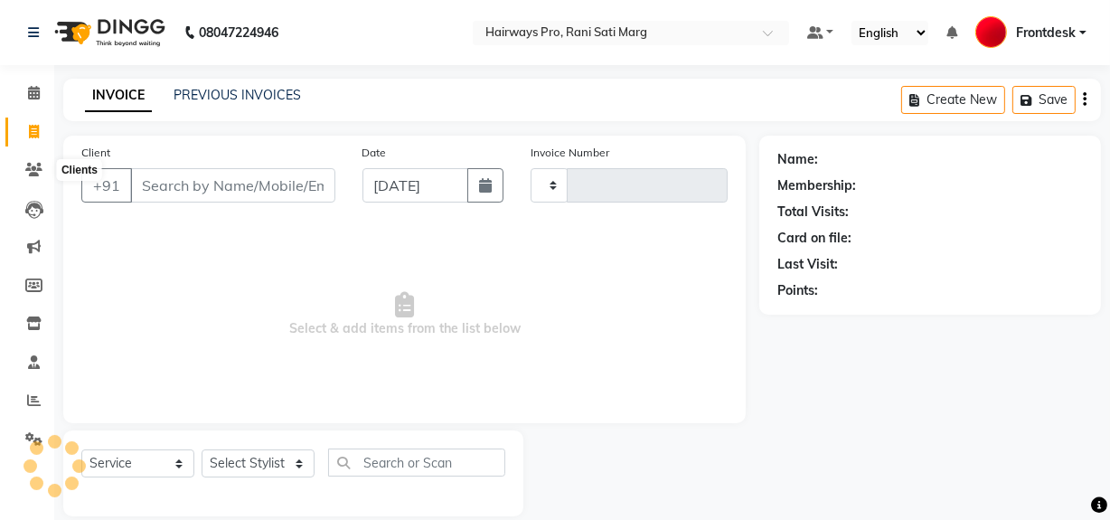
scroll to position [24, 0]
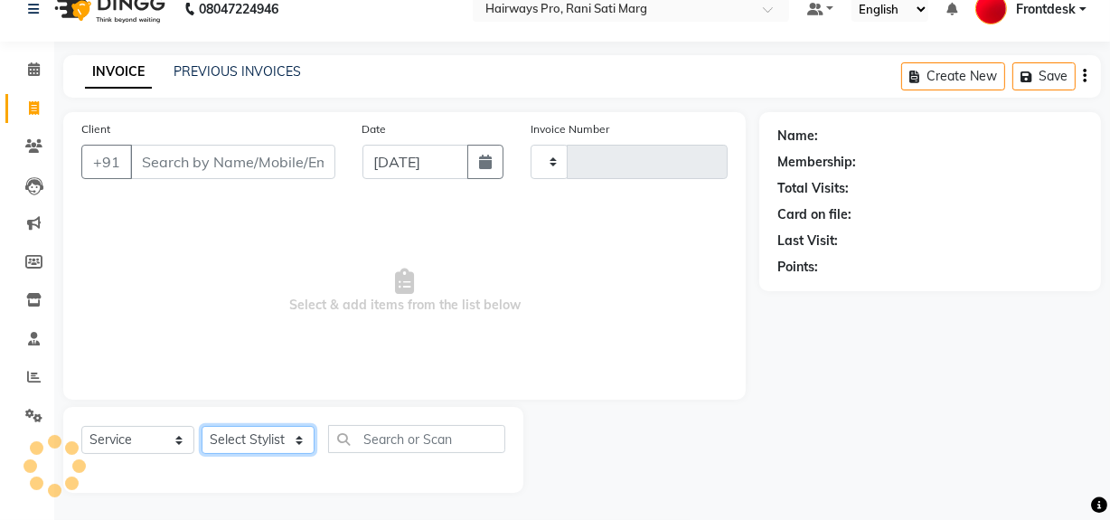
type input "3013"
select select "787"
click at [280, 441] on select "Select Stylist" at bounding box center [258, 440] width 113 height 28
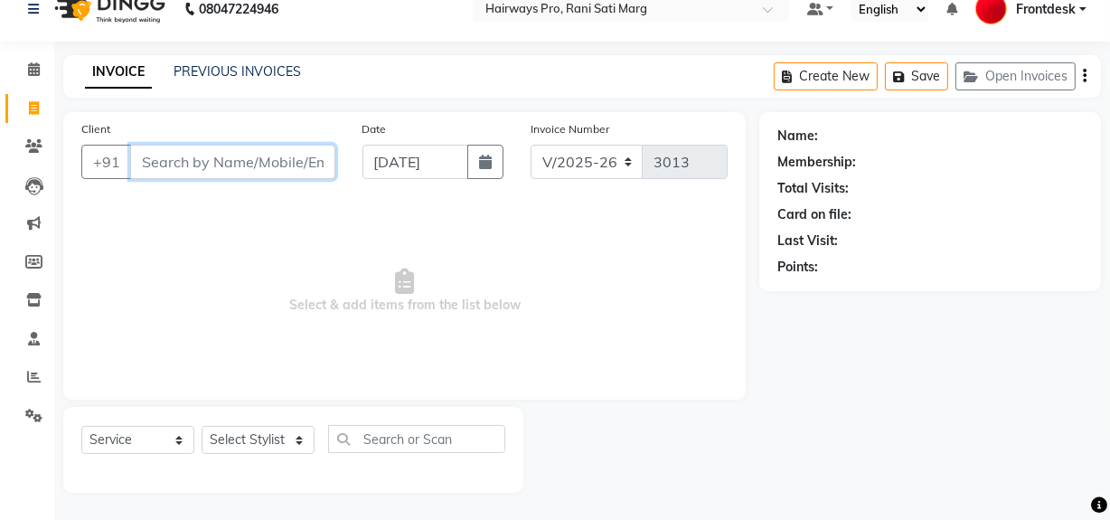
click at [238, 169] on input "Client" at bounding box center [232, 162] width 205 height 34
click at [244, 156] on input "Client" at bounding box center [232, 162] width 205 height 34
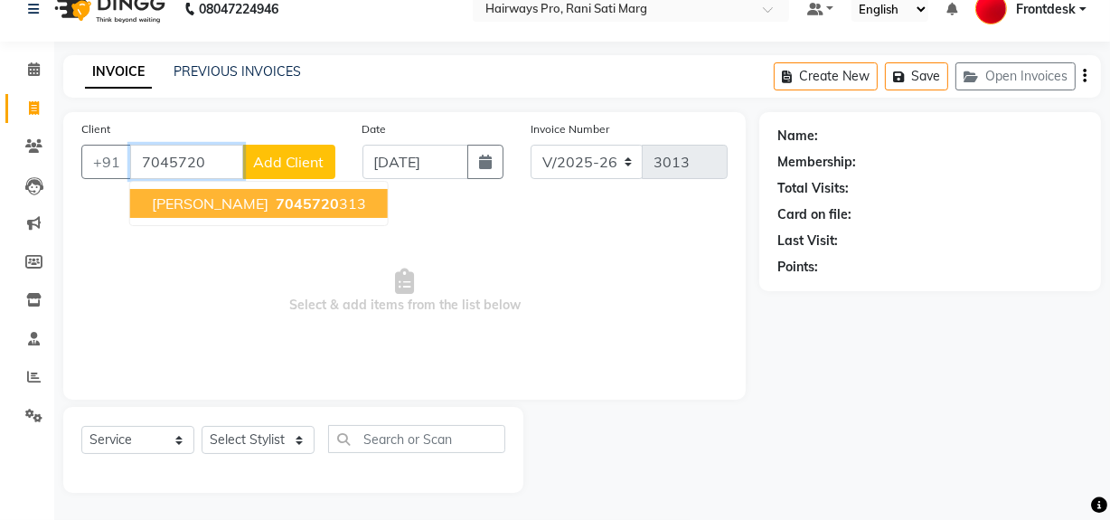
click at [256, 207] on span "ANIKET PEDNEKAR" at bounding box center [210, 203] width 117 height 18
type input "7045720313"
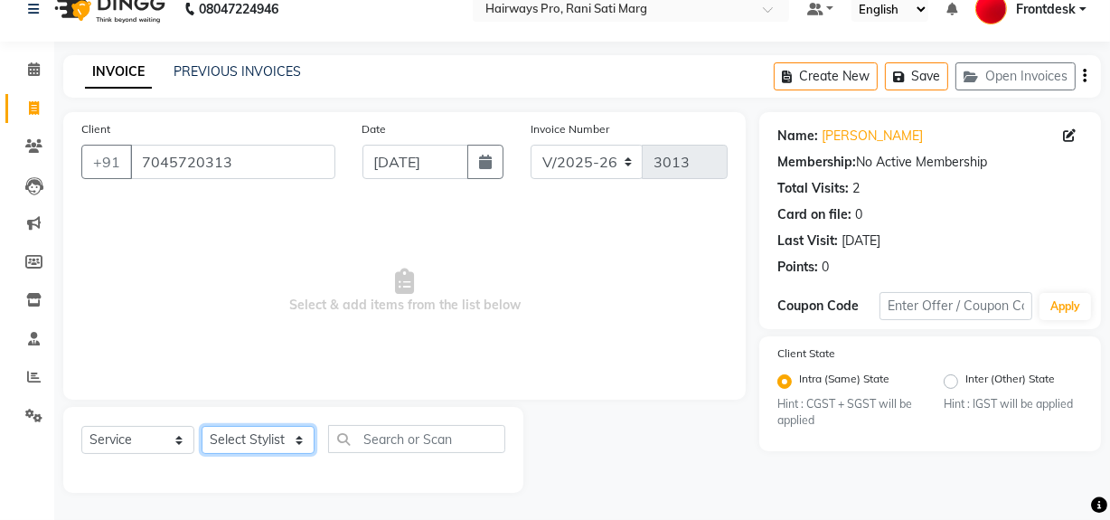
click at [254, 442] on select "Select Stylist ABID DANISH [PERSON_NAME] Frontdesk INTEZAR [PERSON_NAME] [PERSO…" at bounding box center [258, 440] width 113 height 28
select select "86084"
click at [202, 426] on select "Select Stylist ABID DANISH [PERSON_NAME] Frontdesk INTEZAR [PERSON_NAME] [PERSO…" at bounding box center [258, 440] width 113 height 28
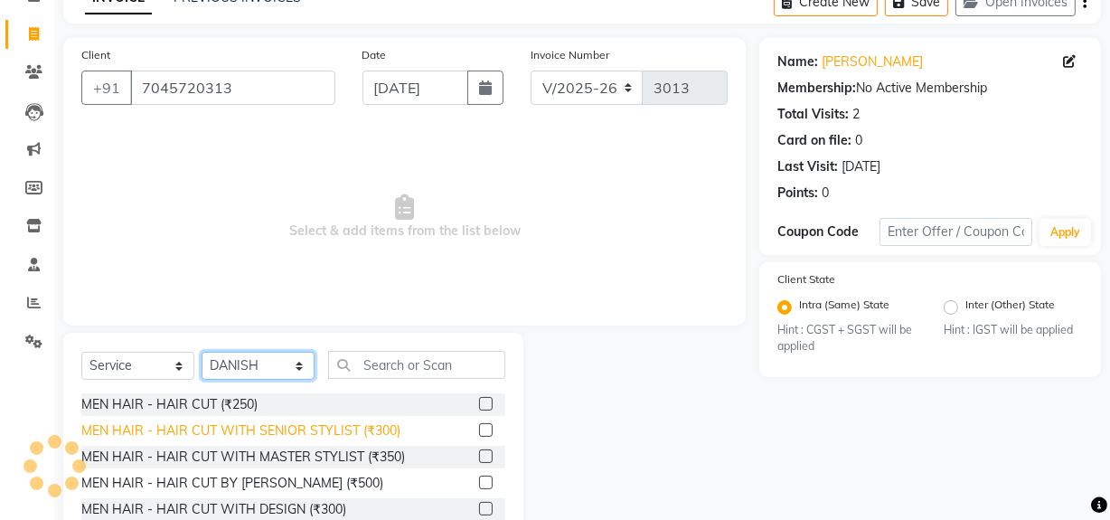
scroll to position [204, 0]
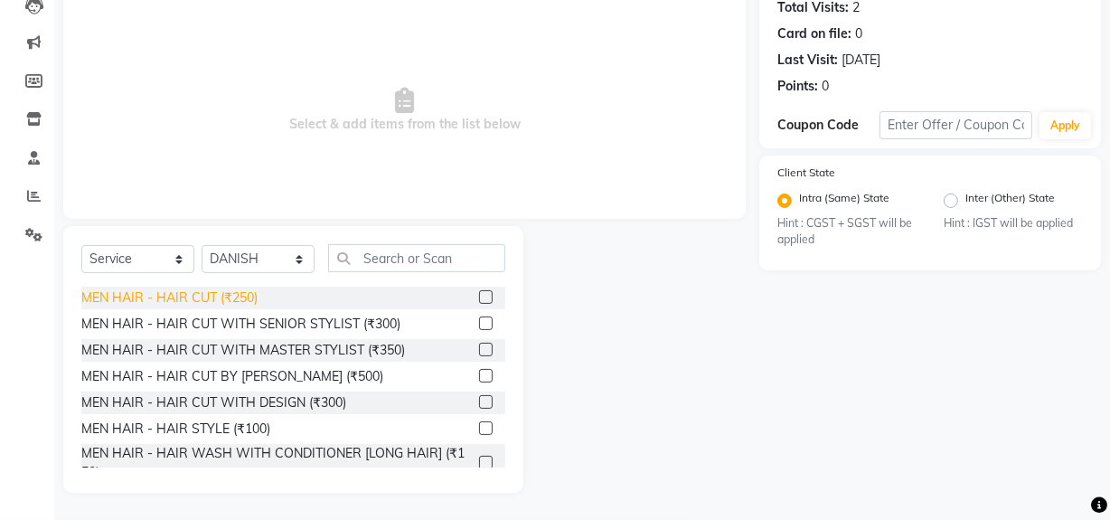
click at [247, 297] on div "MEN HAIR - HAIR CUT (₹250)" at bounding box center [169, 297] width 176 height 19
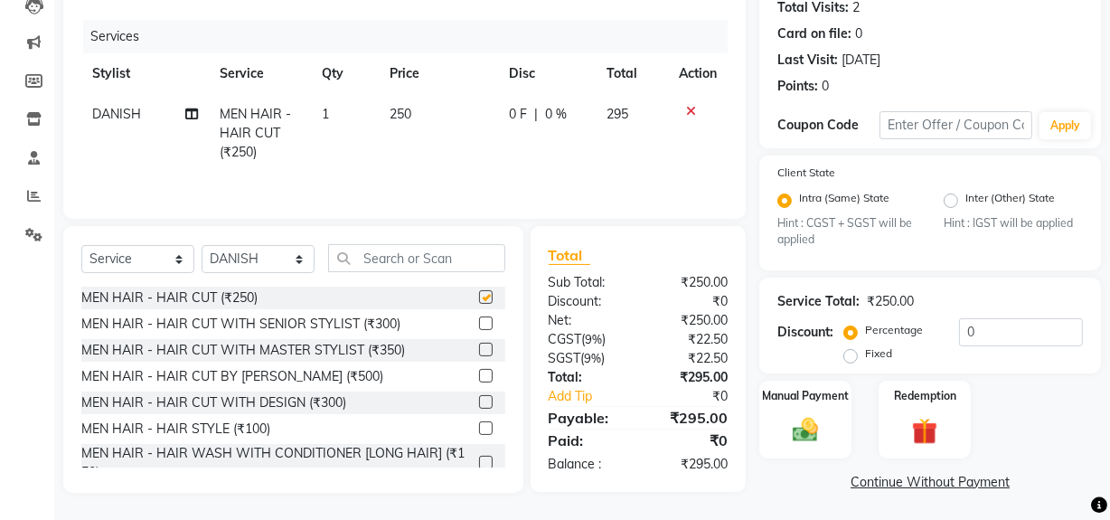
checkbox input "false"
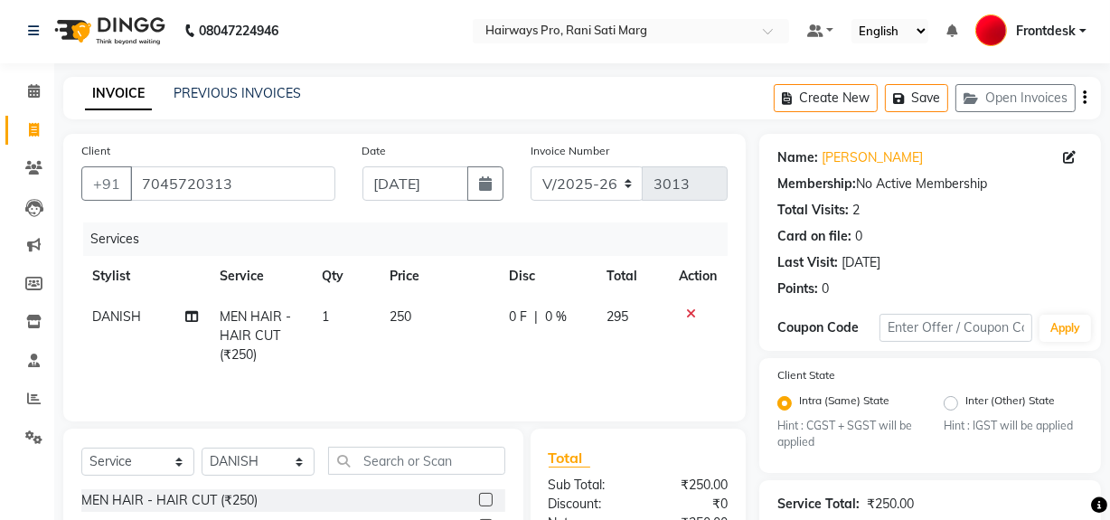
scroll to position [0, 0]
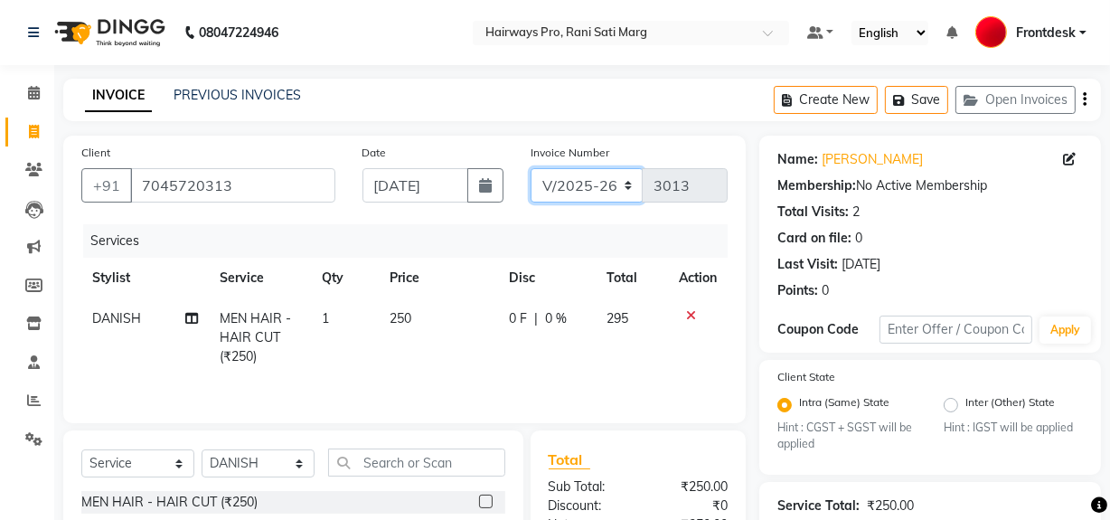
click at [579, 178] on select "INV/25-26 V/2025-26" at bounding box center [587, 185] width 113 height 34
click at [602, 119] on div "INVOICE PREVIOUS INVOICES Create New Save Open Invoices" at bounding box center [582, 100] width 1038 height 42
click at [1083, 91] on button "button" at bounding box center [1085, 100] width 4 height 42
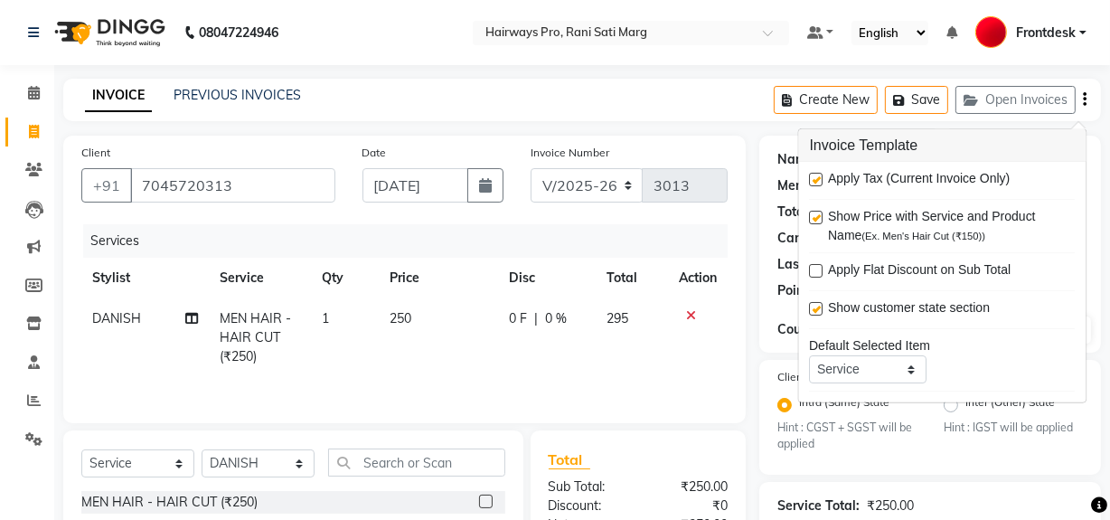
click at [816, 179] on label at bounding box center [817, 180] width 14 height 14
click at [816, 179] on input "checkbox" at bounding box center [816, 180] width 12 height 12
checkbox input "false"
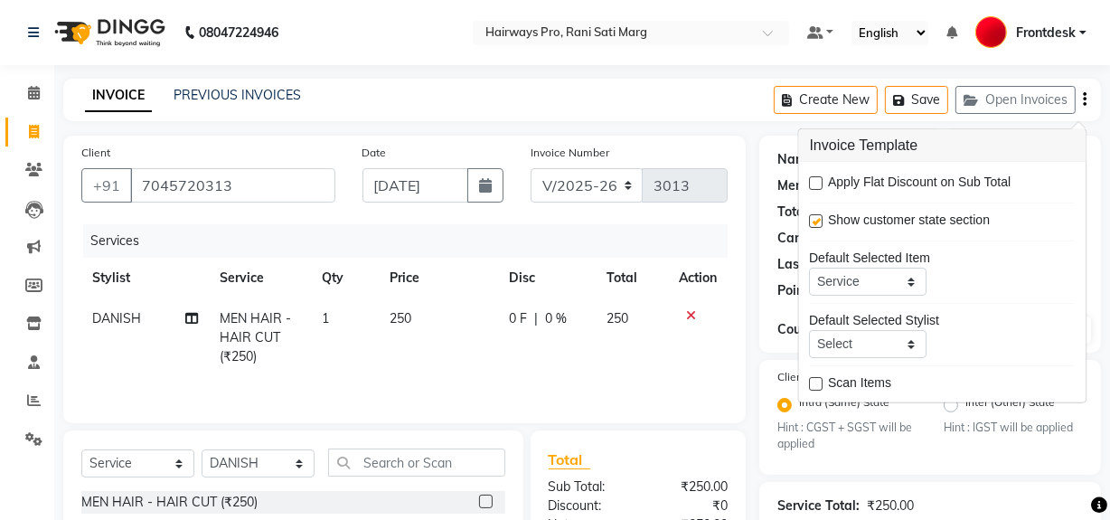
scroll to position [207, 0]
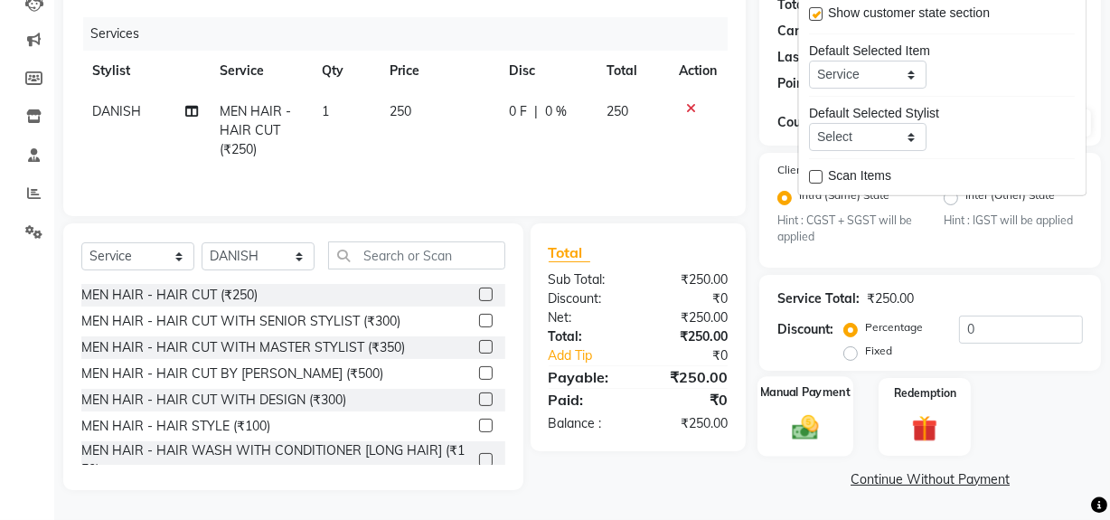
click at [810, 432] on img at bounding box center [805, 427] width 43 height 31
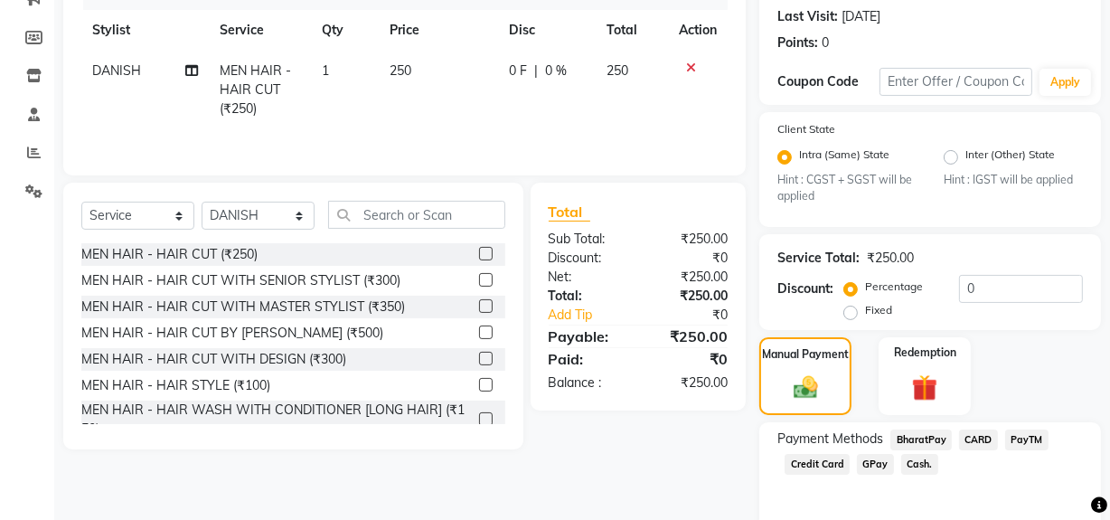
scroll to position [323, 0]
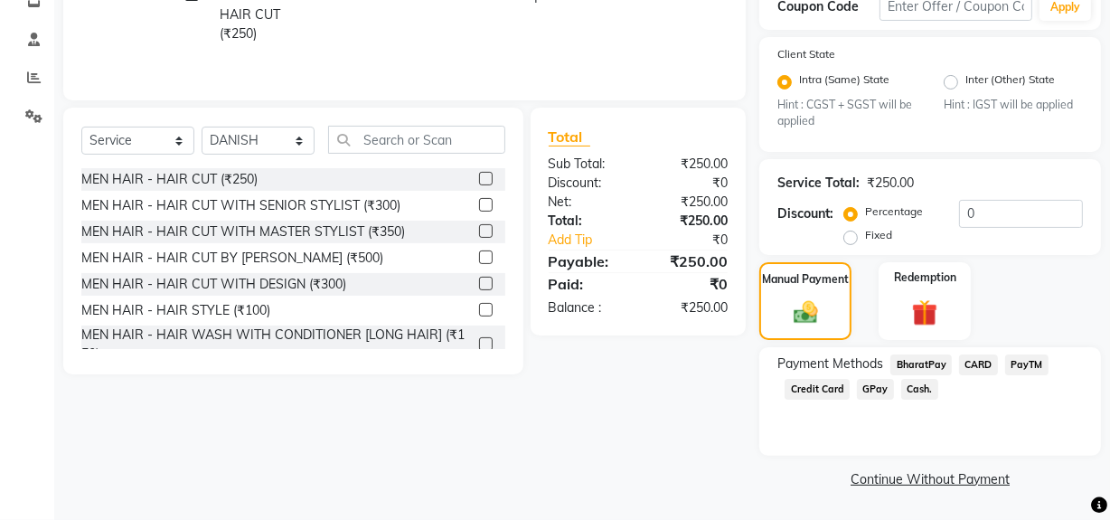
click at [867, 388] on span "GPay" at bounding box center [875, 389] width 37 height 21
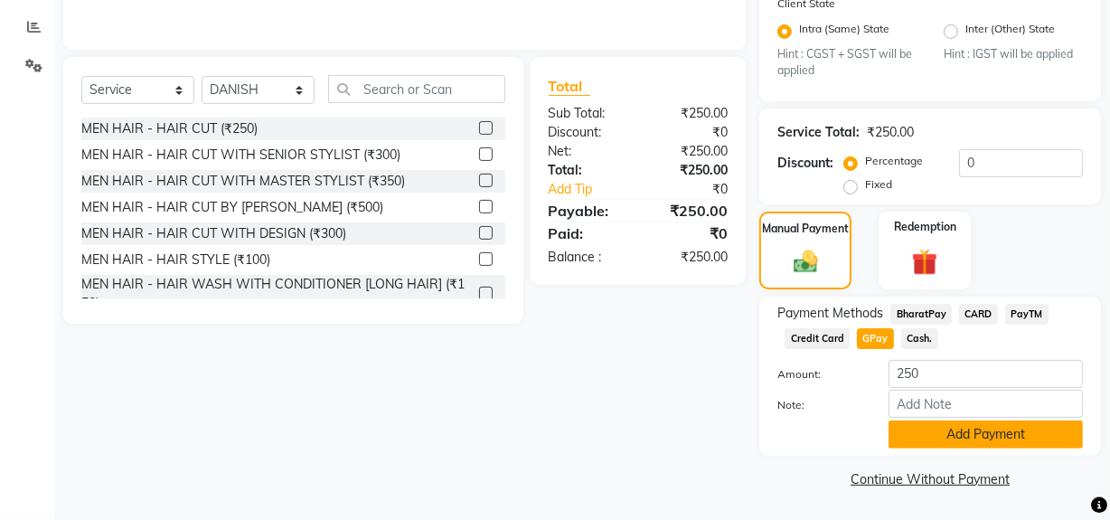
click at [970, 424] on button "Add Payment" at bounding box center [986, 434] width 194 height 28
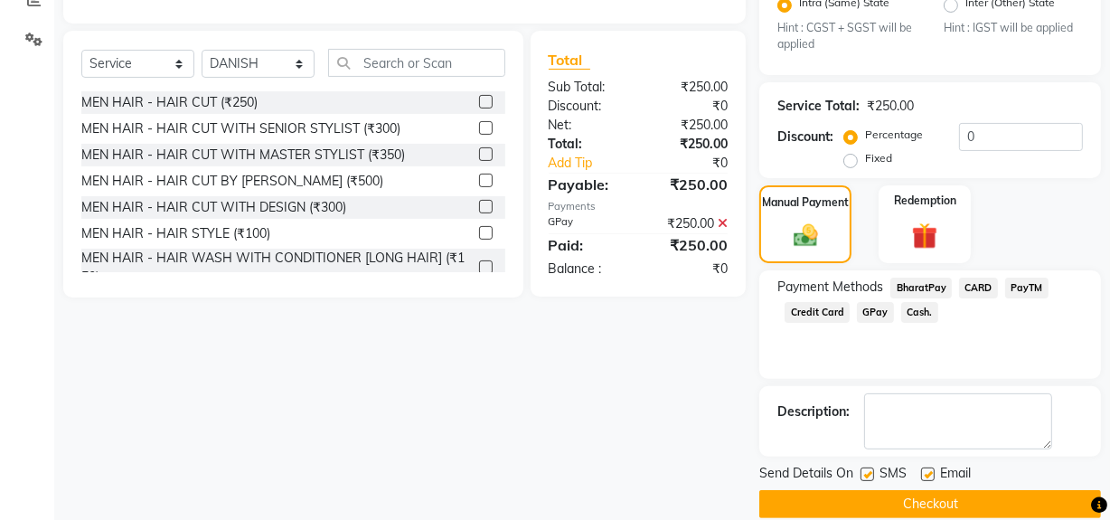
scroll to position [425, 0]
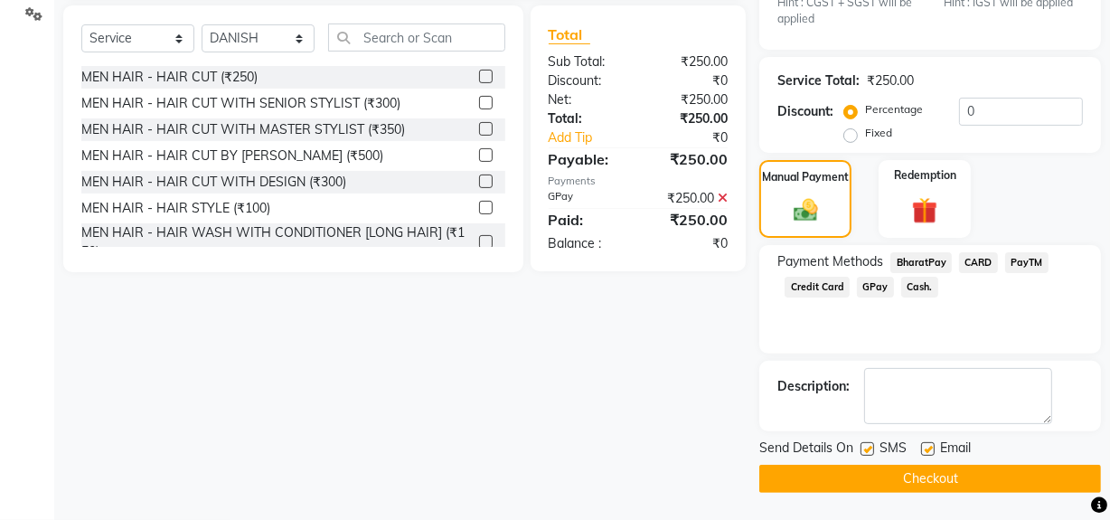
click at [923, 462] on div "Send Details On SMS Email Checkout" at bounding box center [930, 465] width 342 height 54
click at [917, 478] on button "Checkout" at bounding box center [930, 479] width 342 height 28
